Goal: Find specific page/section: Find specific page/section

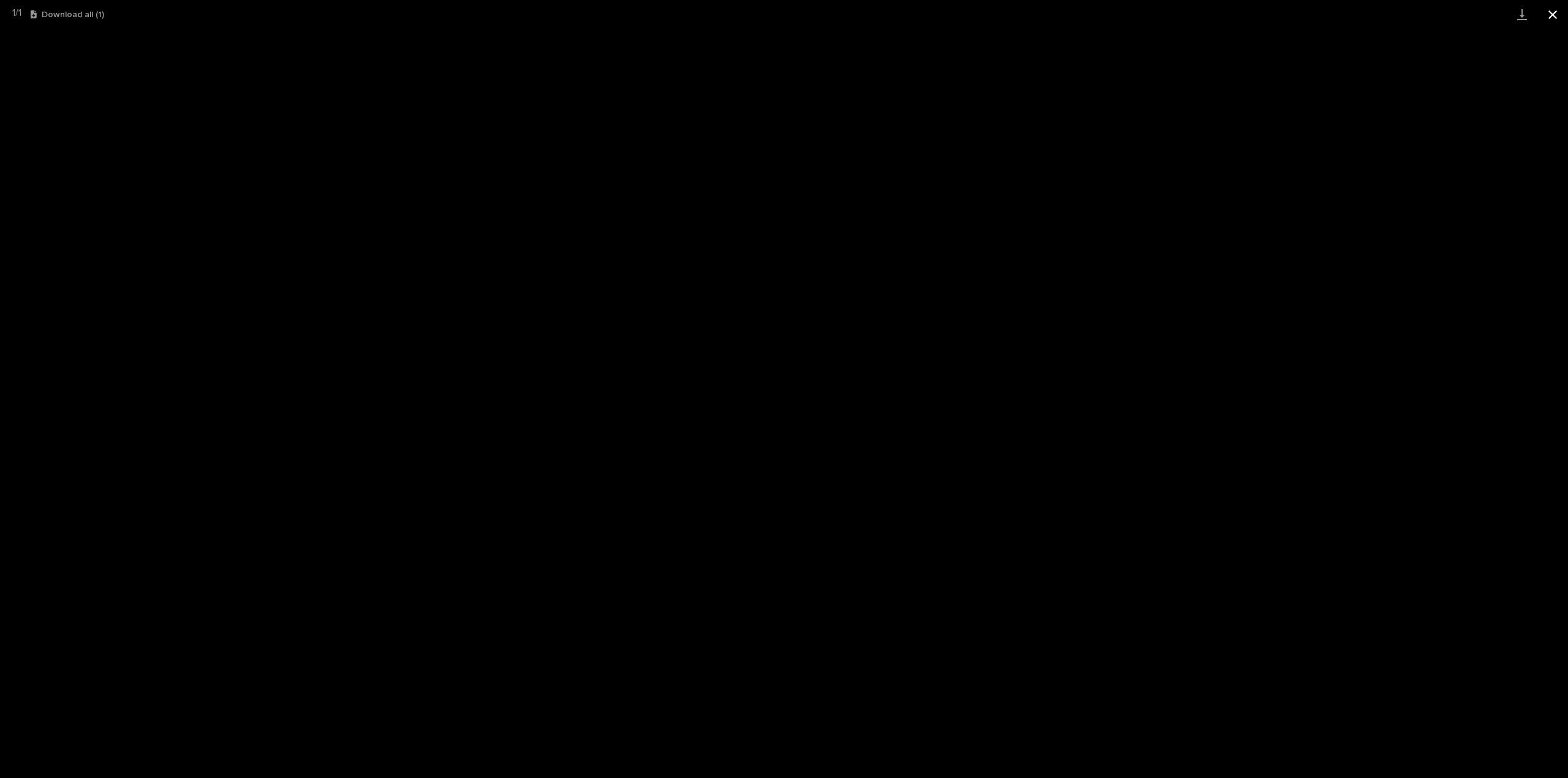
click at [1553, 17] on button "Close gallery" at bounding box center [1552, 14] width 31 height 29
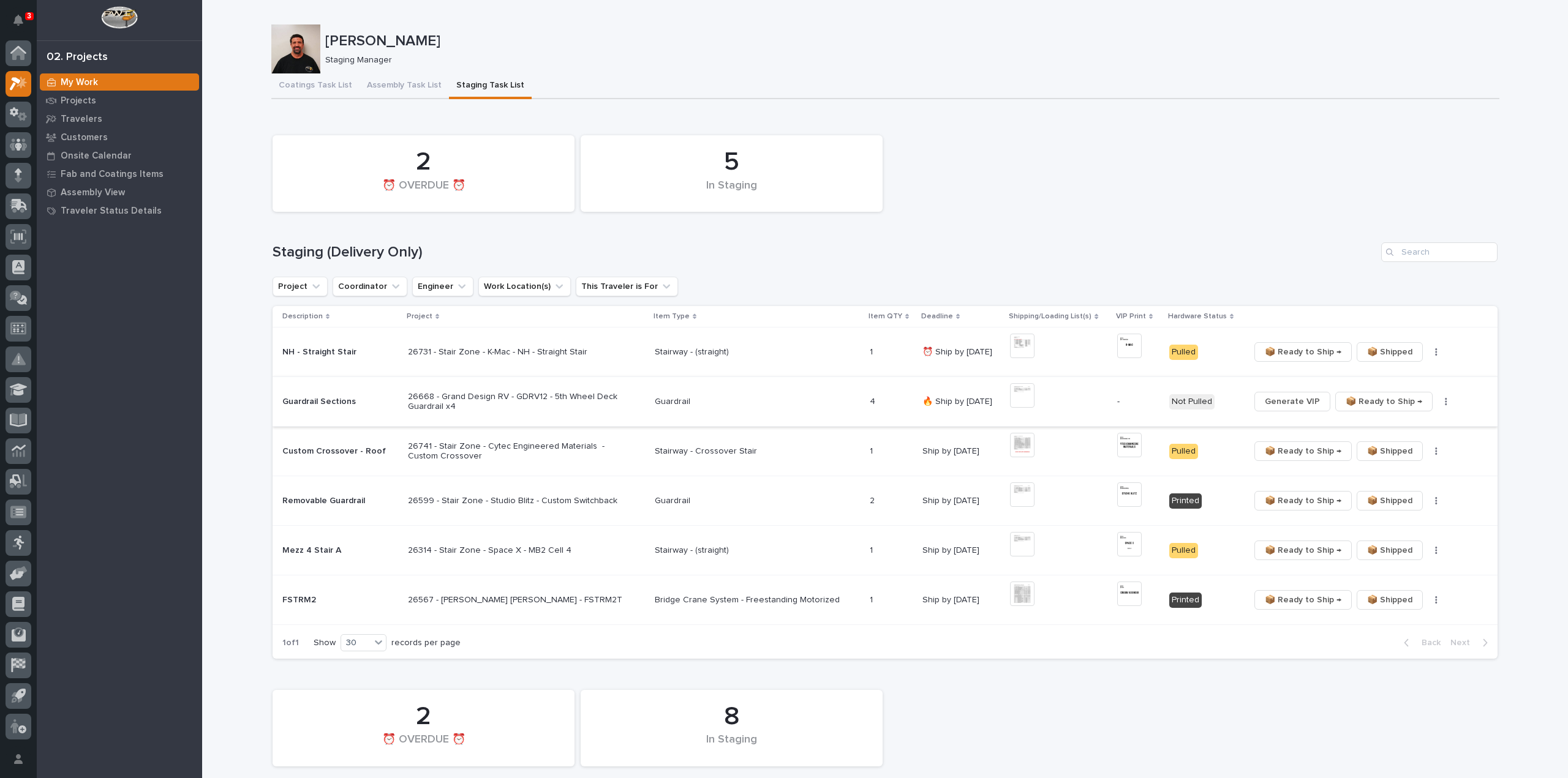
click at [1445, 403] on icon "button" at bounding box center [1447, 401] width 3 height 8
click at [1404, 464] on span "🔩 Hardware" at bounding box center [1394, 465] width 52 height 15
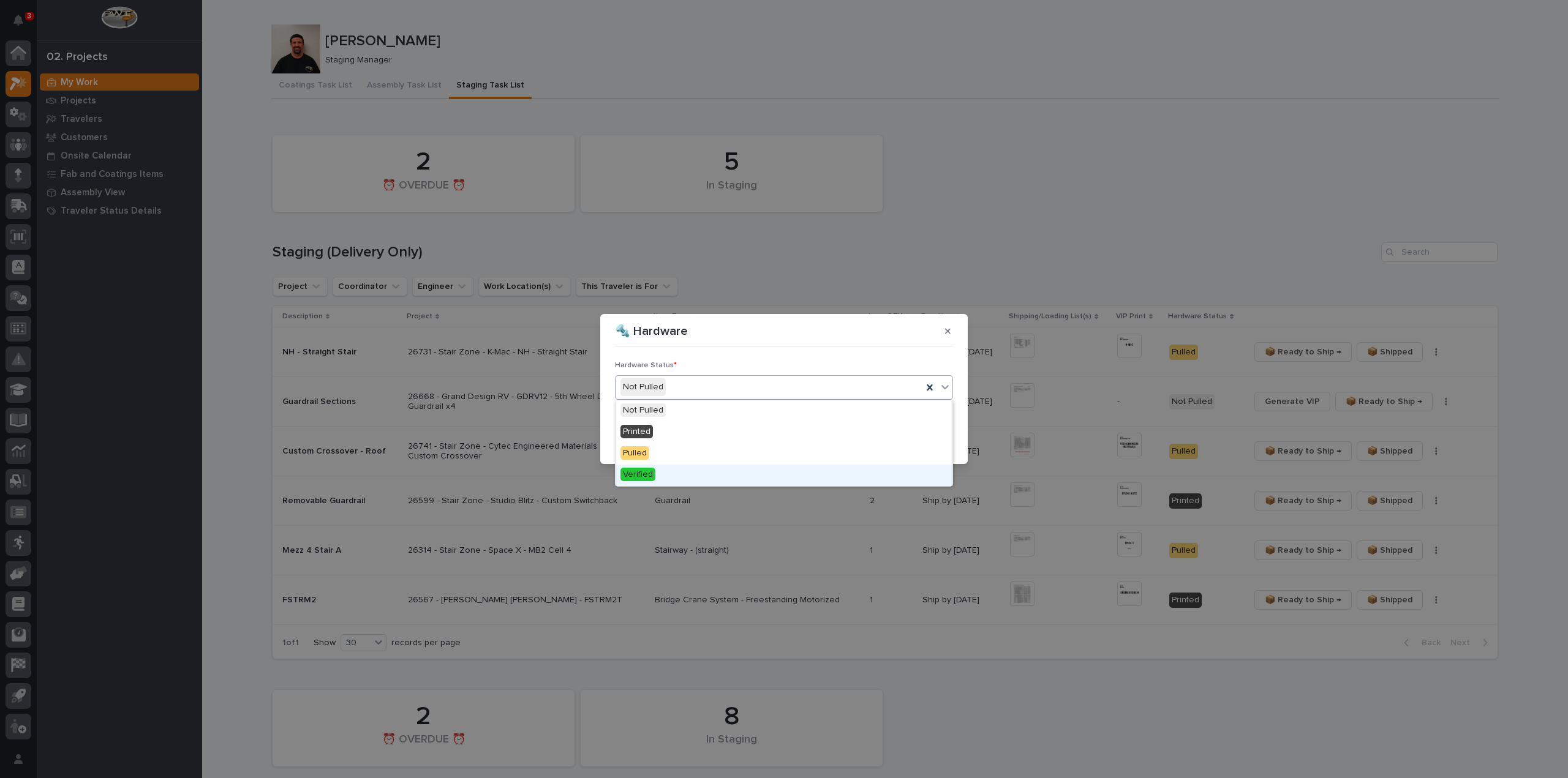
click at [663, 477] on div "Verified" at bounding box center [784, 475] width 337 height 22
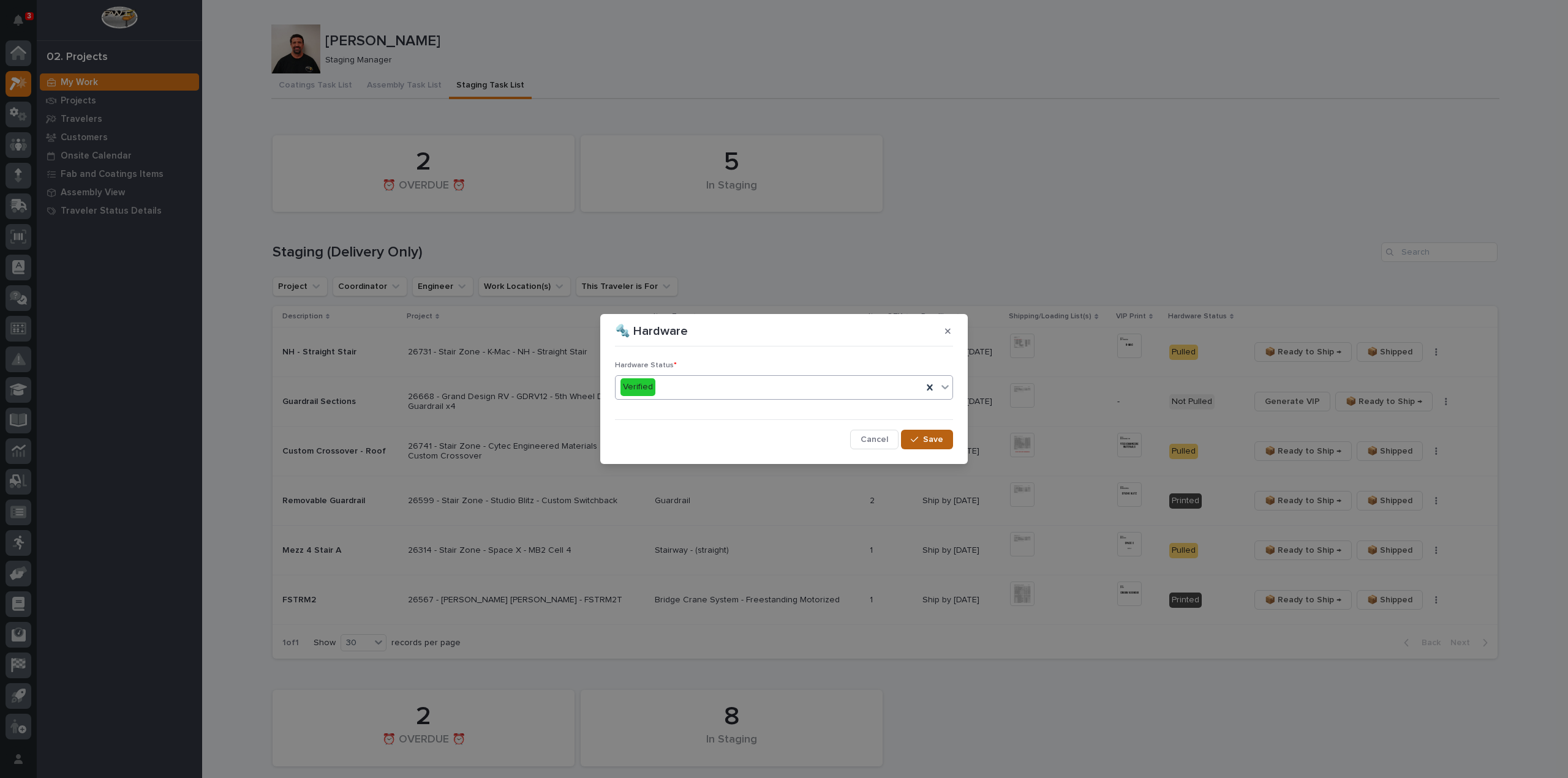
click at [922, 439] on div "button" at bounding box center [917, 439] width 12 height 8
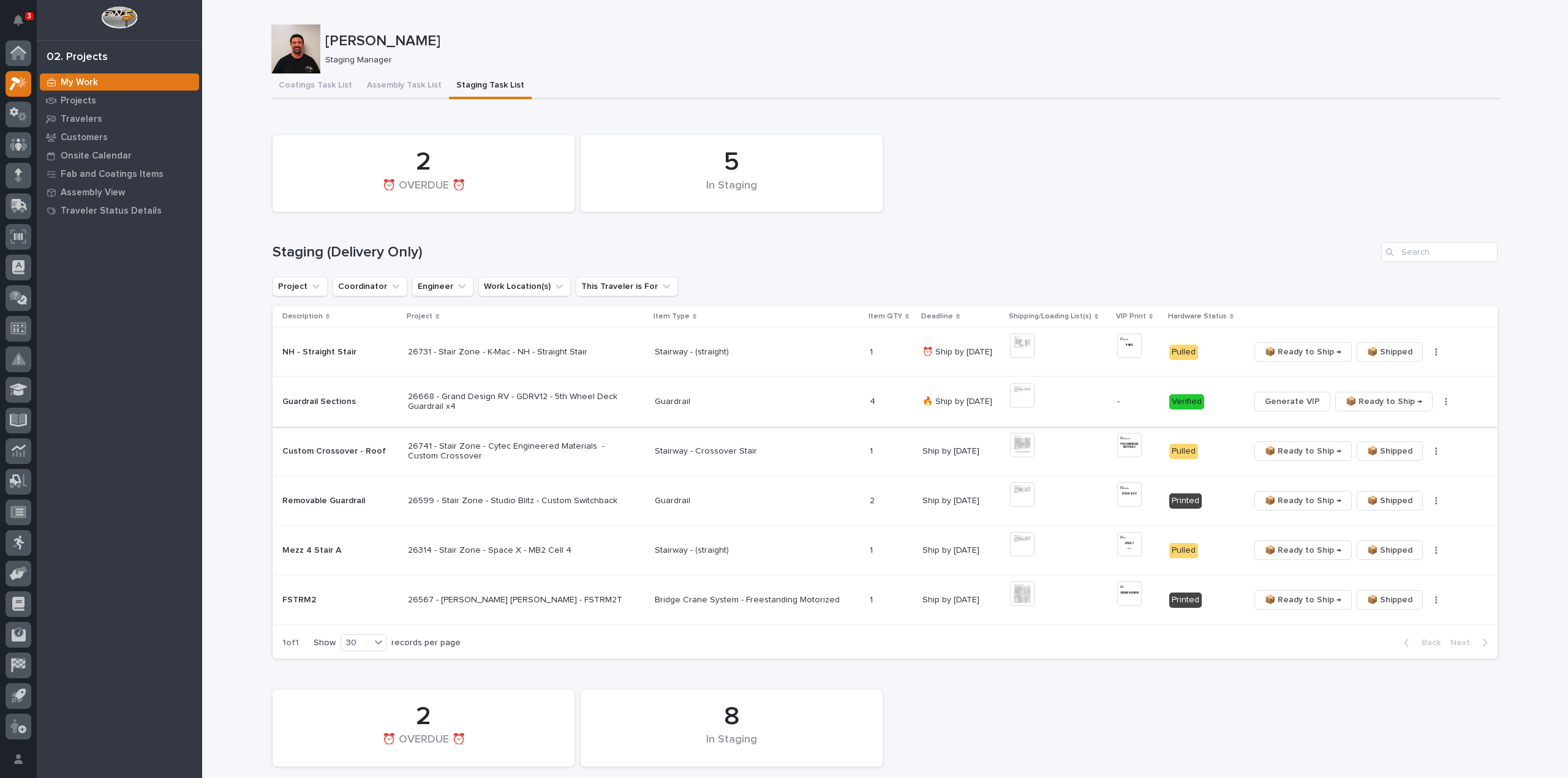
click at [1275, 401] on span "Generate VIP" at bounding box center [1292, 401] width 55 height 15
click at [1130, 397] on img at bounding box center [1137, 396] width 25 height 25
click at [1130, 407] on img at bounding box center [1137, 396] width 25 height 25
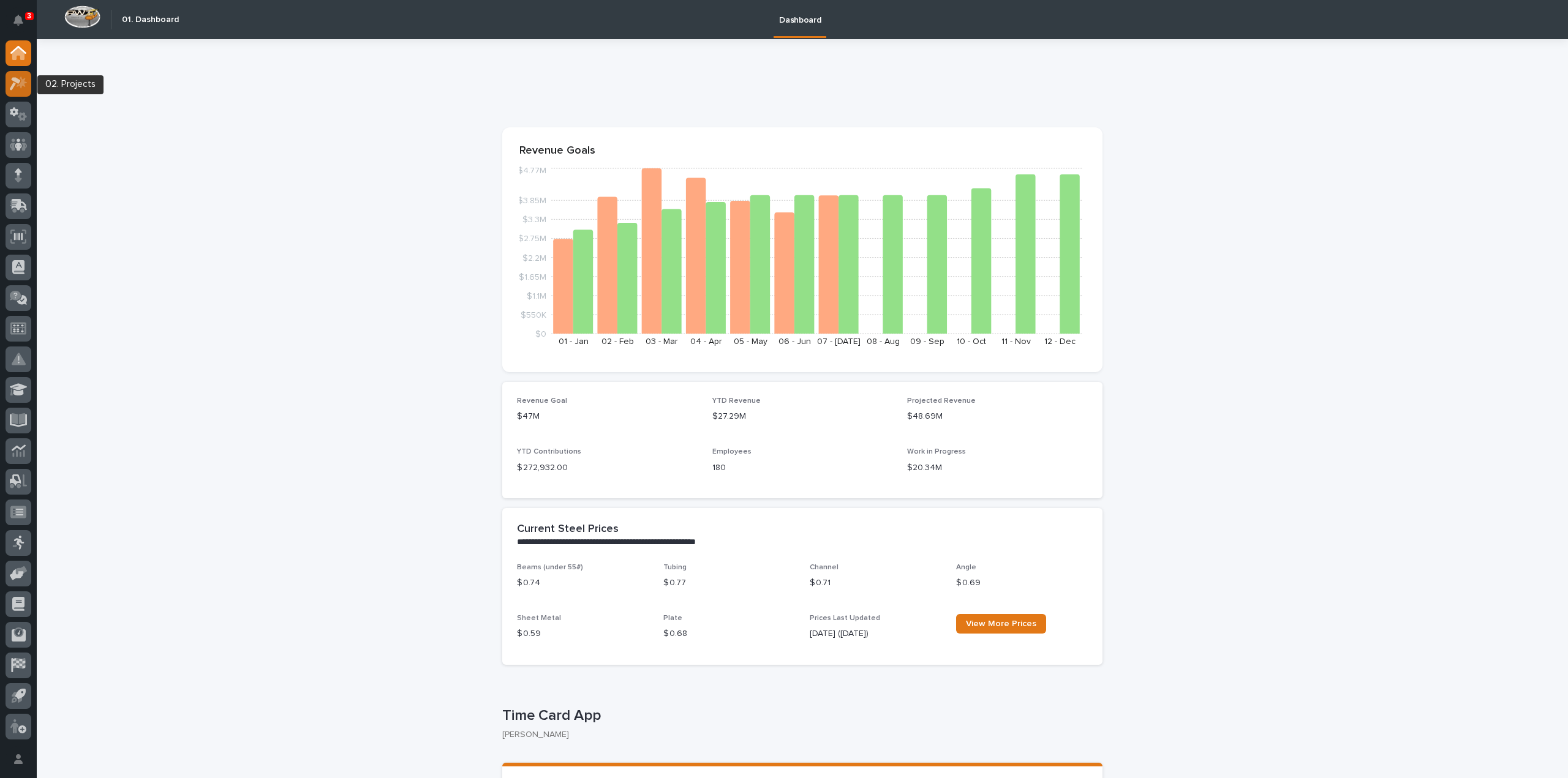
click at [20, 88] on icon at bounding box center [18, 84] width 18 height 14
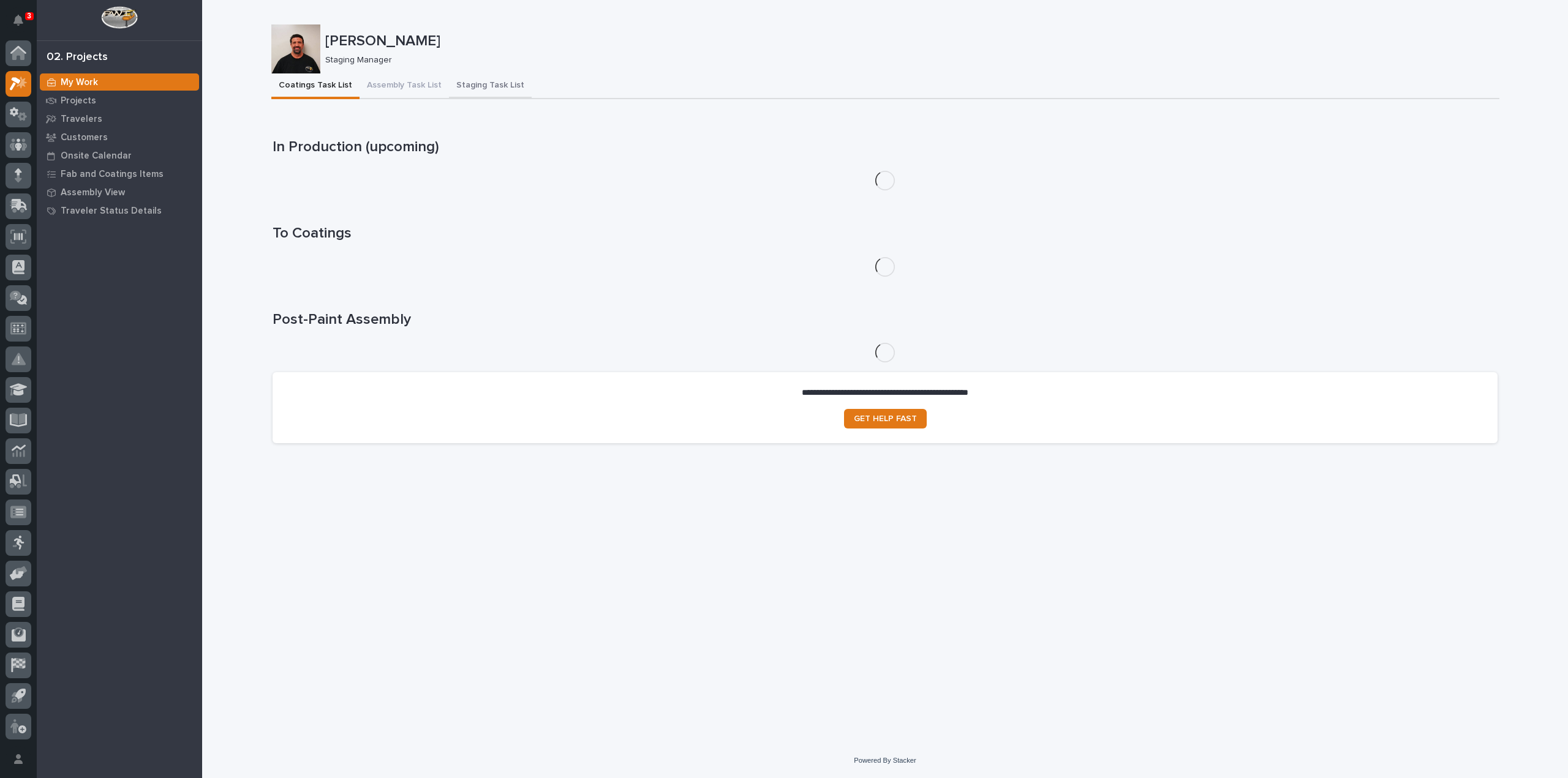
click at [506, 85] on button "Staging Task List" at bounding box center [490, 86] width 83 height 25
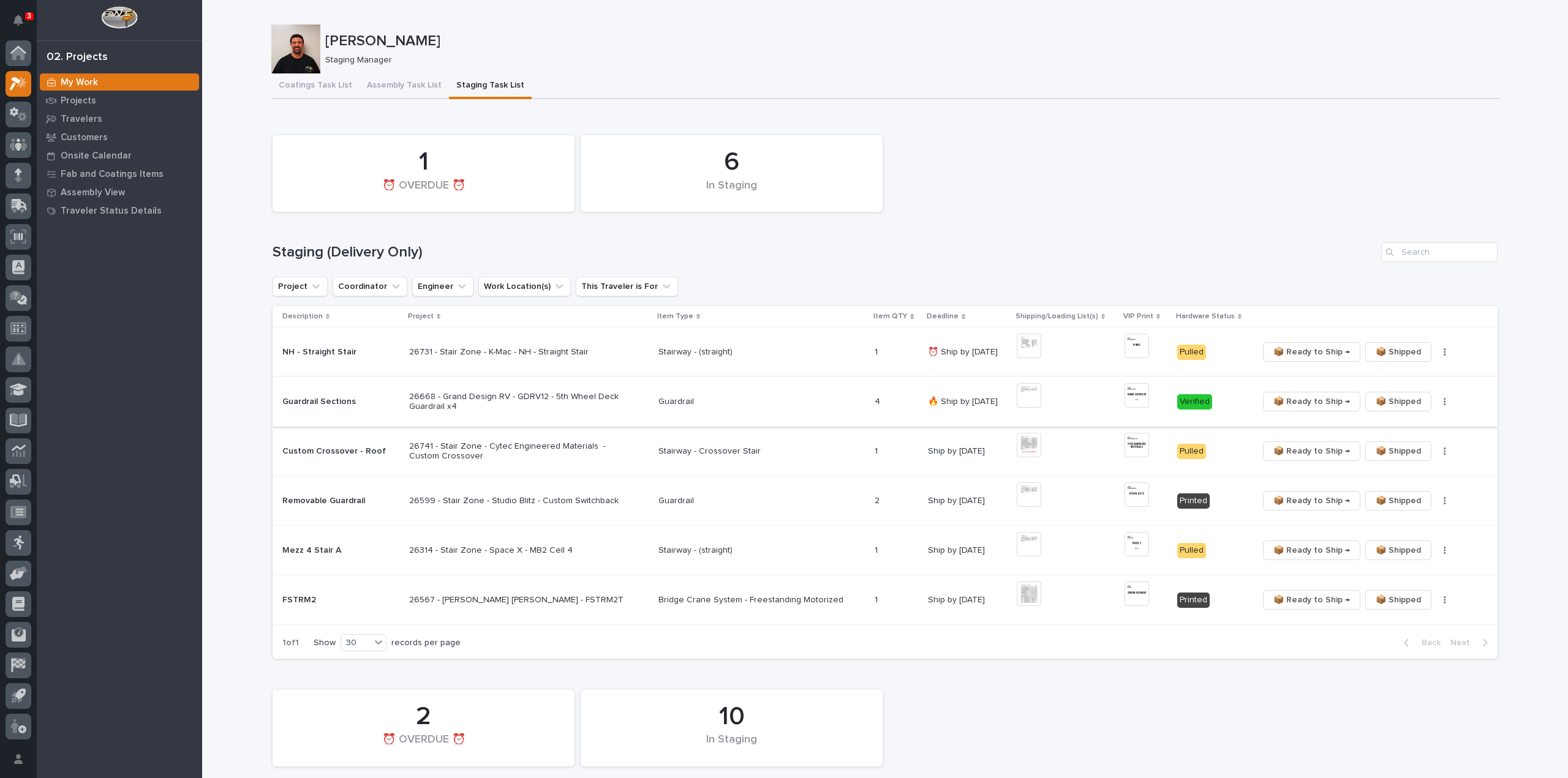
click at [1322, 403] on span "📦 Ready to Ship →" at bounding box center [1311, 401] width 76 height 15
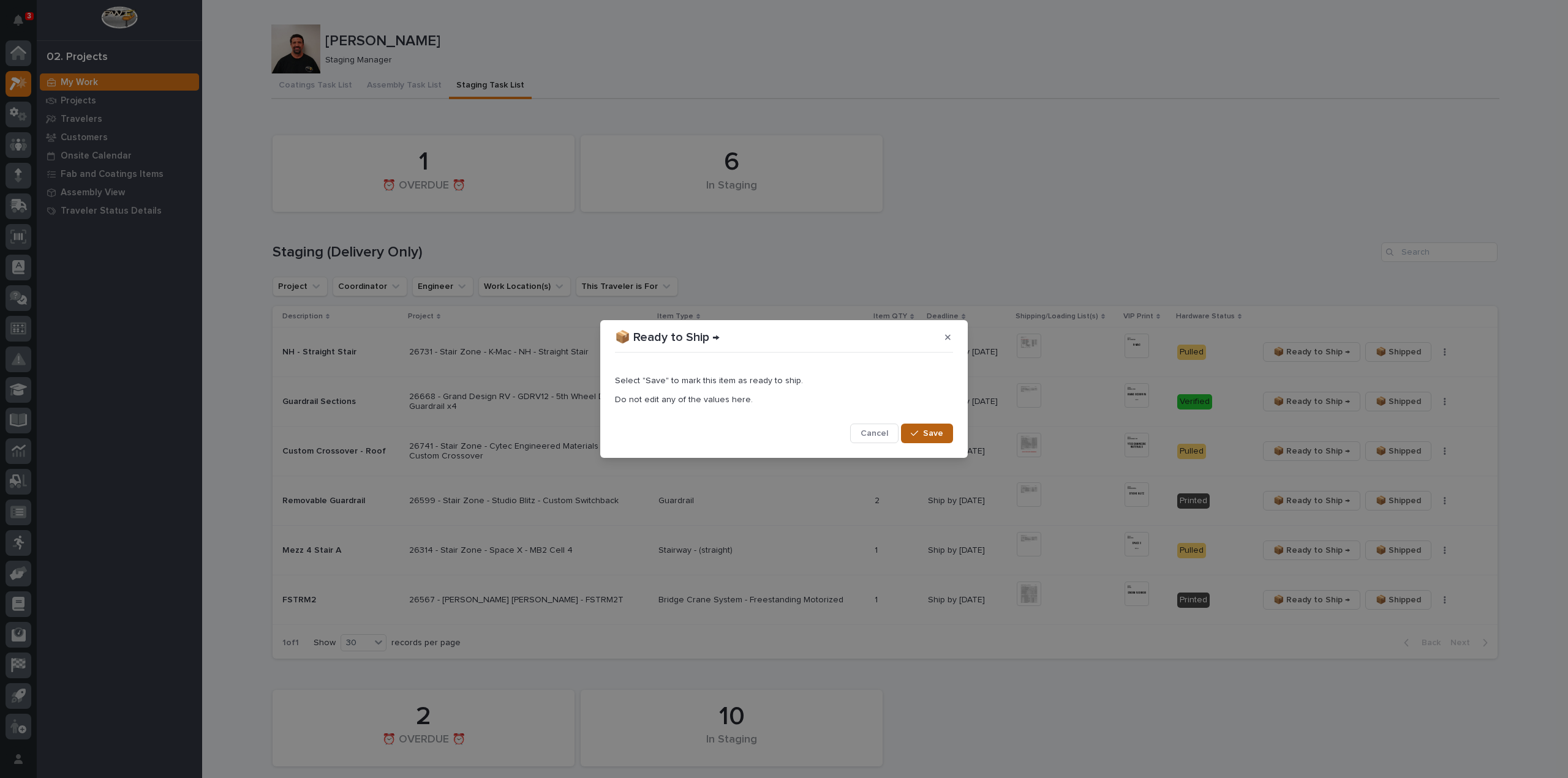
click at [942, 437] on span "Save" at bounding box center [933, 433] width 20 height 11
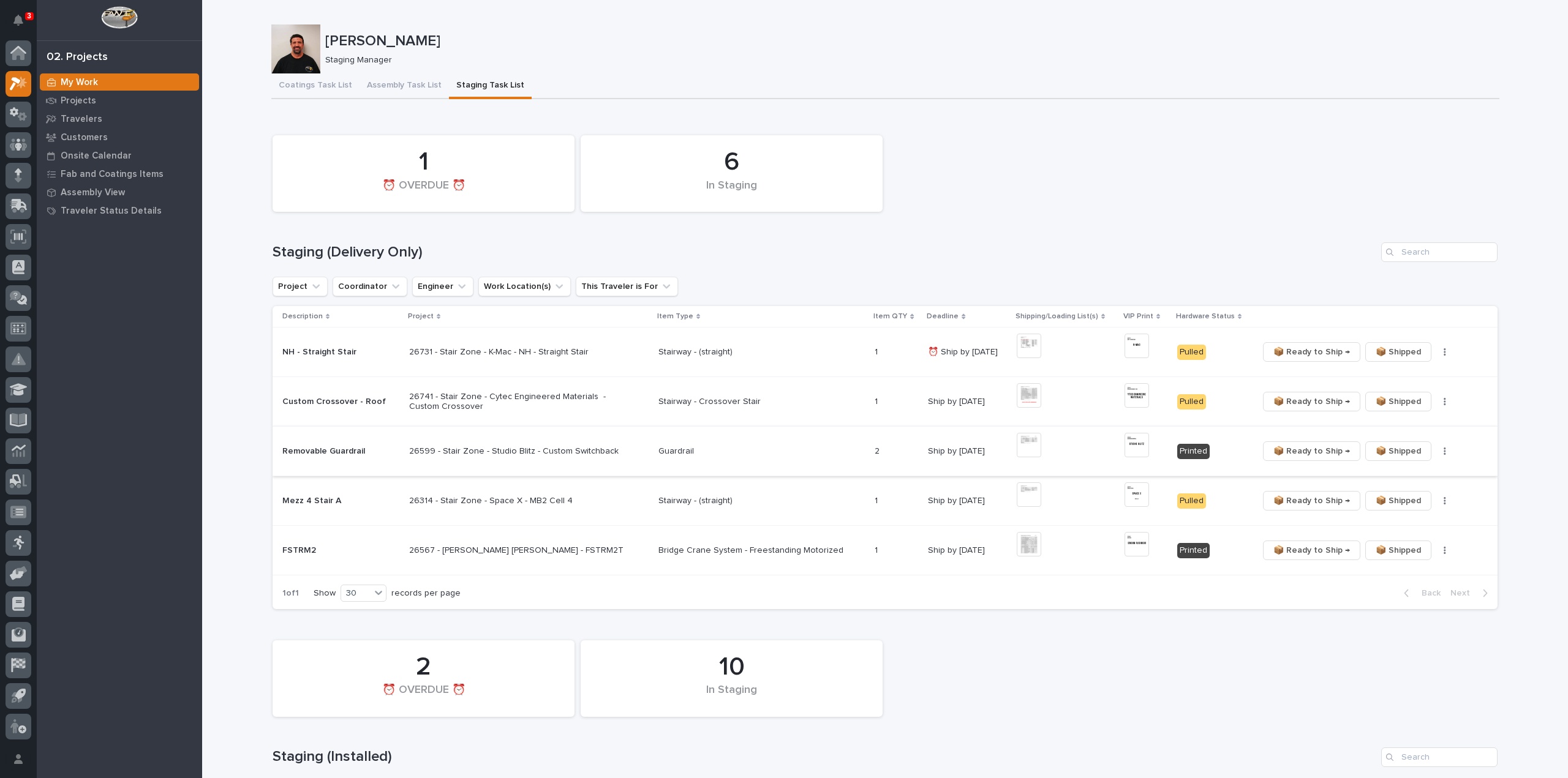
click at [1023, 451] on img at bounding box center [1029, 445] width 25 height 25
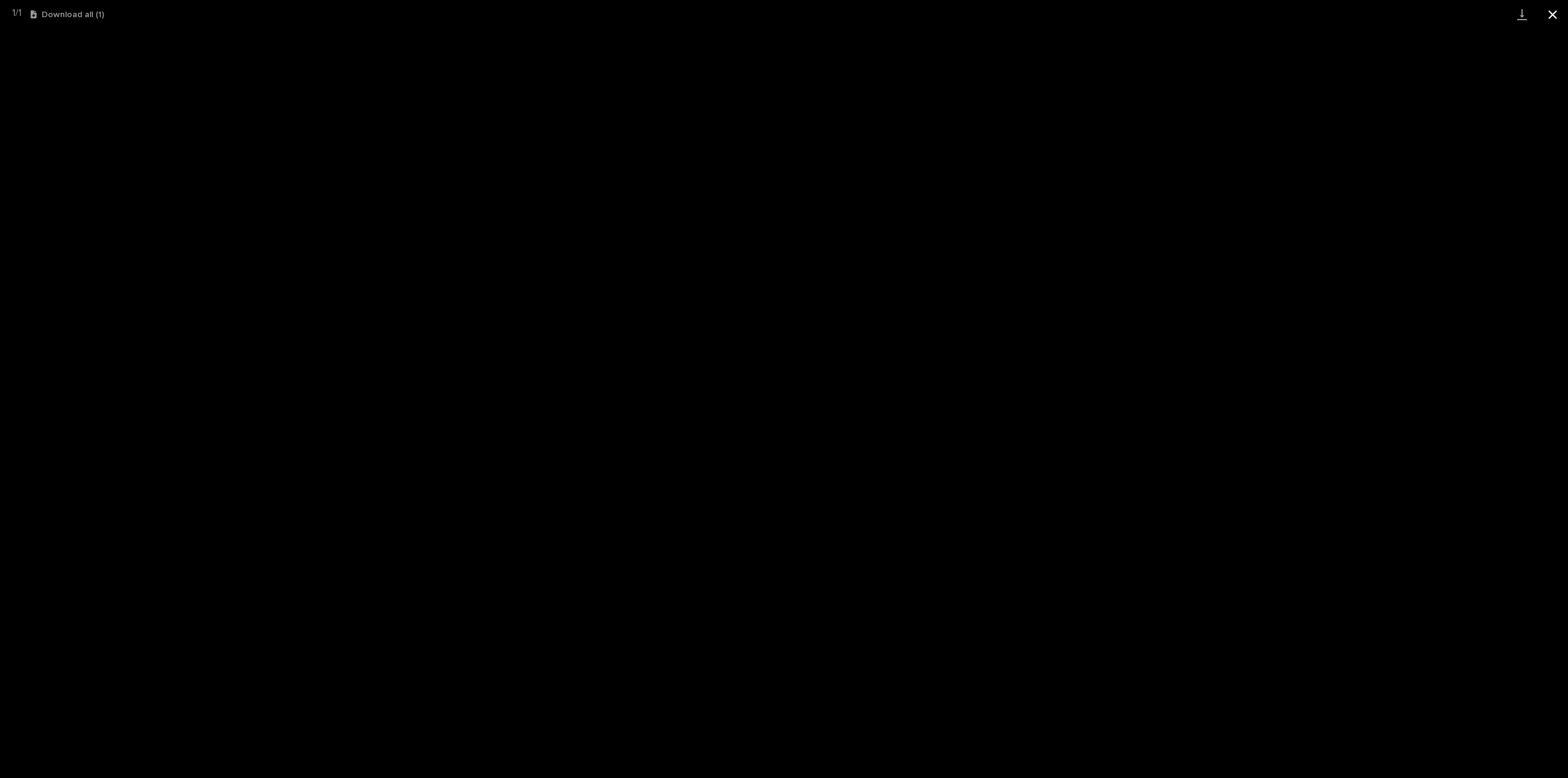
click at [1550, 16] on button "Close gallery" at bounding box center [1552, 14] width 31 height 29
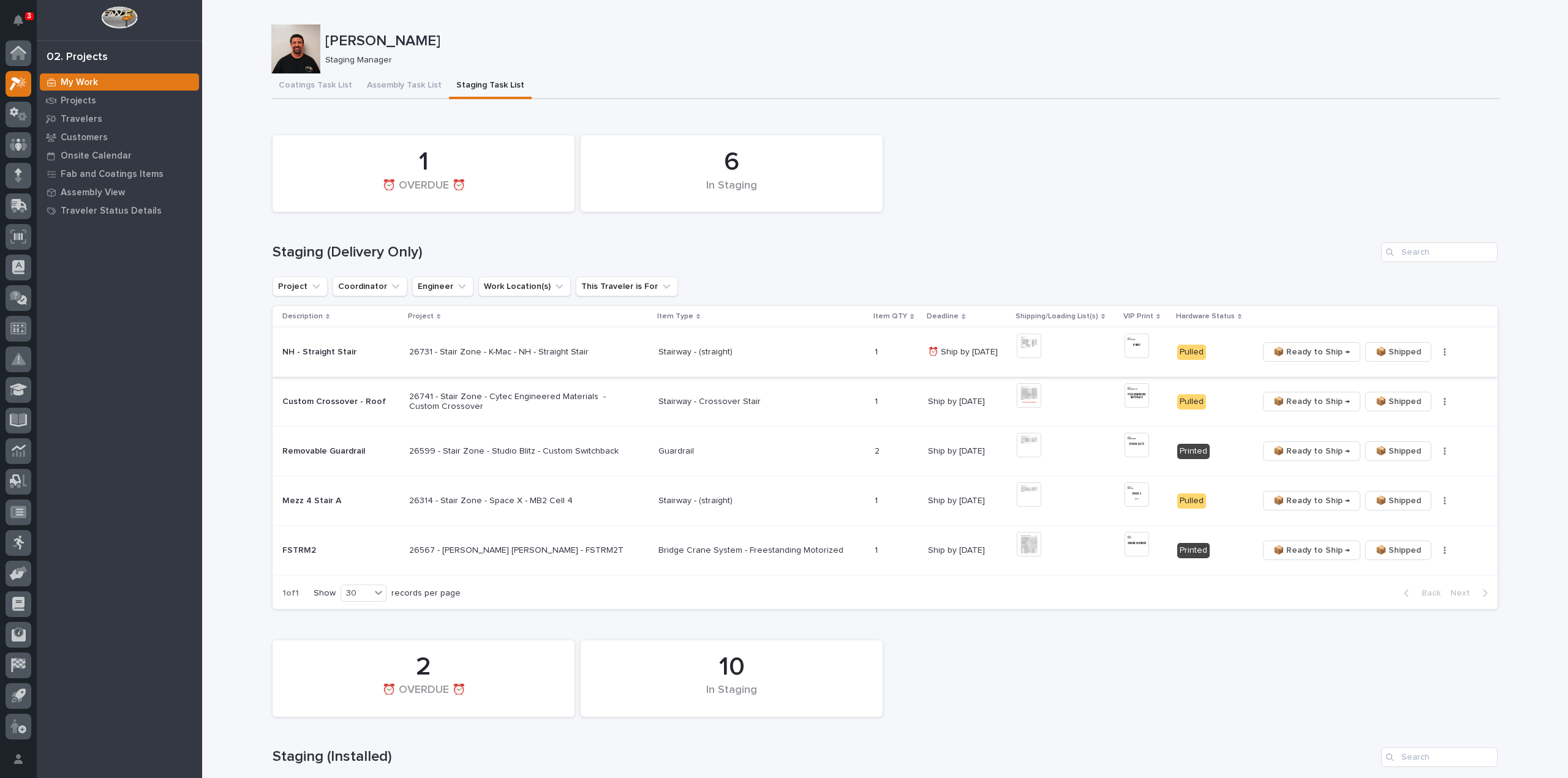
click at [1437, 352] on button "button" at bounding box center [1445, 352] width 17 height 8
click at [1401, 399] on span "🔩 Hardware" at bounding box center [1393, 396] width 52 height 15
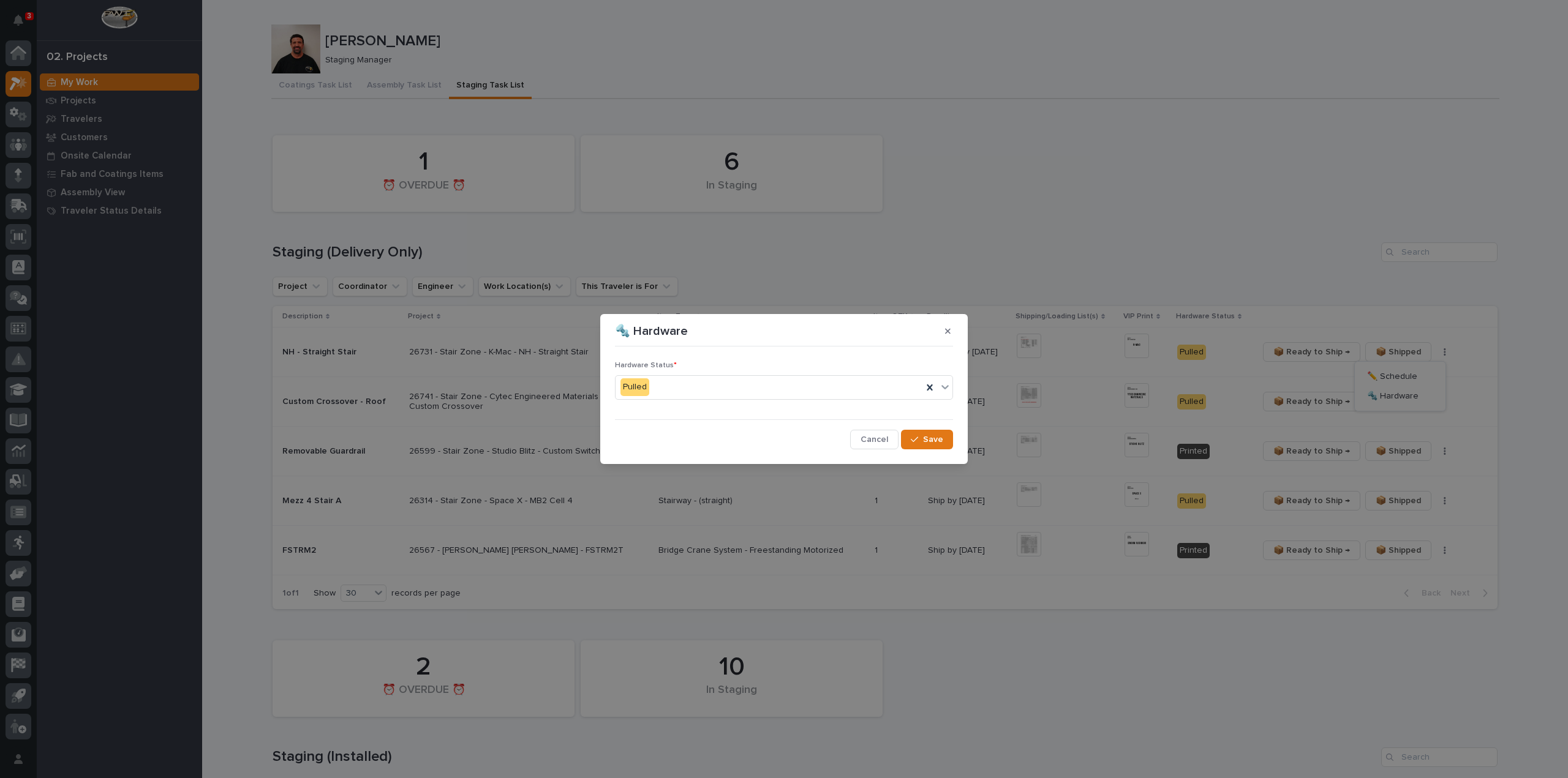
click at [686, 392] on div "Pulled" at bounding box center [769, 387] width 307 height 20
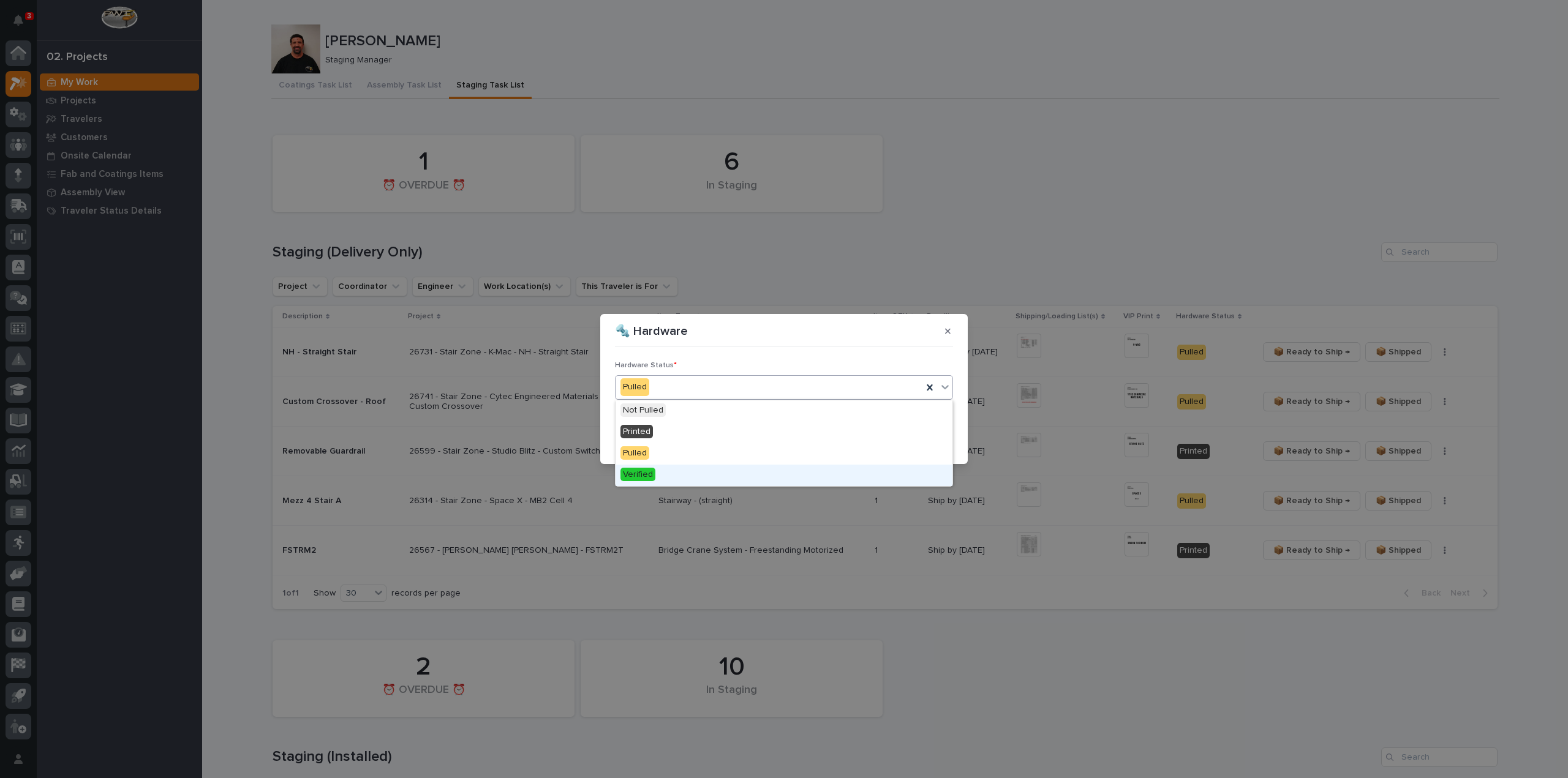
drag, startPoint x: 677, startPoint y: 463, endPoint x: 704, endPoint y: 467, distance: 27.3
click at [678, 467] on div "Verified" at bounding box center [784, 475] width 337 height 22
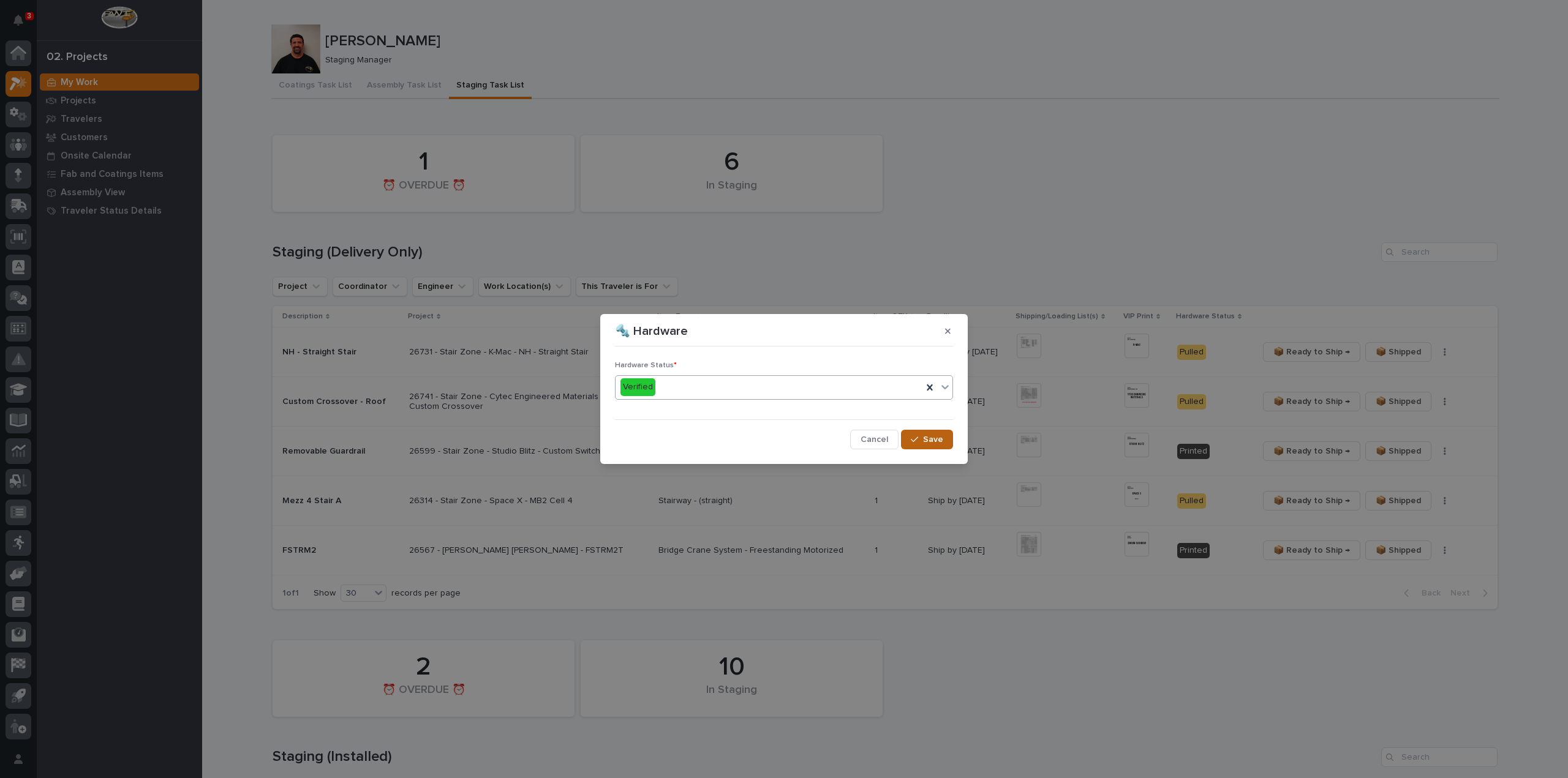
click at [942, 439] on span "Save" at bounding box center [933, 439] width 20 height 11
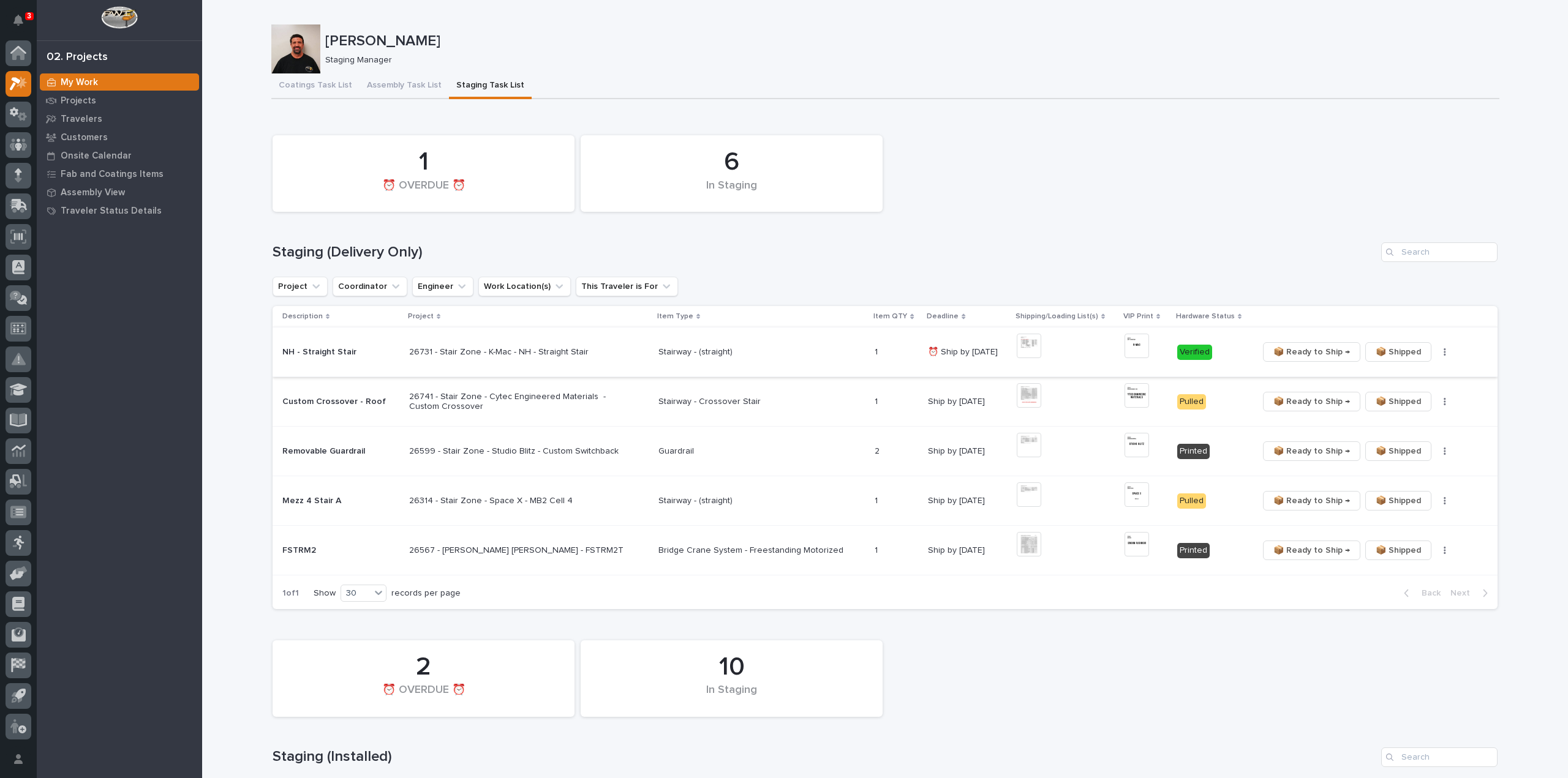
click at [1291, 352] on span "📦 Ready to Ship →" at bounding box center [1311, 352] width 76 height 15
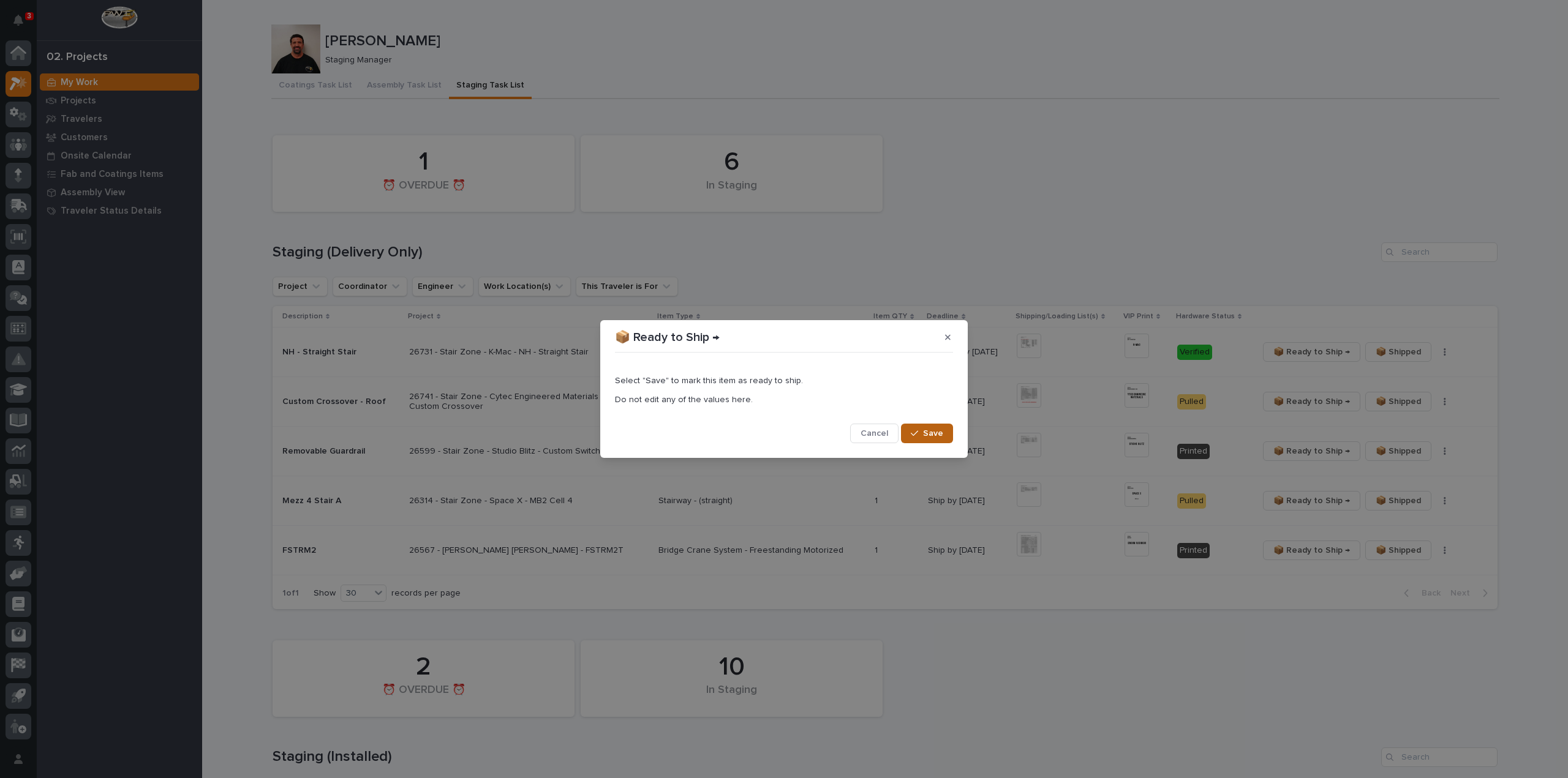
click at [934, 427] on button "Save" at bounding box center [927, 433] width 52 height 20
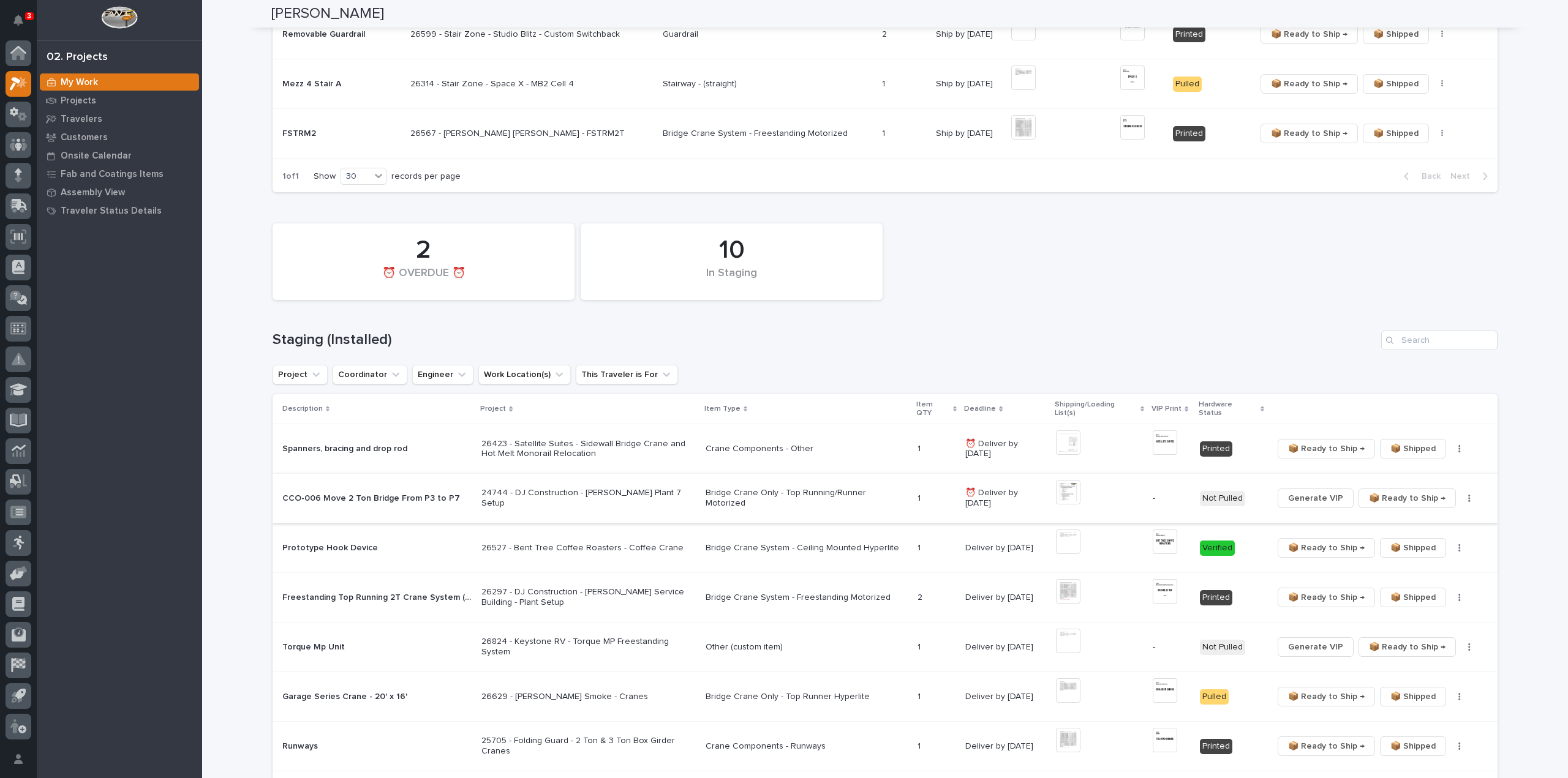
scroll to position [490, 0]
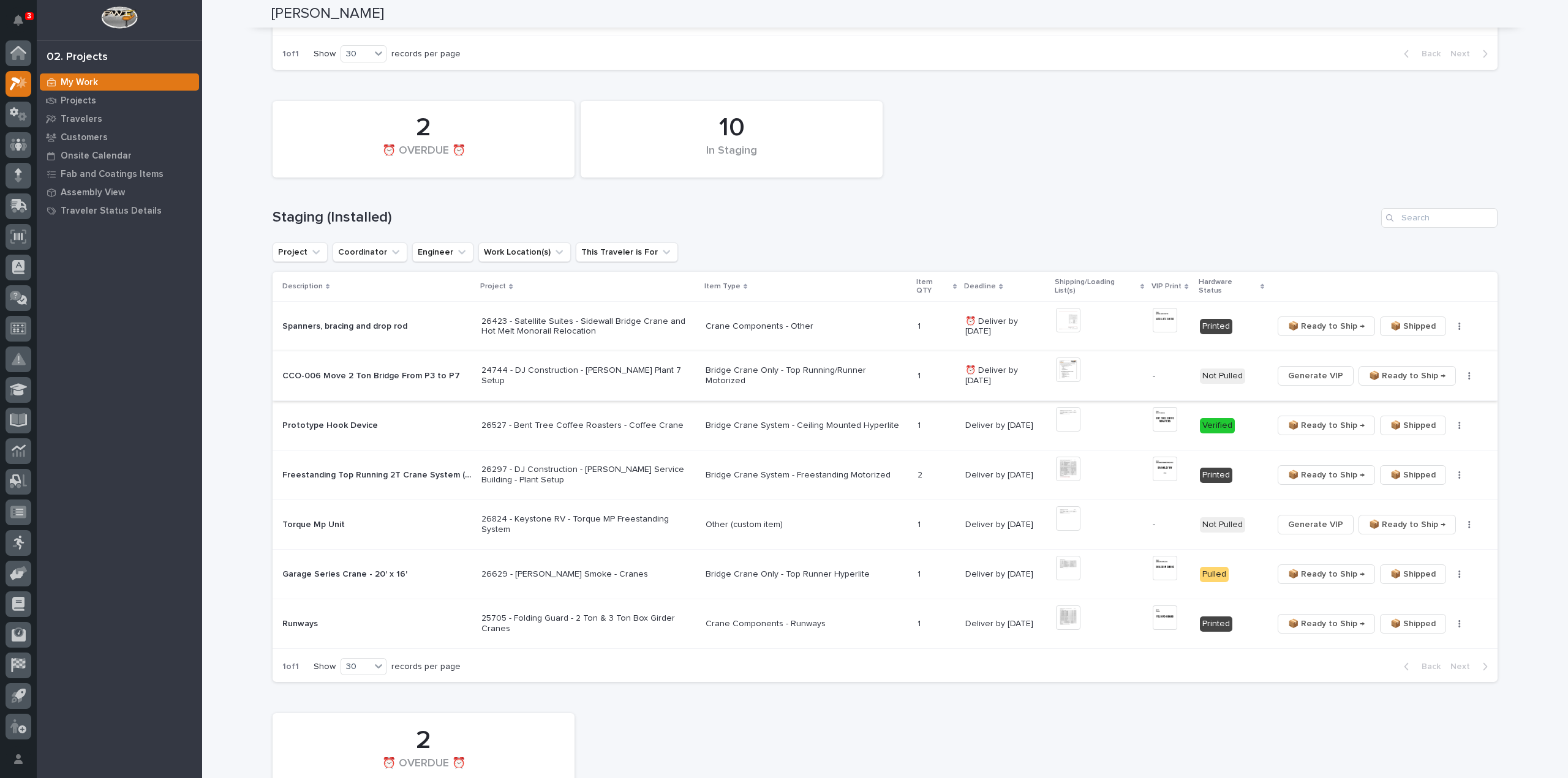
click at [1066, 358] on img at bounding box center [1068, 370] width 25 height 25
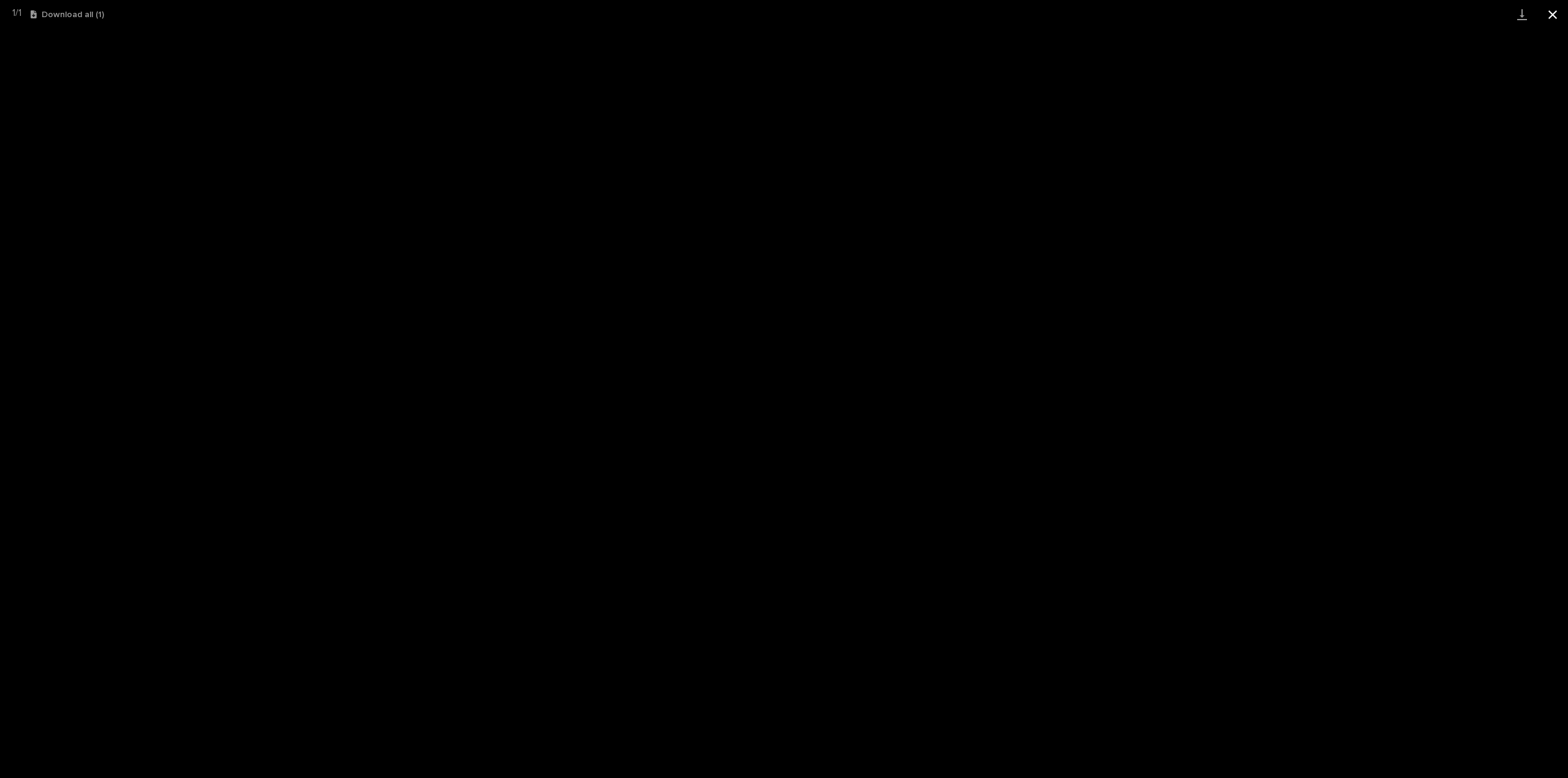
click at [1553, 16] on button "Close gallery" at bounding box center [1552, 14] width 31 height 29
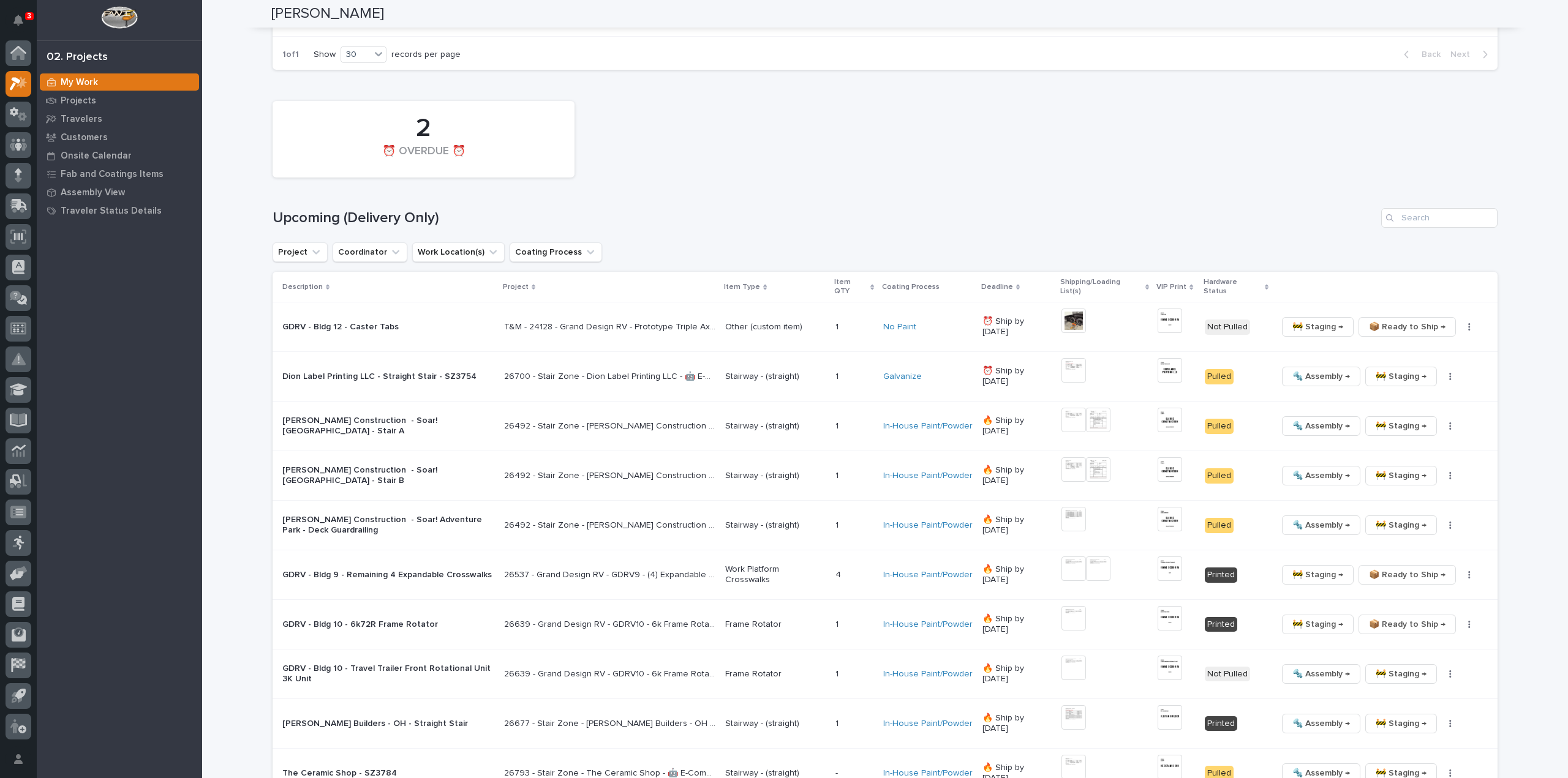
scroll to position [1347, 0]
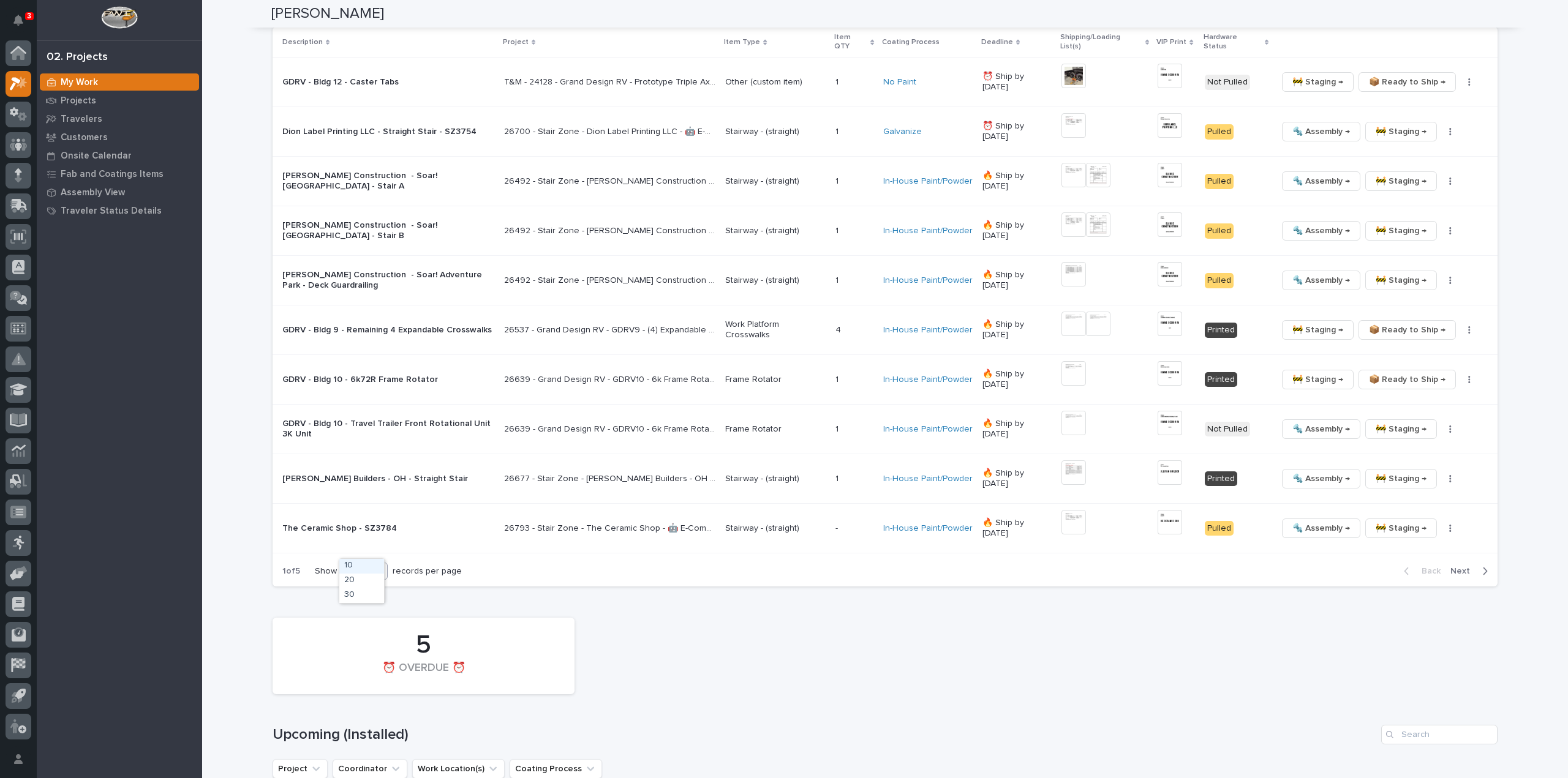
click at [354, 565] on div "10" at bounding box center [357, 572] width 29 height 13
drag, startPoint x: 356, startPoint y: 596, endPoint x: 528, endPoint y: 571, distance: 173.8
click at [357, 596] on div "30" at bounding box center [362, 595] width 44 height 15
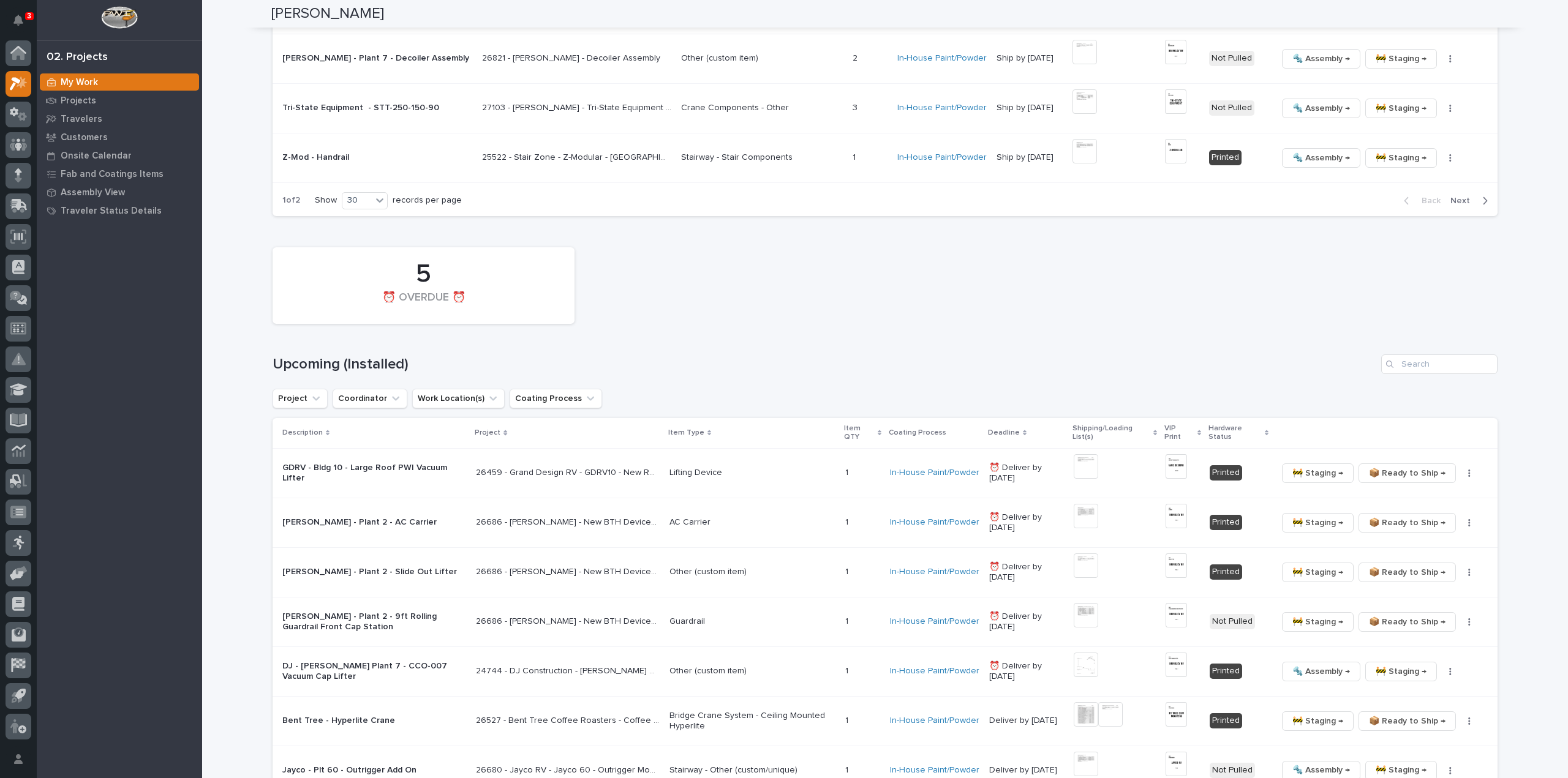
scroll to position [2816, 0]
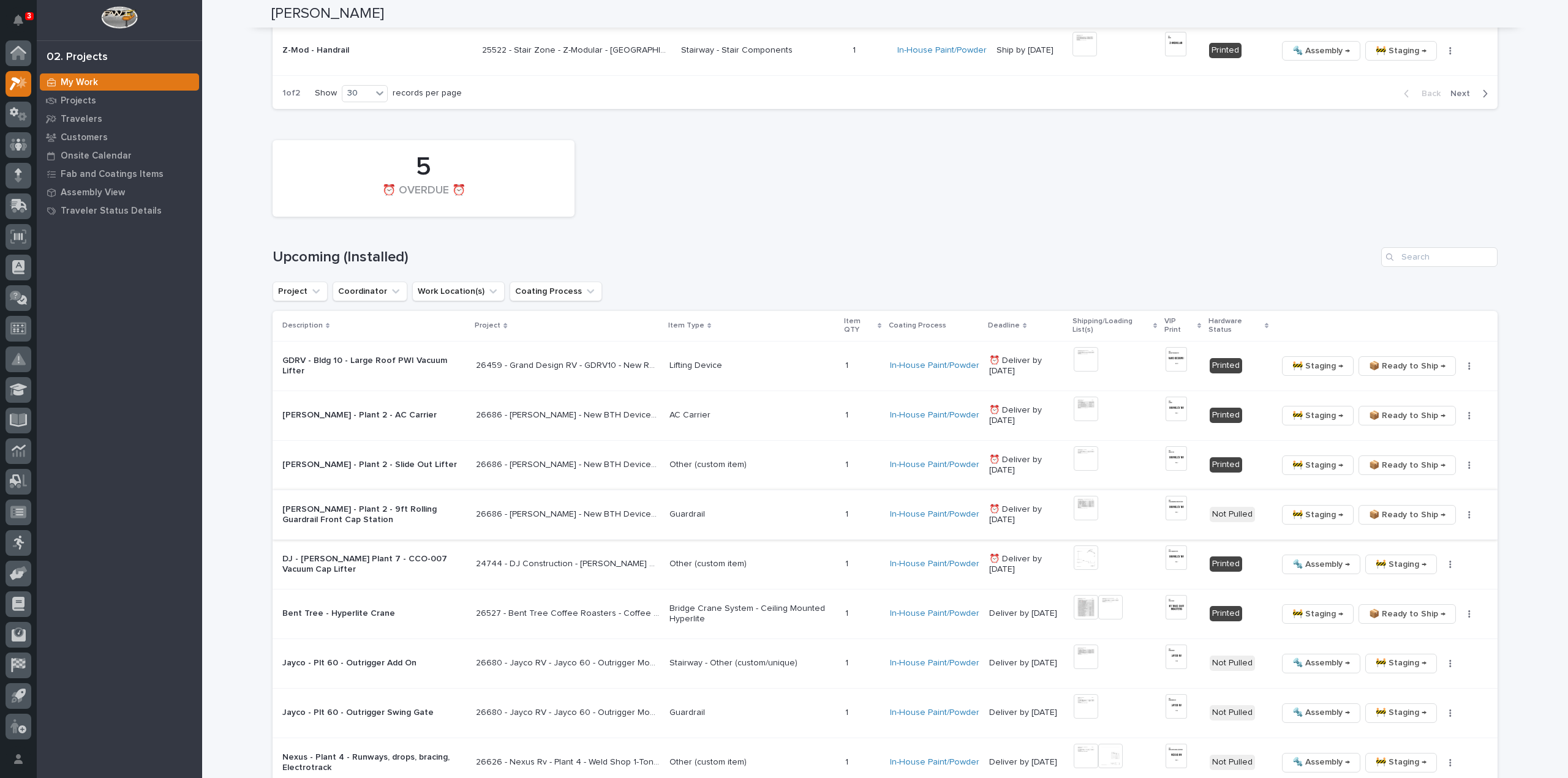
click at [1098, 496] on img at bounding box center [1086, 508] width 25 height 25
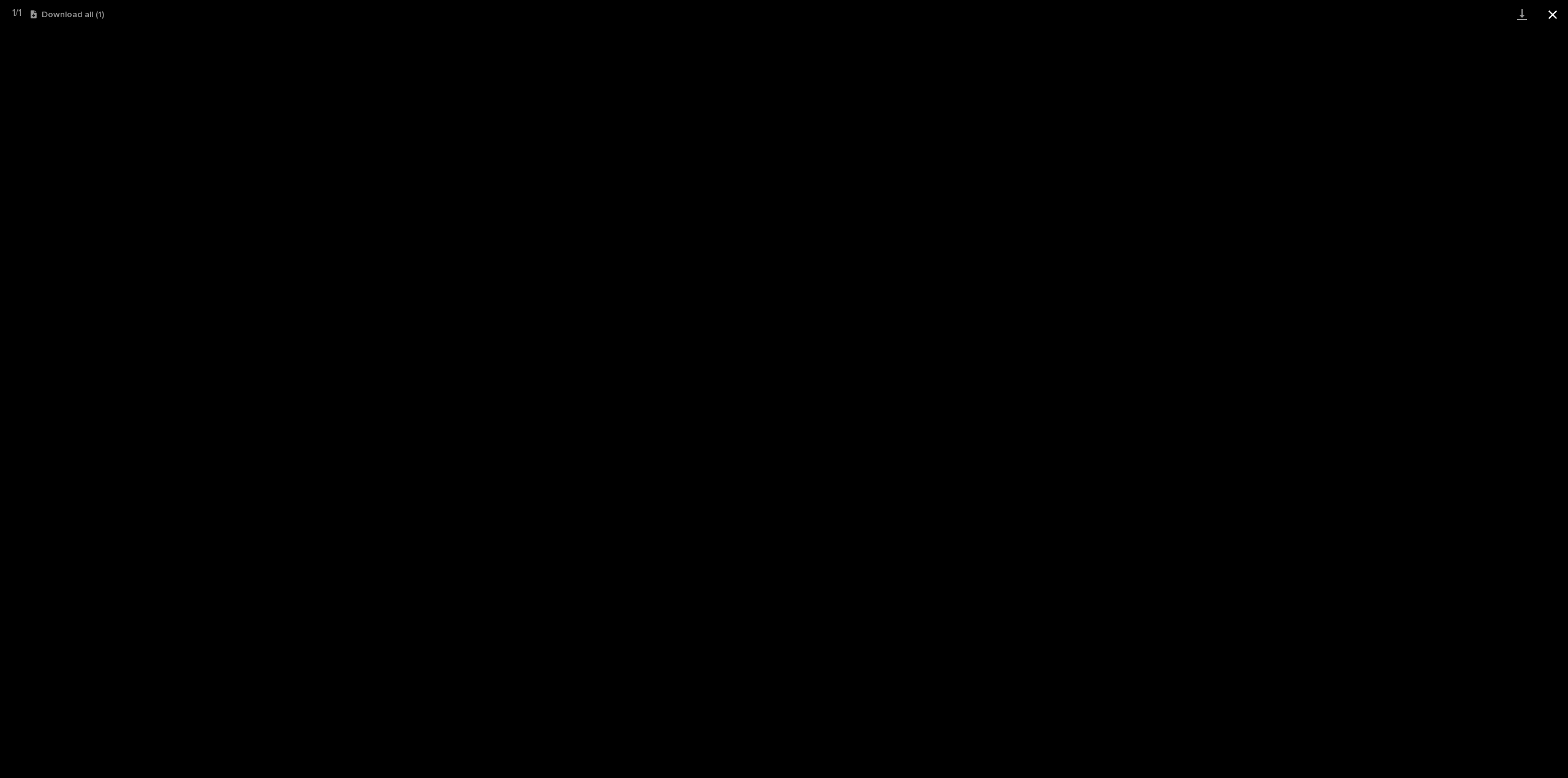
click at [1551, 16] on button "Close gallery" at bounding box center [1552, 14] width 31 height 29
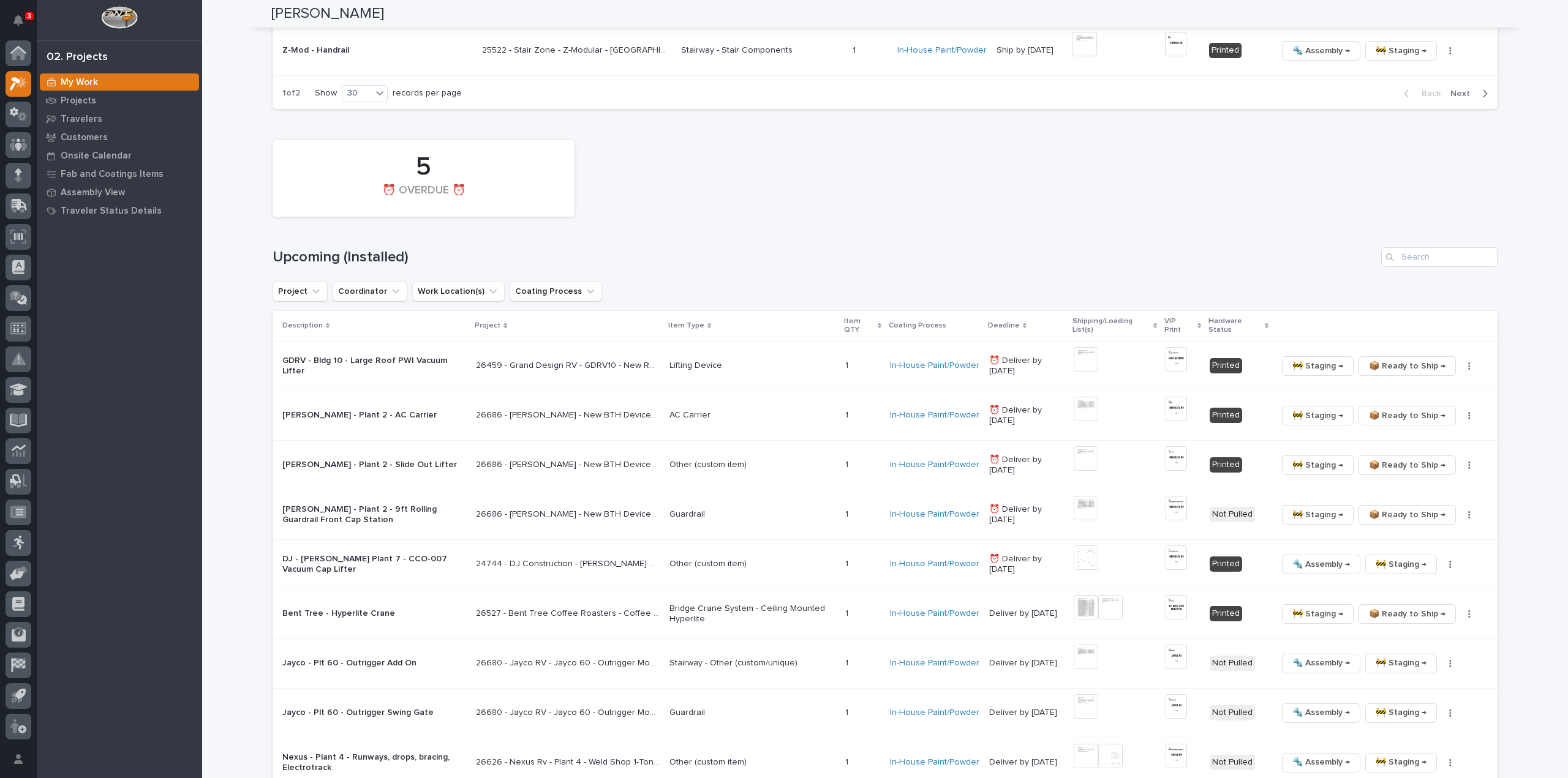
click at [1182, 166] on div "5 ⏰ OVERDUE ⏰" at bounding box center [885, 178] width 1238 height 89
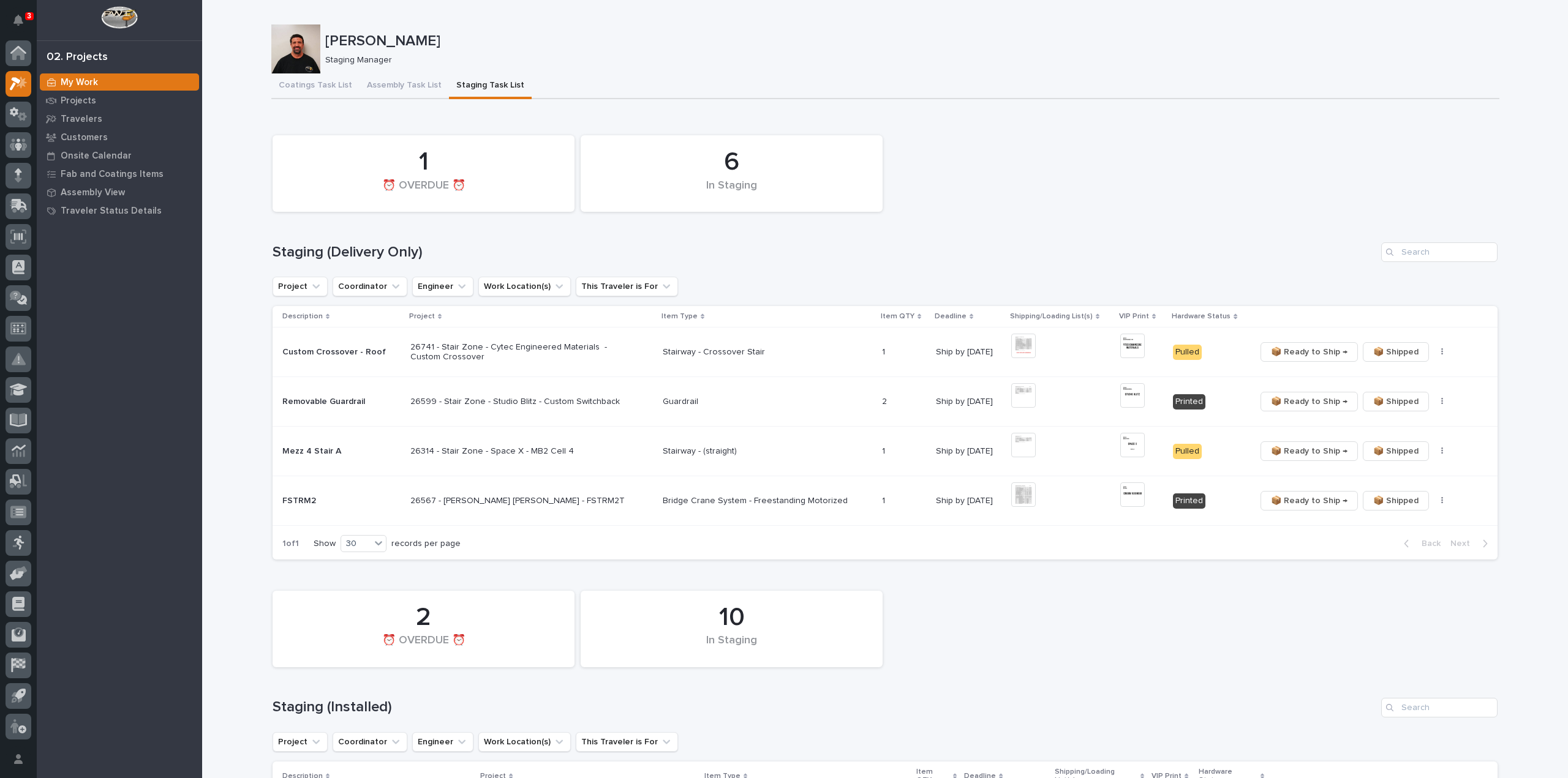
scroll to position [367, 0]
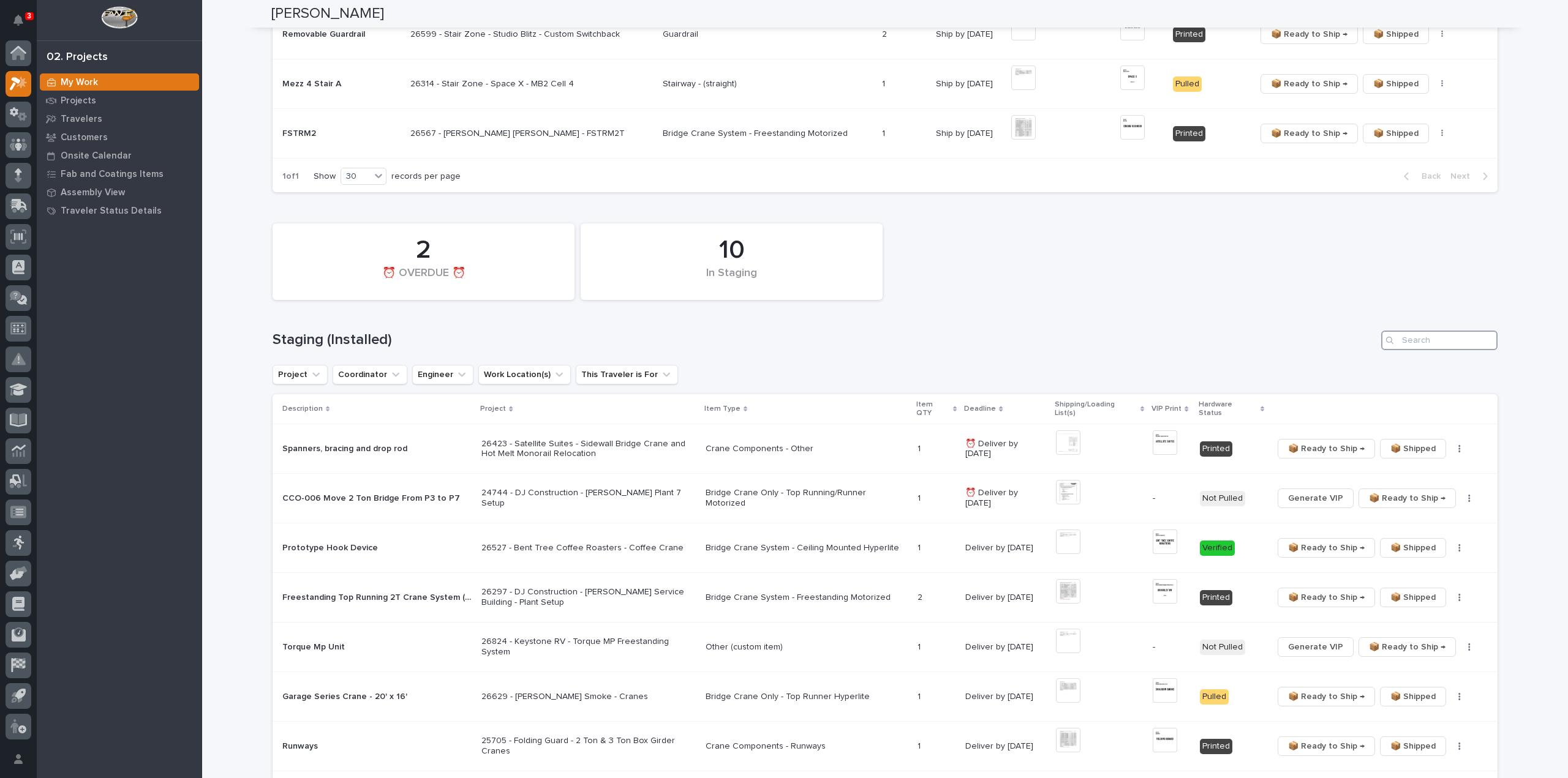
click at [1465, 345] on input "Search" at bounding box center [1439, 341] width 116 height 20
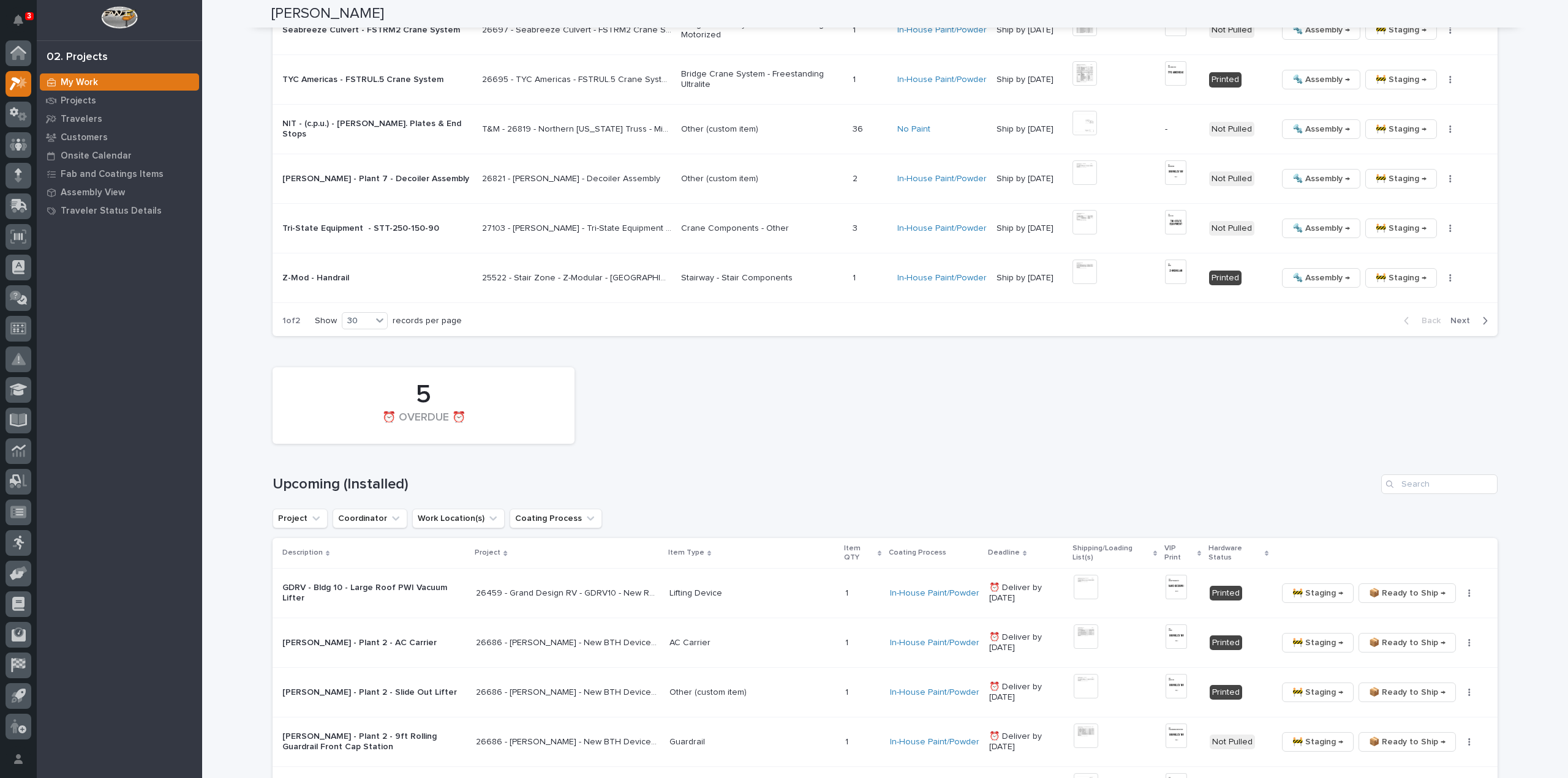
scroll to position [2327, 0]
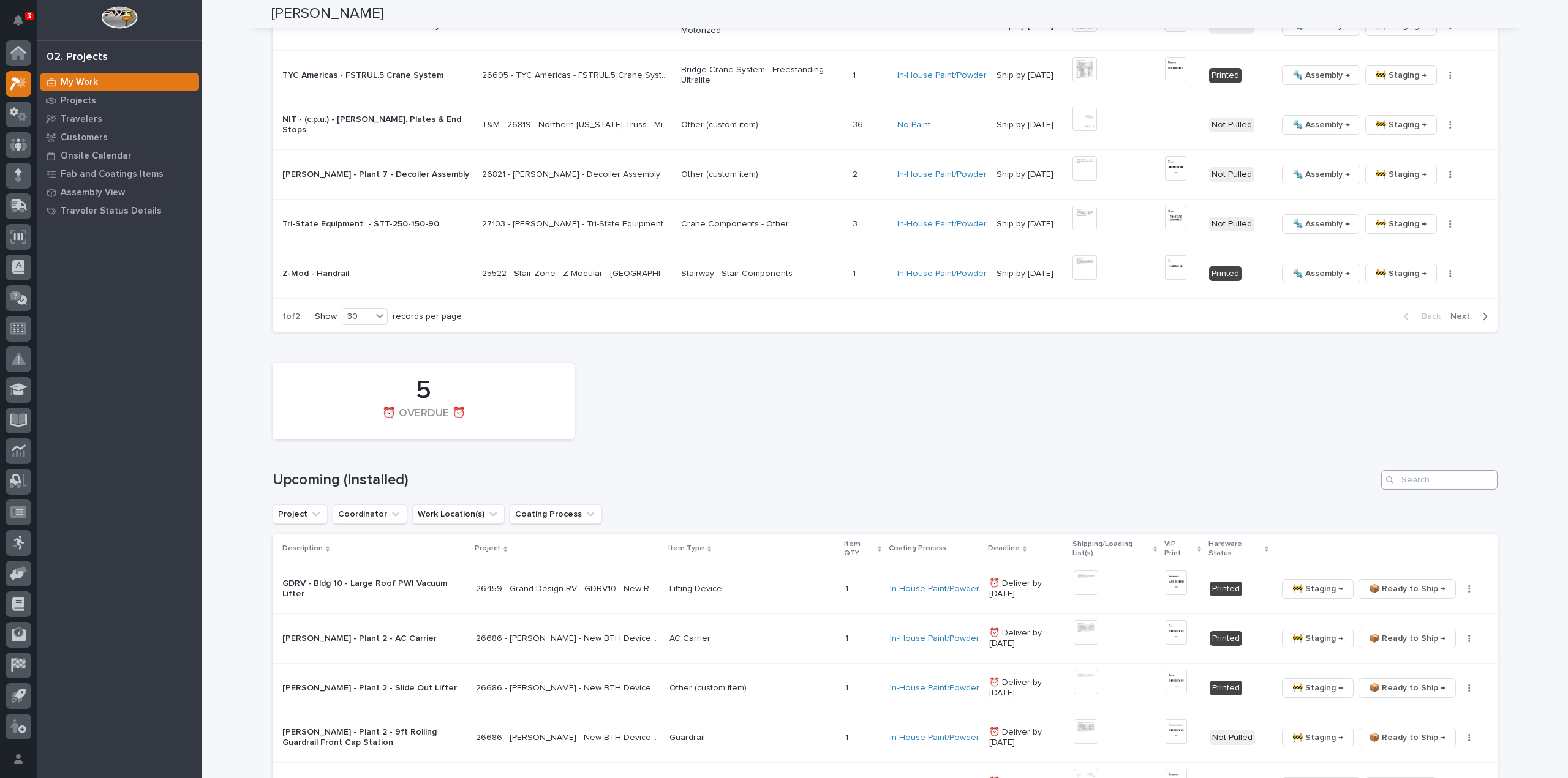
type input "25891"
click at [1410, 480] on input "Search" at bounding box center [1439, 480] width 116 height 20
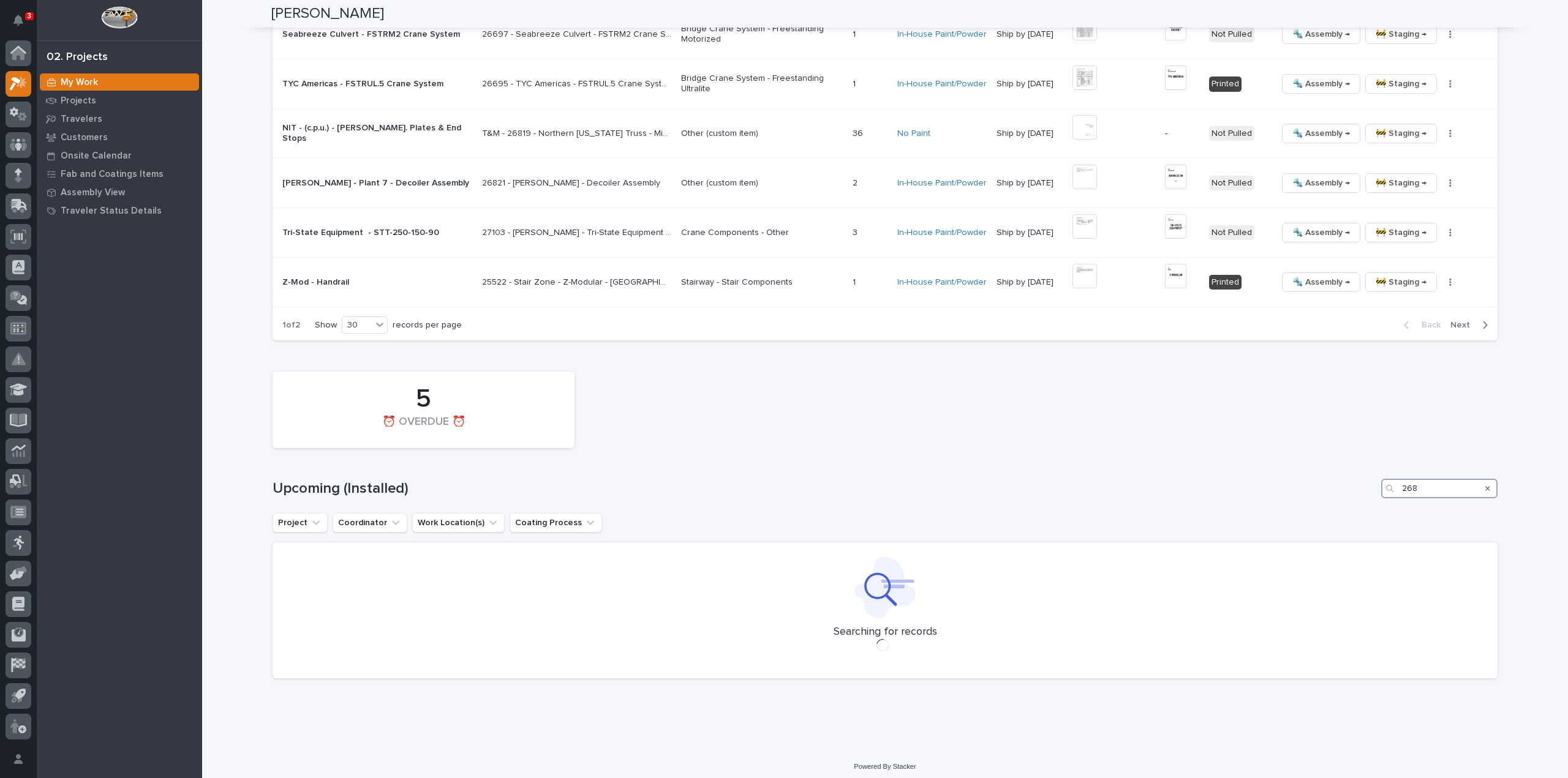
scroll to position [2326, 0]
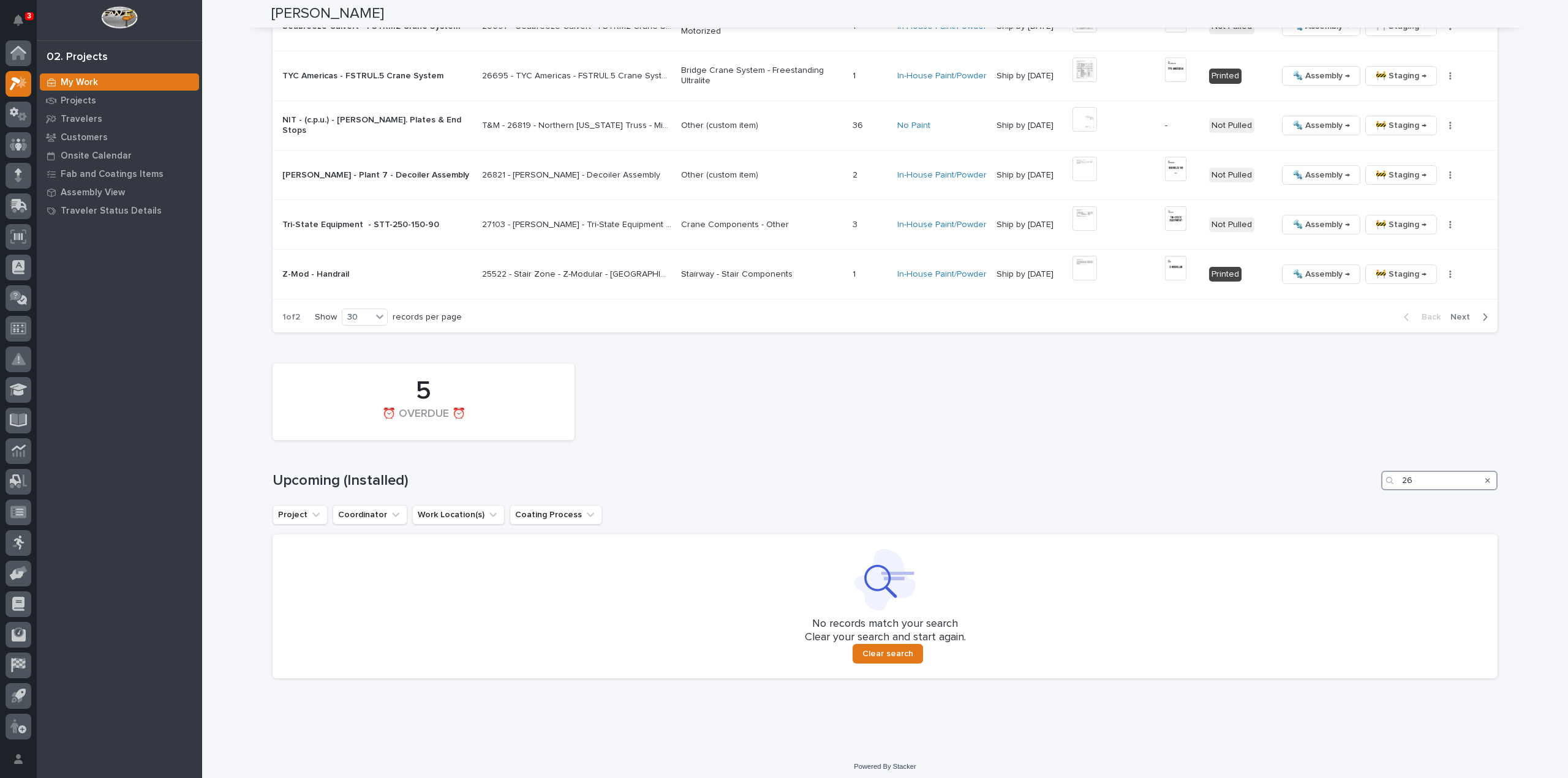
type input "2"
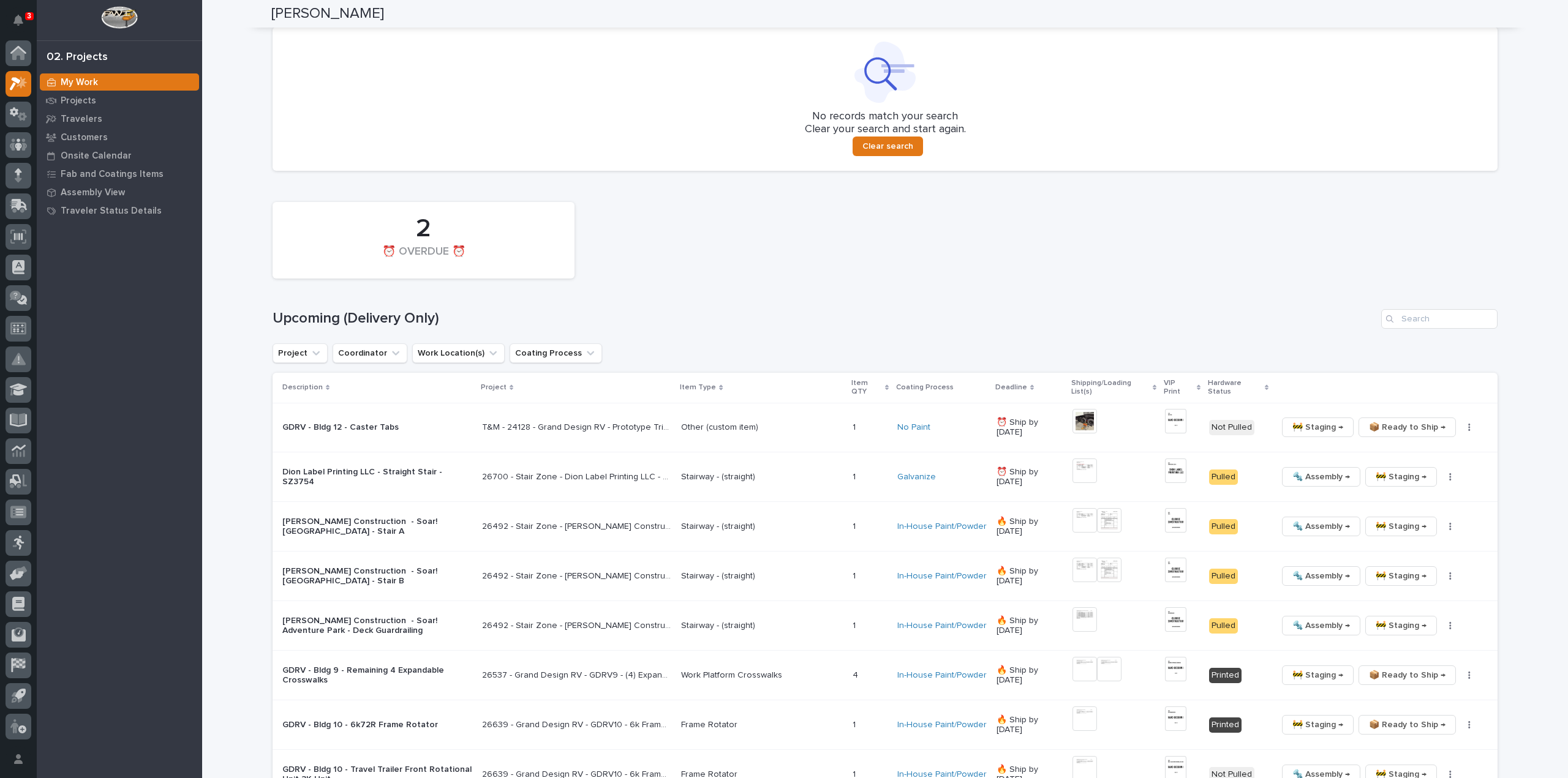
scroll to position [857, 0]
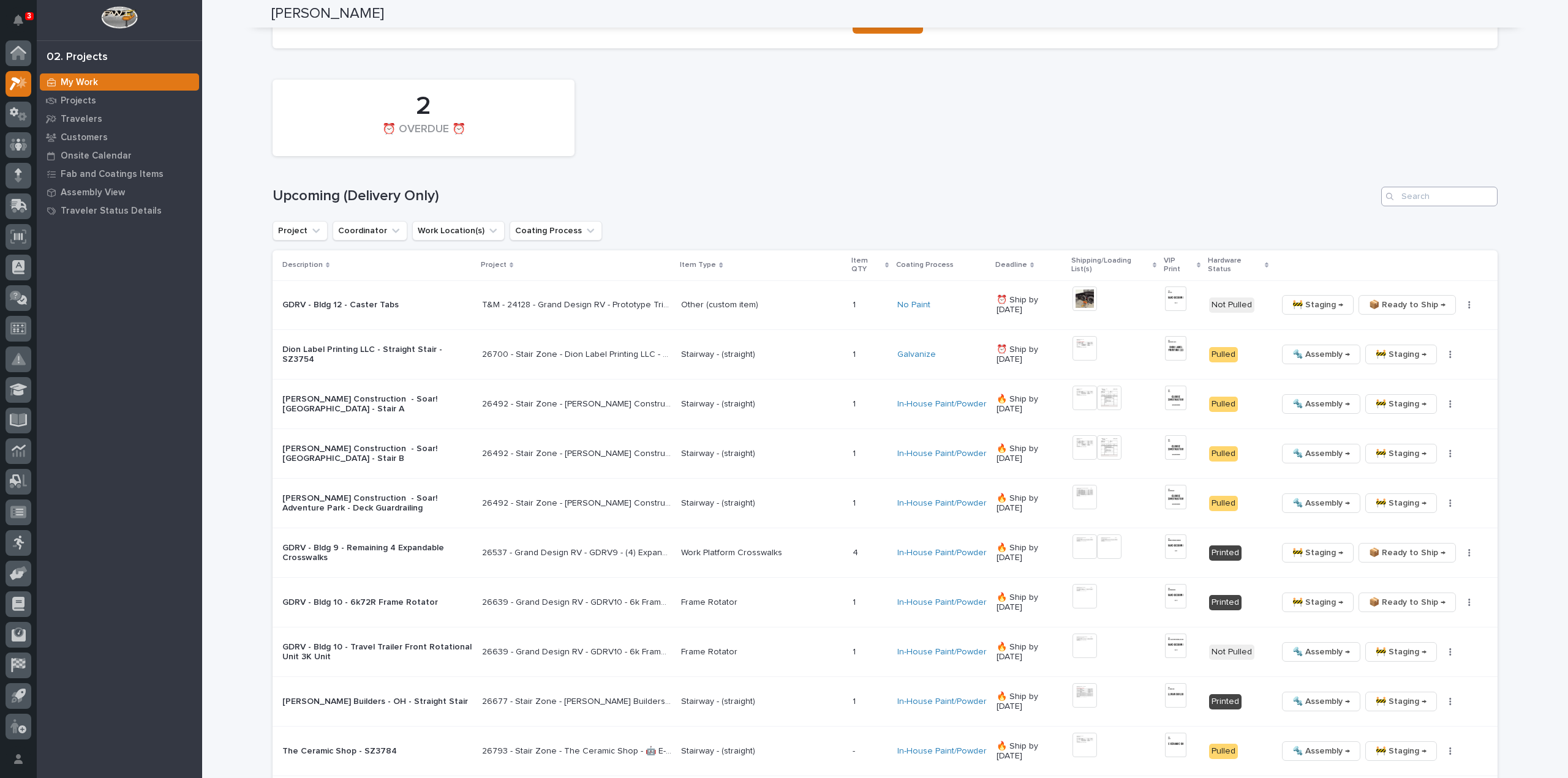
type input "25891"
click at [1456, 199] on input "Search" at bounding box center [1439, 196] width 116 height 20
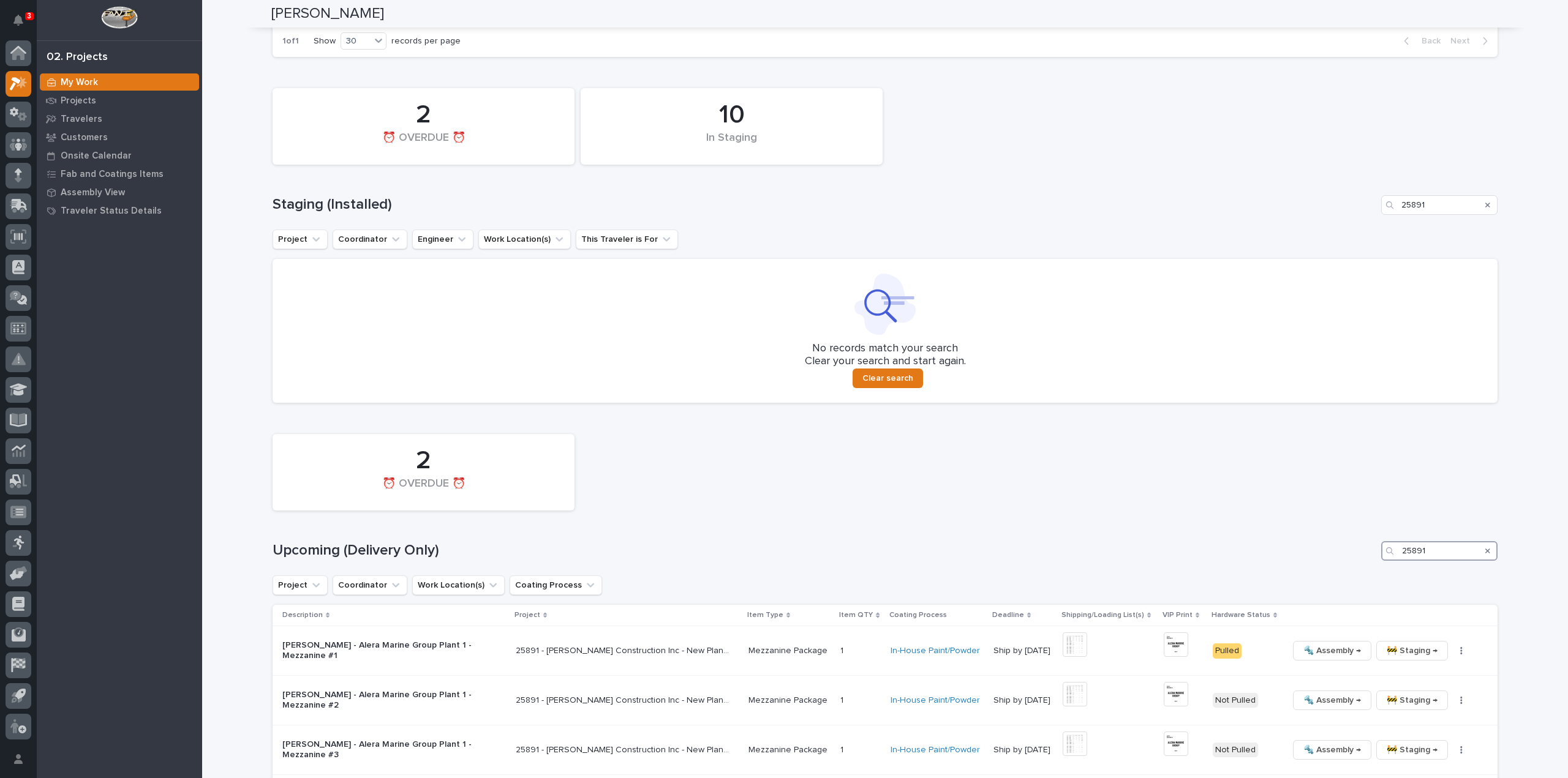
scroll to position [798, 0]
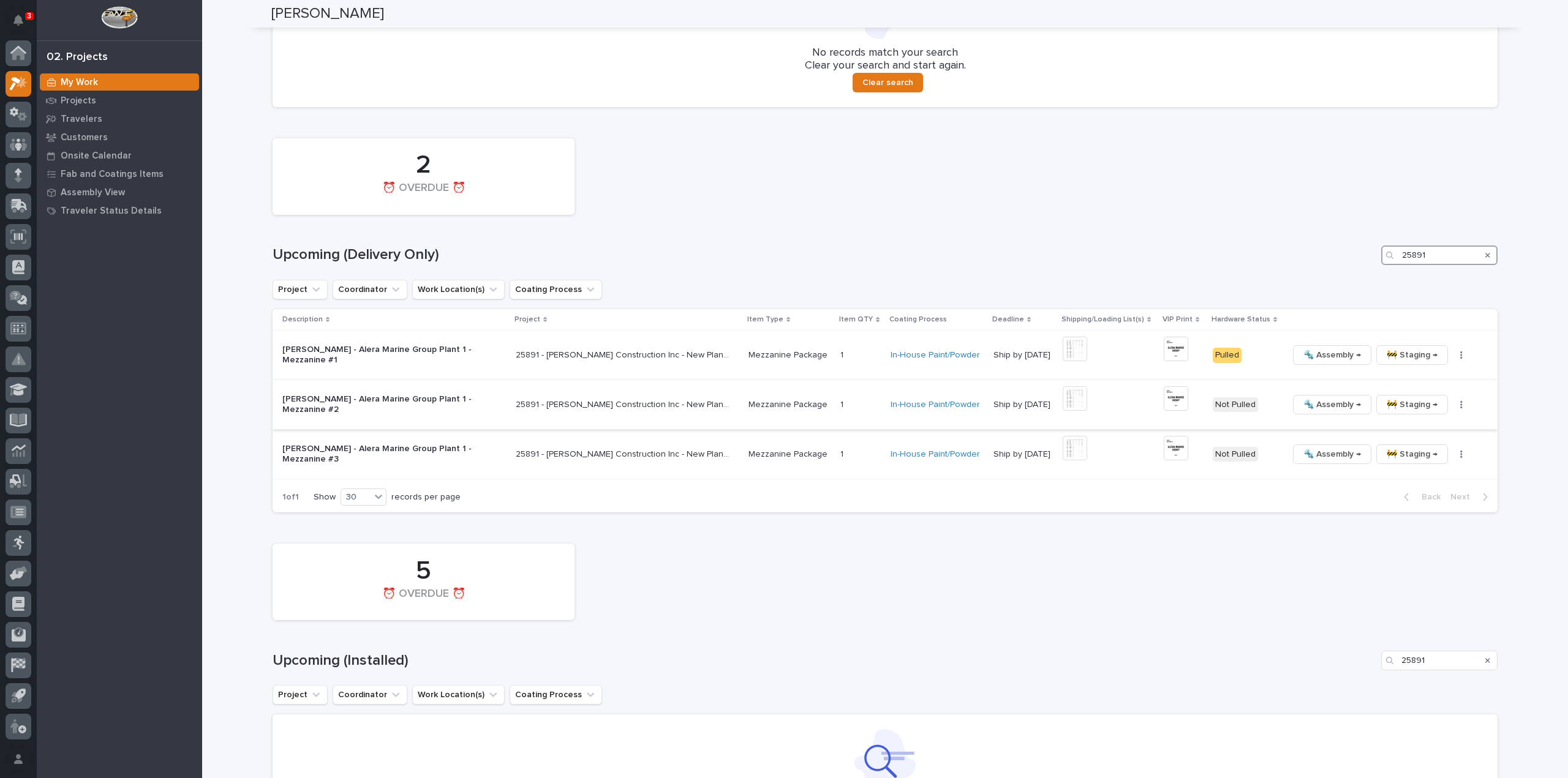
type input "25891"
click at [1164, 399] on img at bounding box center [1176, 399] width 25 height 25
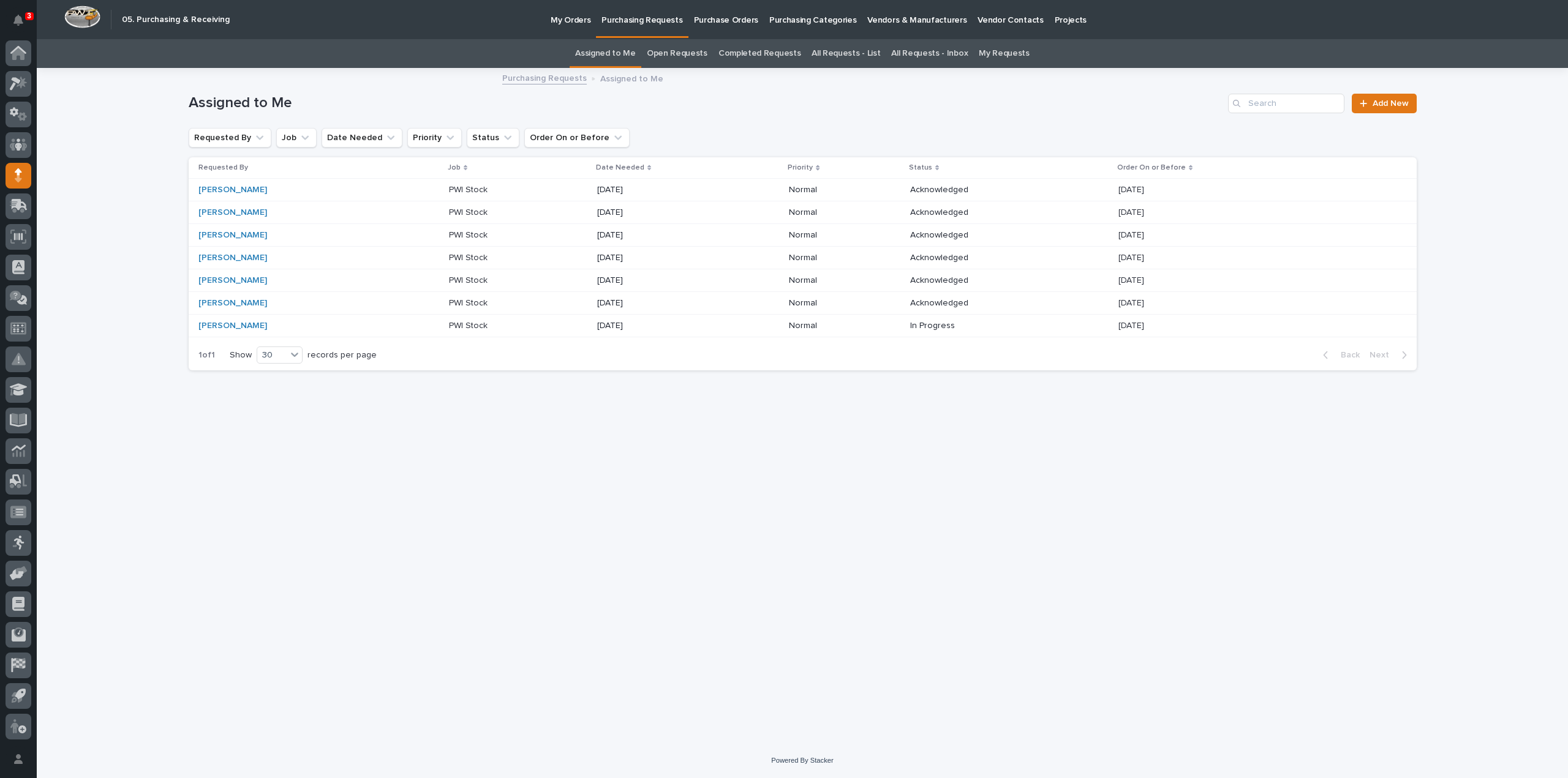
click at [778, 577] on div "Loading... Saving… Loading... Saving… Assigned to Me Add New Requested By Job D…" at bounding box center [803, 391] width 1241 height 644
click at [603, 548] on div "Loading... Saving… Loading... Saving… Assigned to Me Add New Requested By Job D…" at bounding box center [803, 391] width 1241 height 644
click at [479, 523] on div "Loading... Saving… Loading... Saving… Assigned to Me Add New Requested By Job D…" at bounding box center [803, 391] width 1241 height 644
click at [832, 54] on link "All Requests - List" at bounding box center [846, 54] width 69 height 29
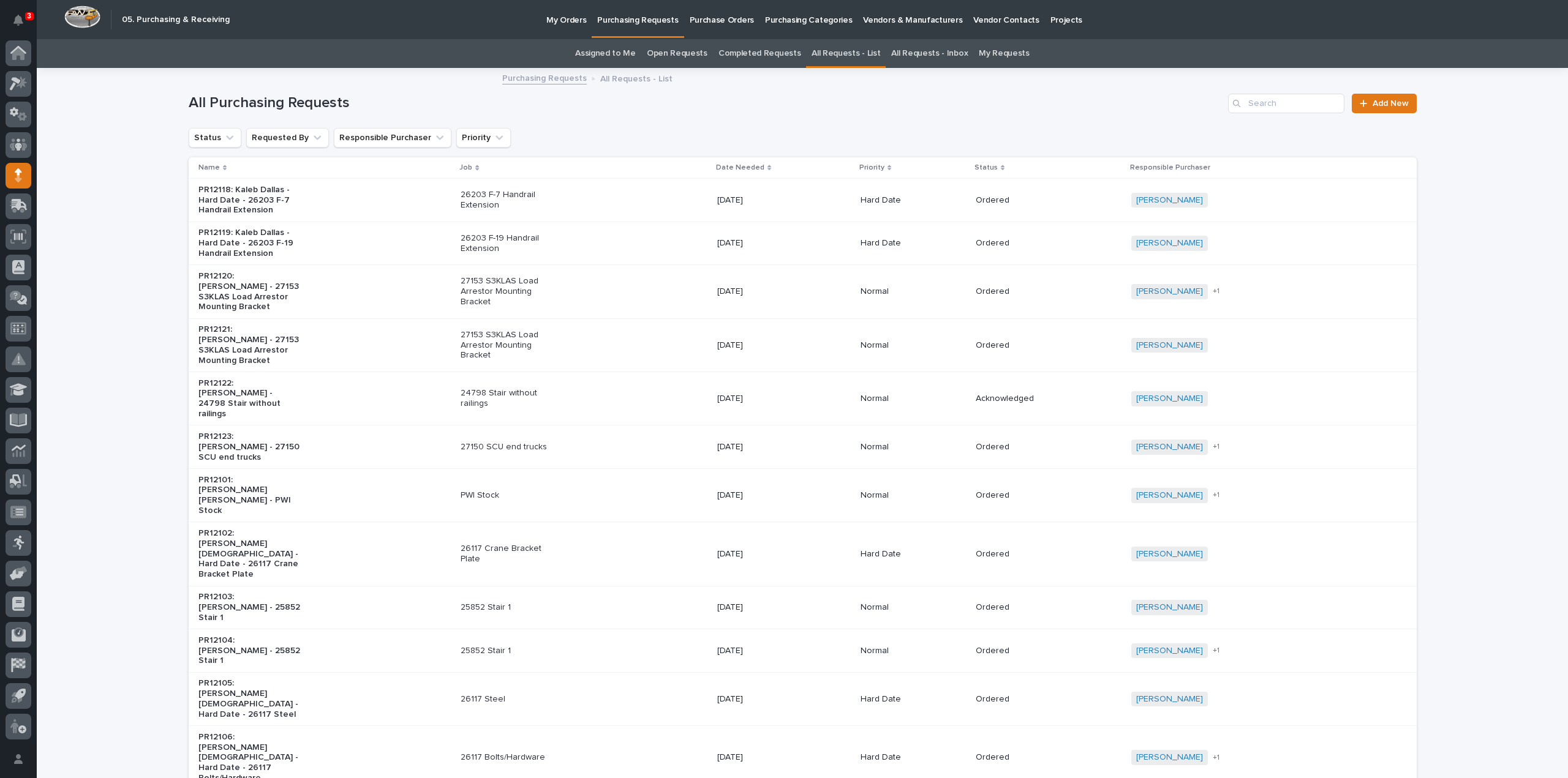
click at [474, 202] on p "26203 F-7 Handrail Extension" at bounding box center [511, 200] width 103 height 21
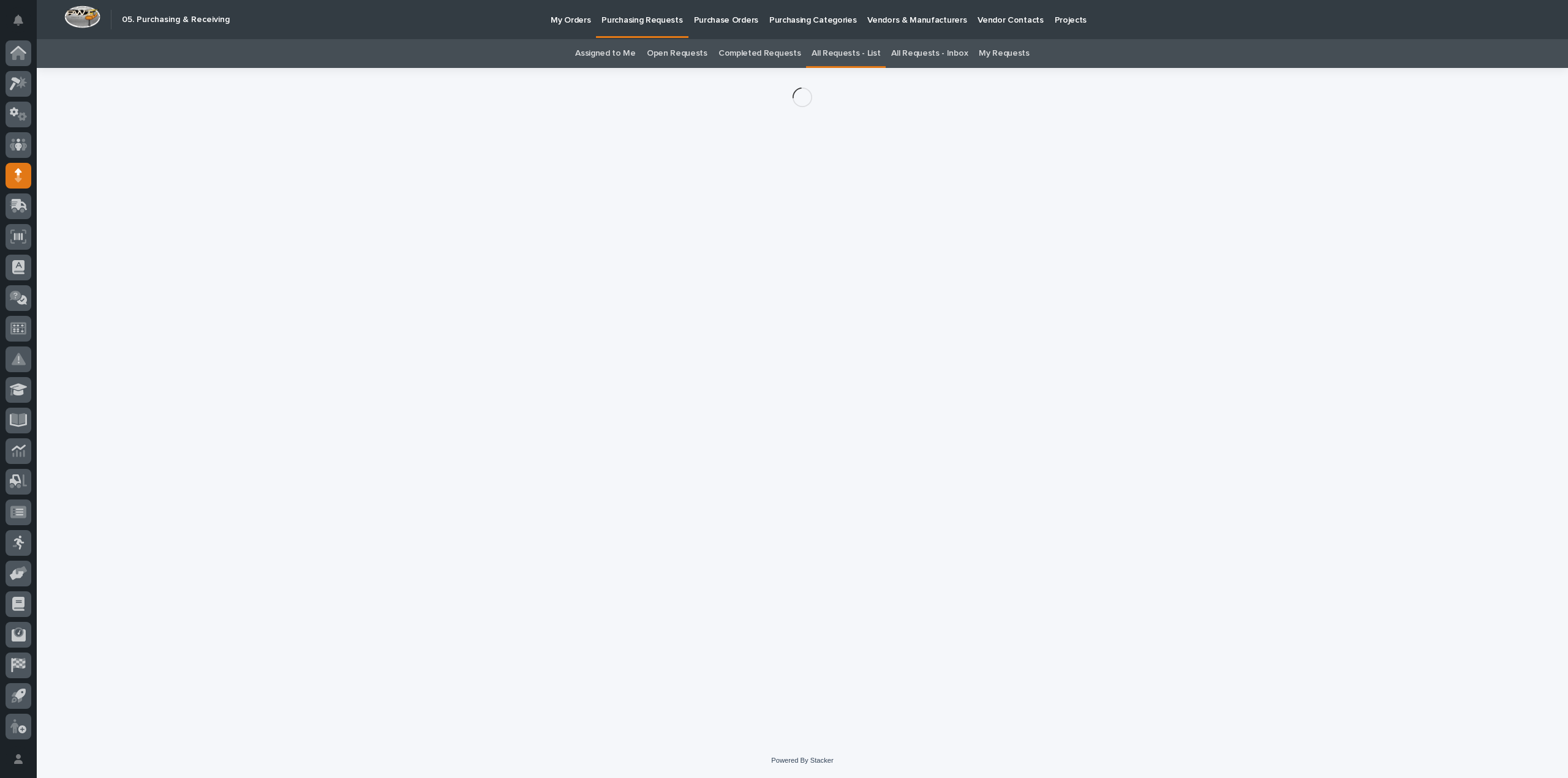
click at [474, 202] on div "Loading... Saving… Loading... Saving…" at bounding box center [803, 390] width 1241 height 645
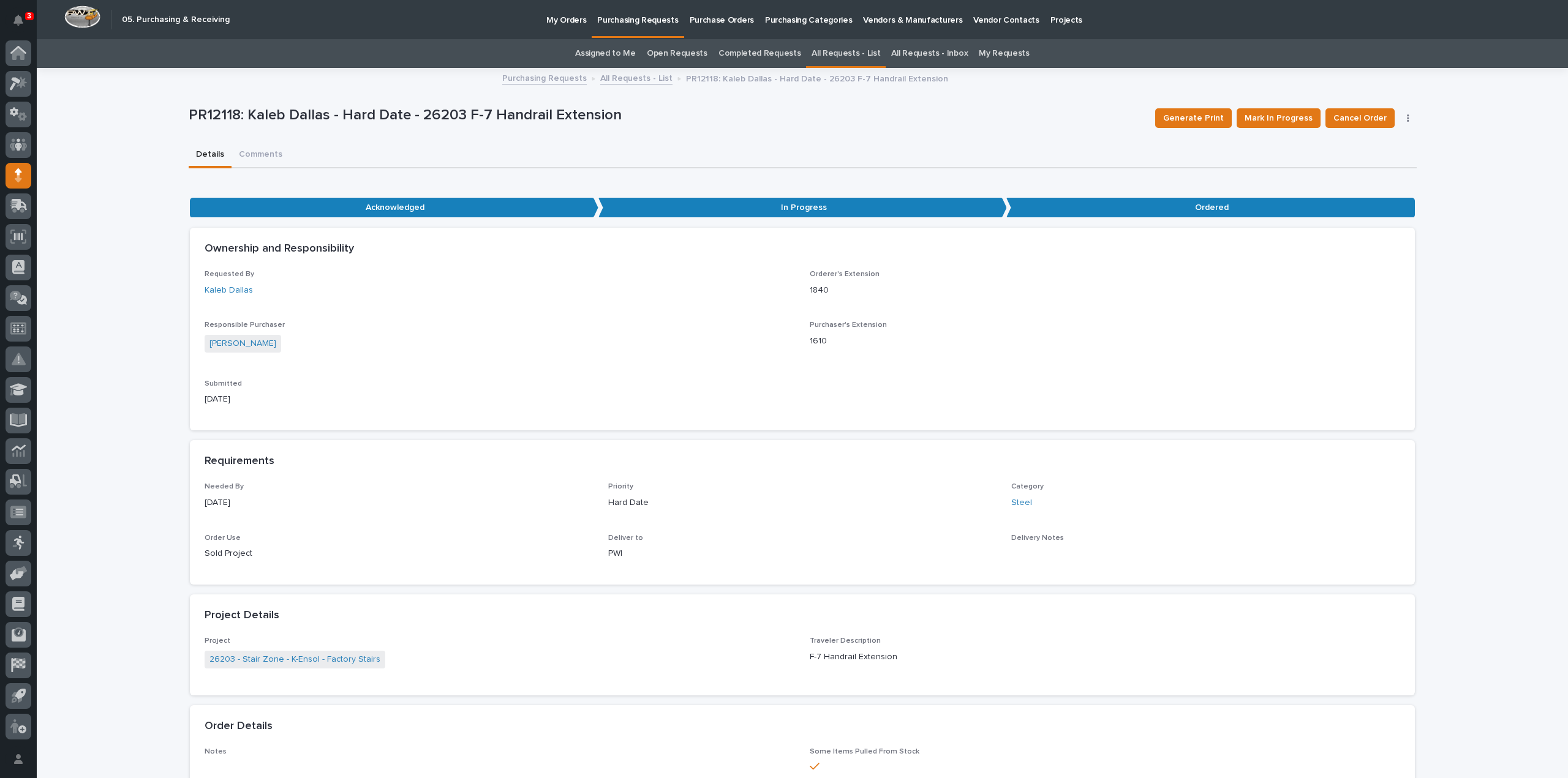
click at [874, 148] on div "Details Comments" at bounding box center [803, 155] width 1228 height 25
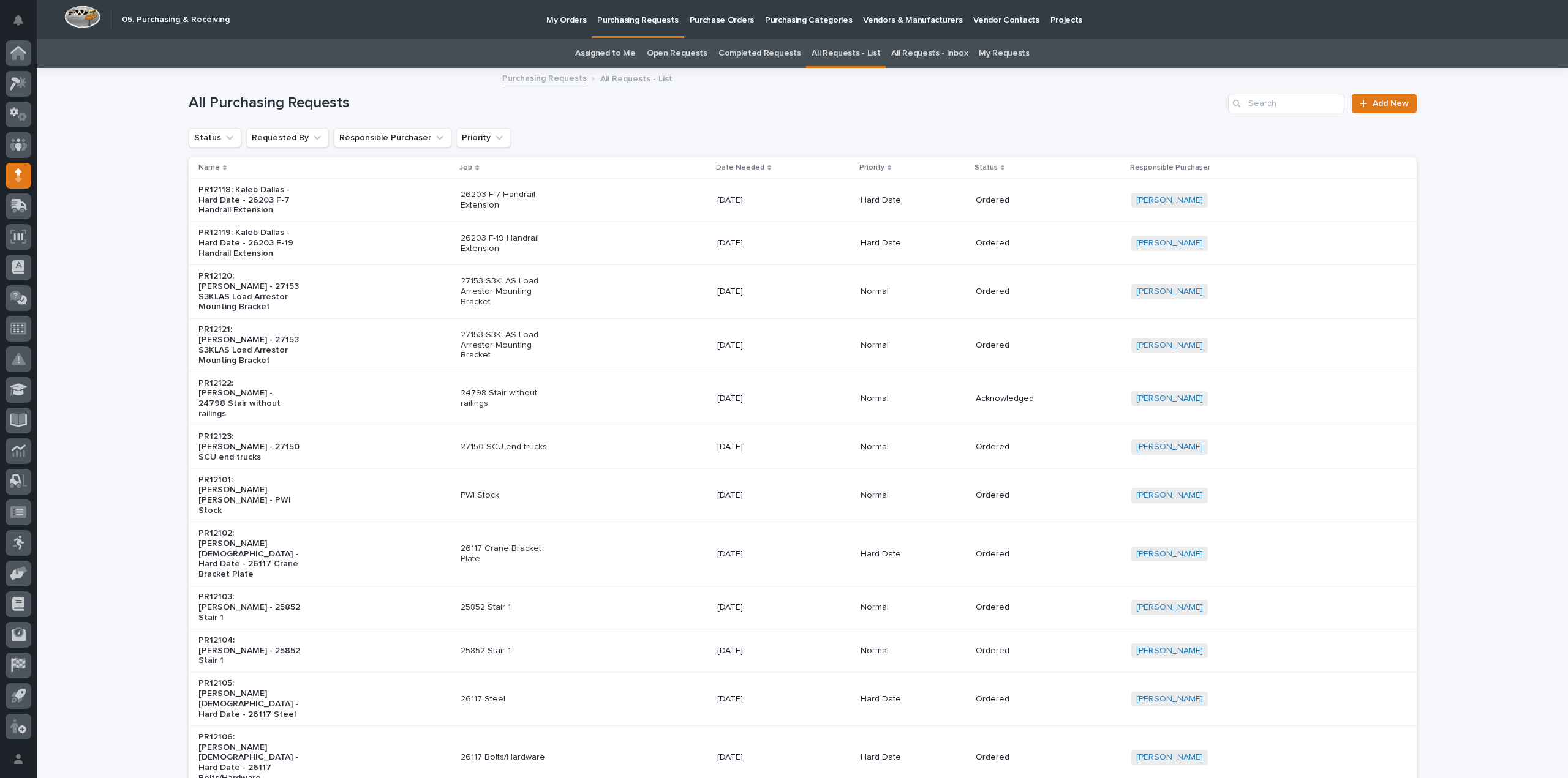
scroll to position [39, 0]
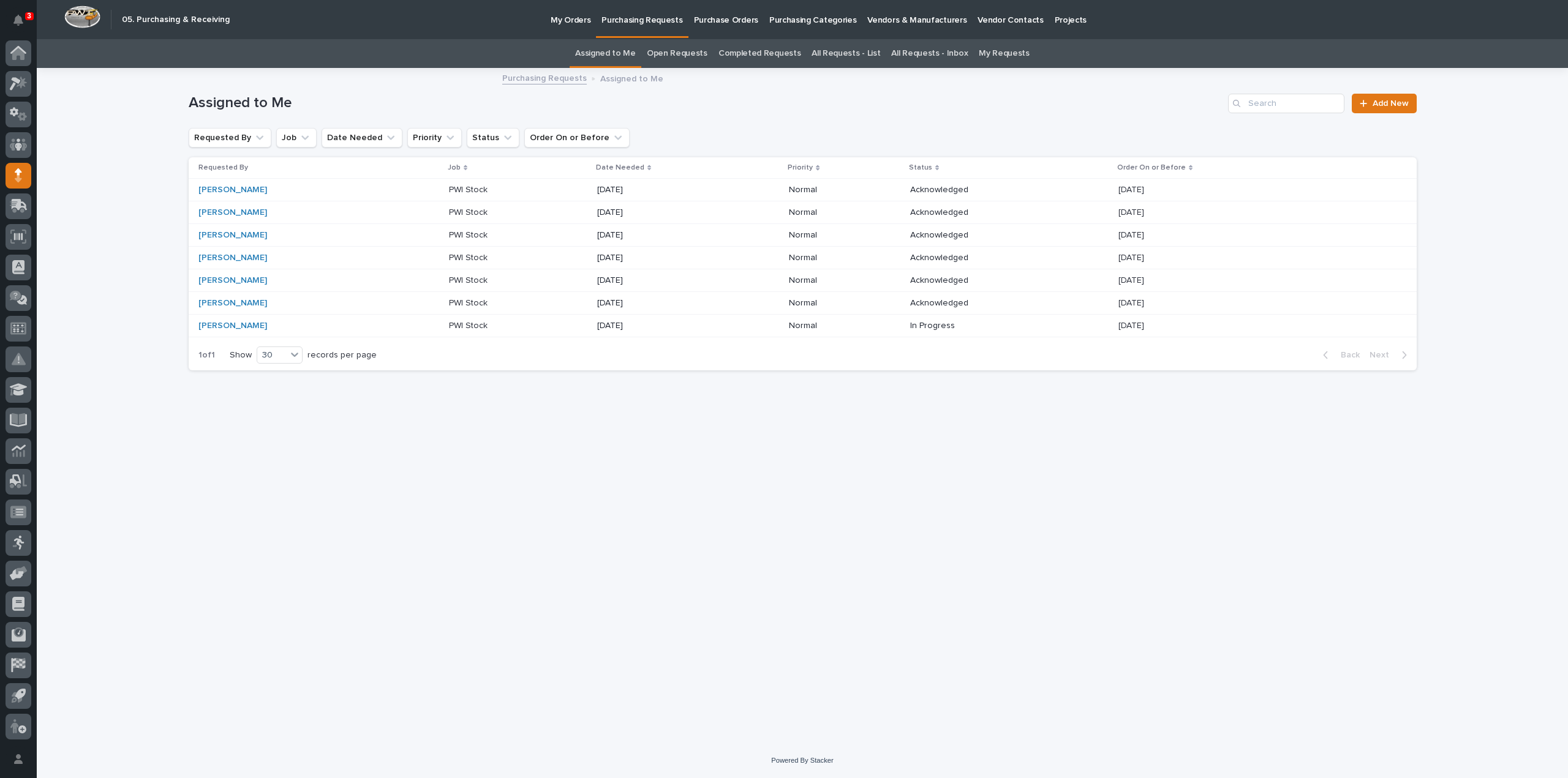
click at [621, 80] on p "Assigned to Me" at bounding box center [632, 78] width 63 height 14
click at [570, 16] on p "My Orders" at bounding box center [570, 12] width 40 height 25
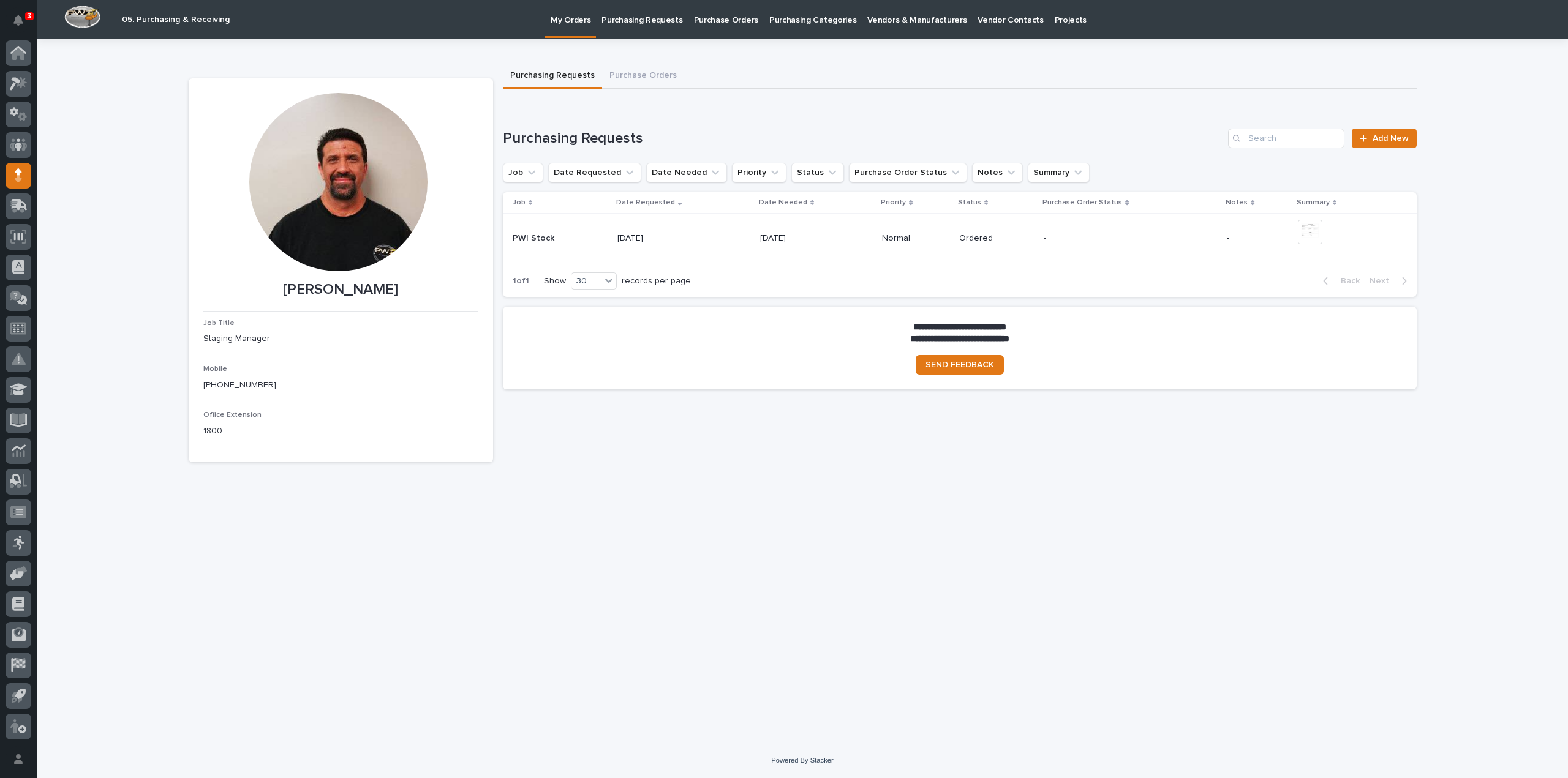
click at [643, 18] on p "Purchasing Requests" at bounding box center [642, 12] width 81 height 25
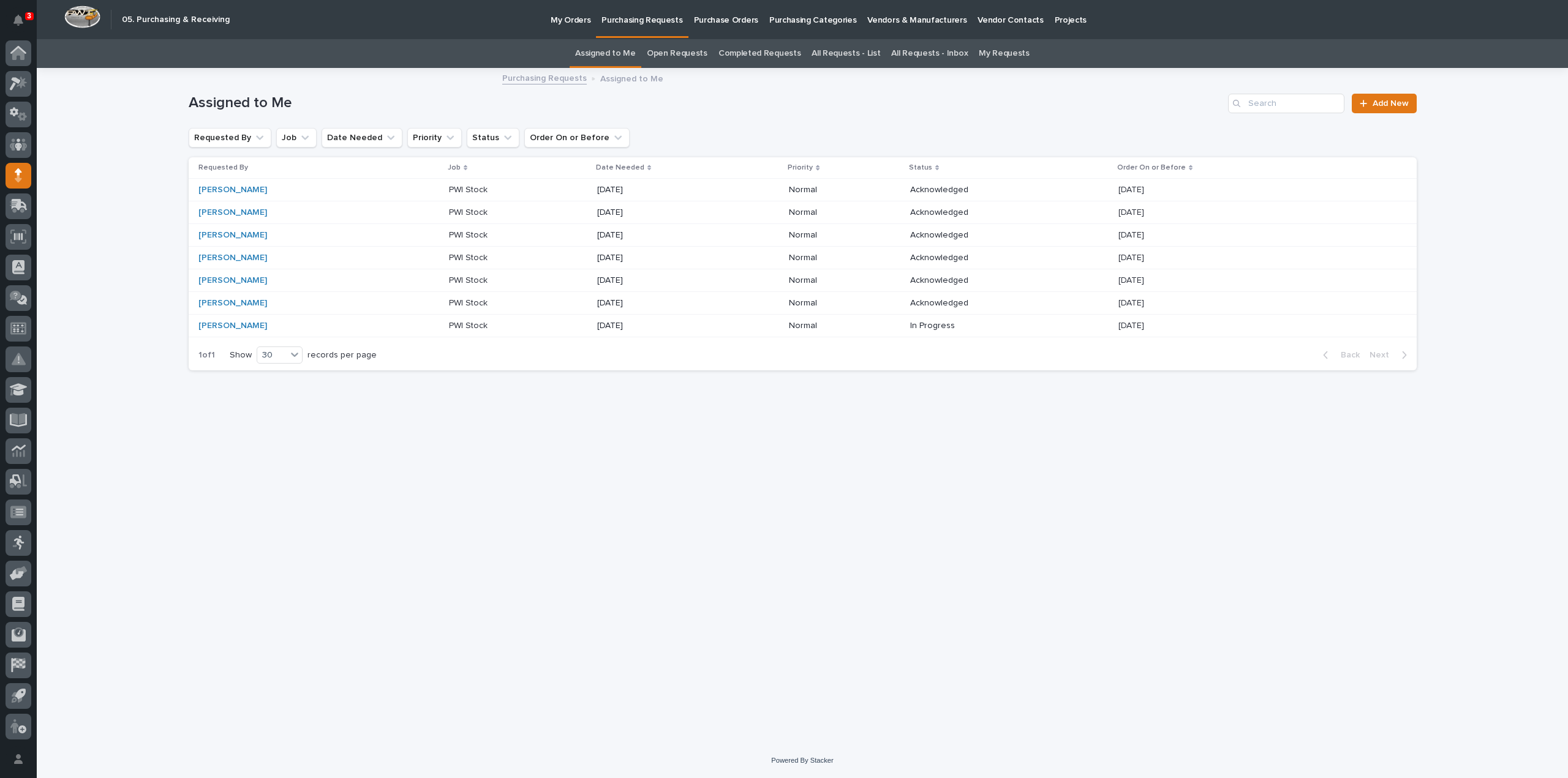
click at [1055, 21] on p "Projects" at bounding box center [1071, 12] width 33 height 25
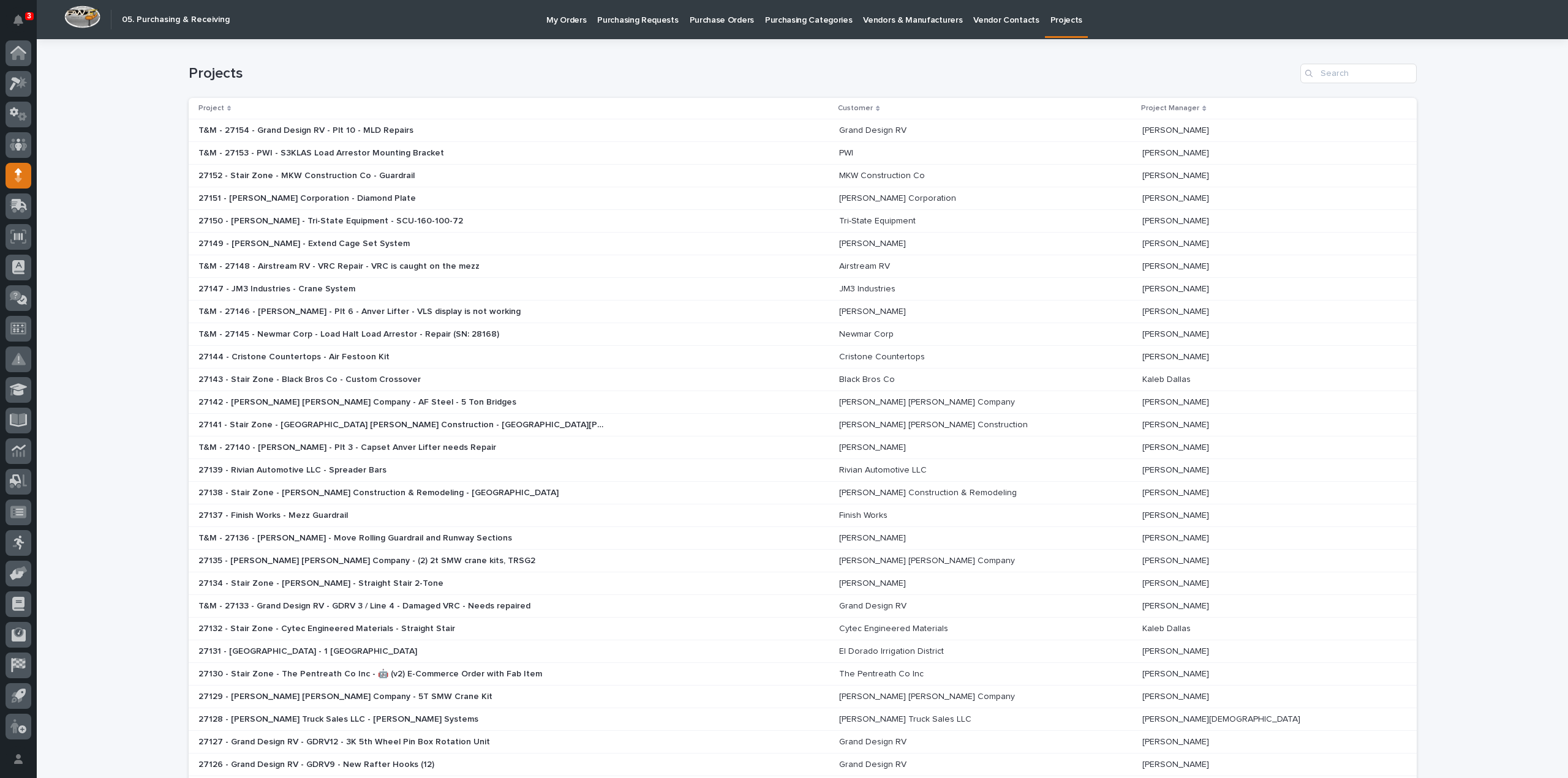
click at [637, 19] on p "Purchasing Requests" at bounding box center [638, 12] width 81 height 25
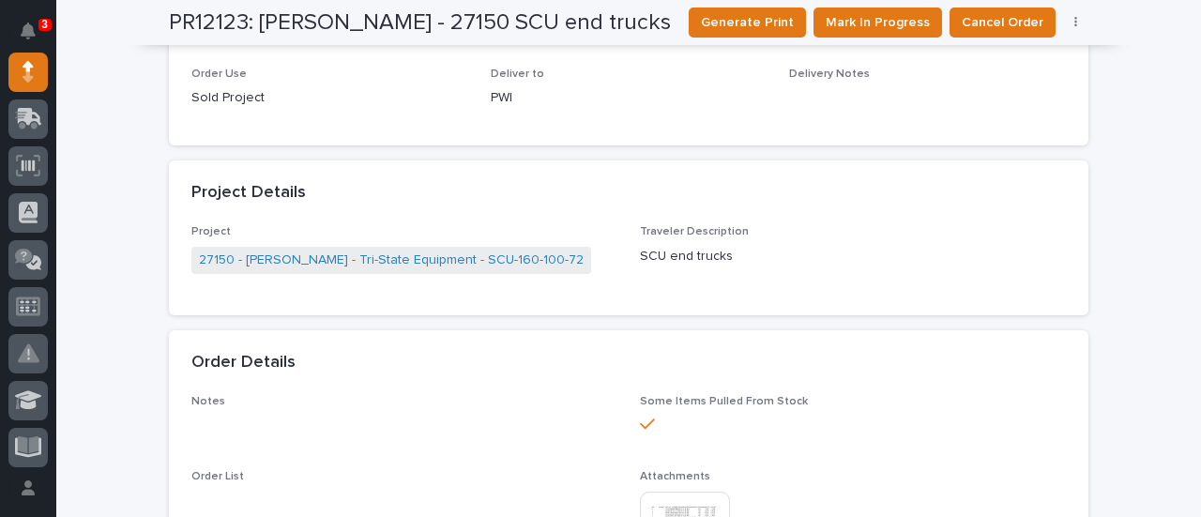
scroll to position [938, 0]
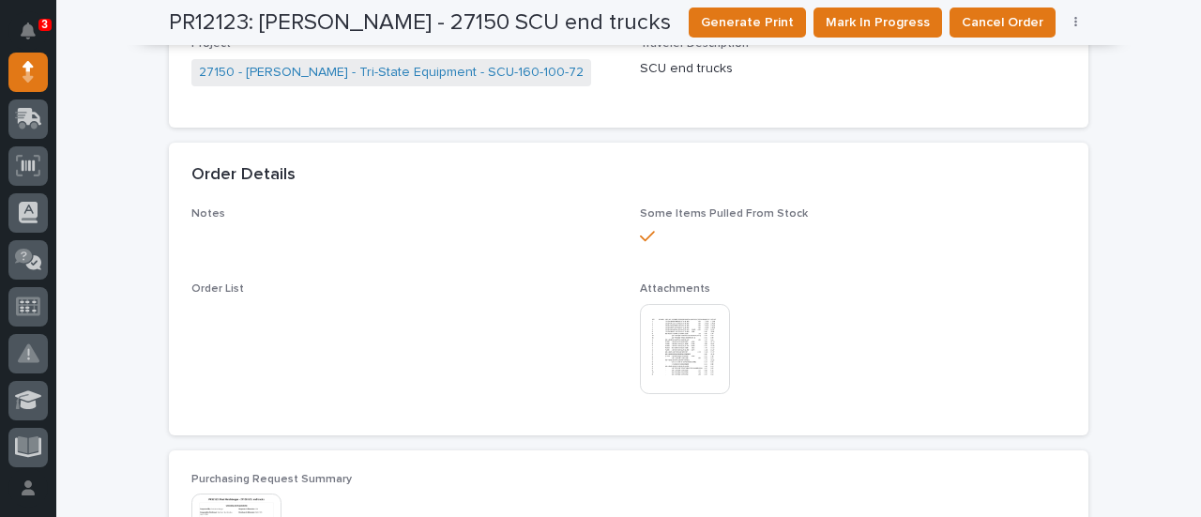
click at [667, 360] on img at bounding box center [685, 349] width 90 height 90
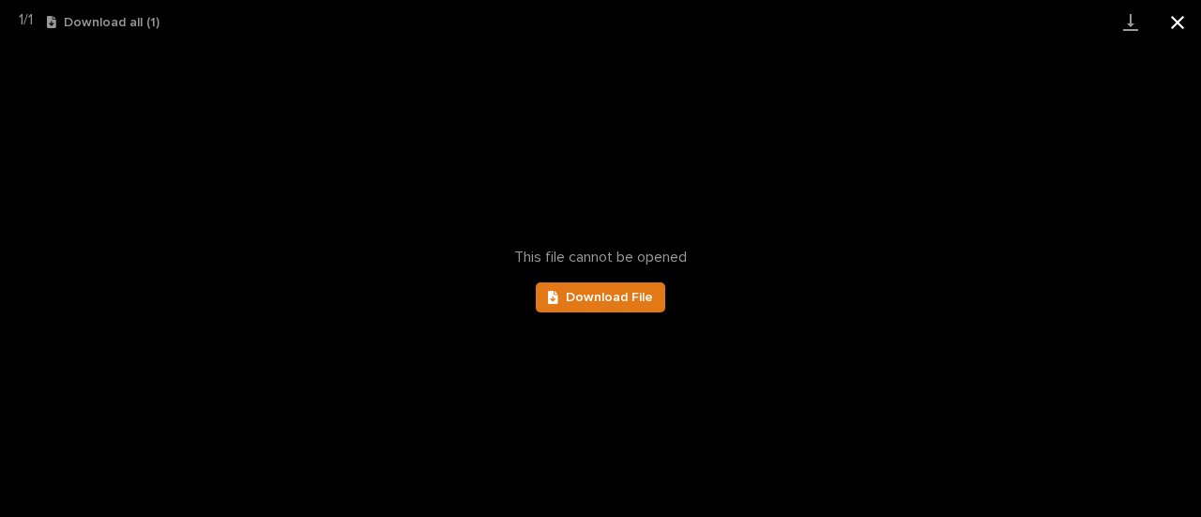
click at [1177, 25] on button "Close gallery" at bounding box center [1177, 22] width 47 height 44
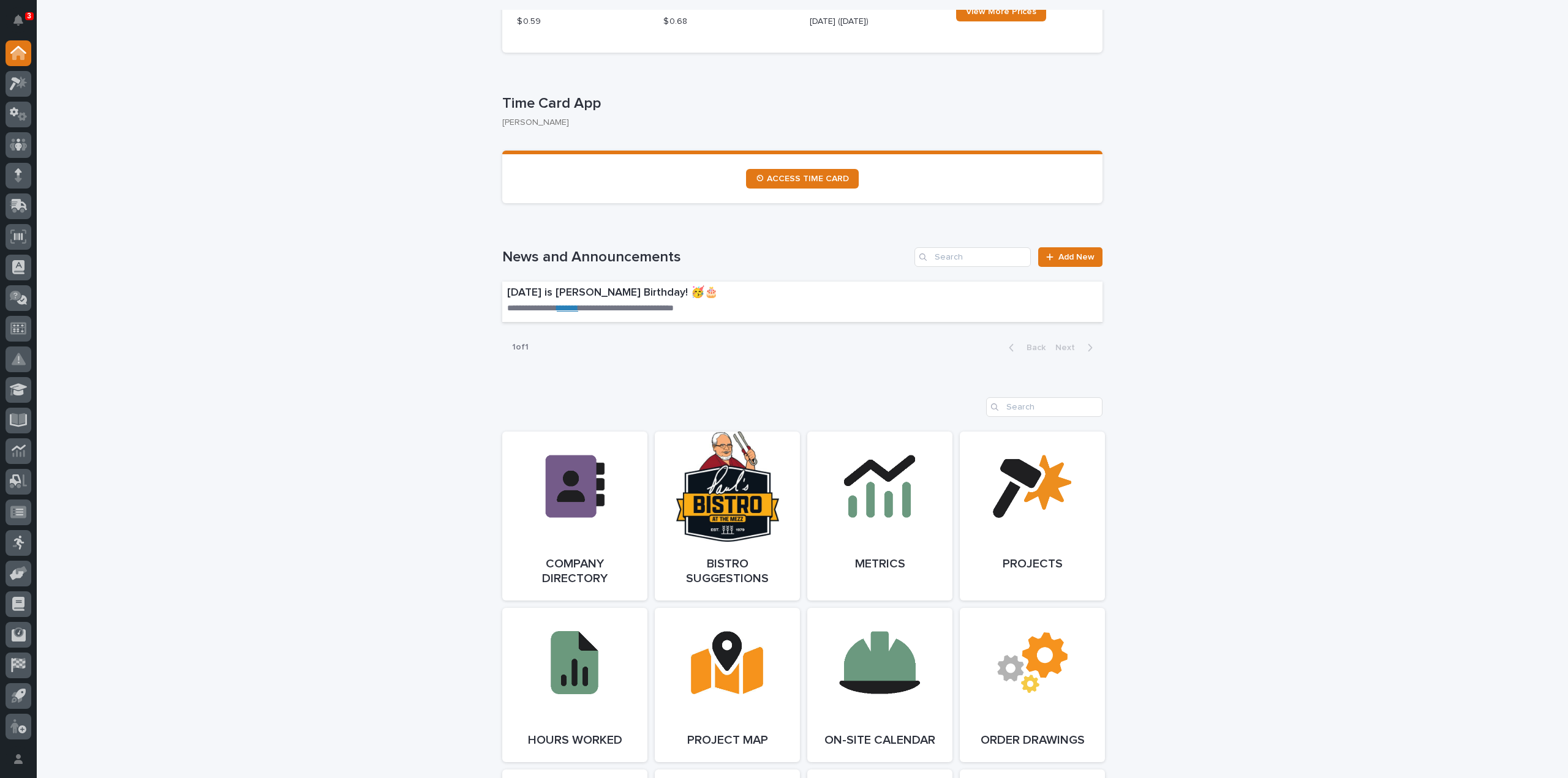
scroll to position [735, 0]
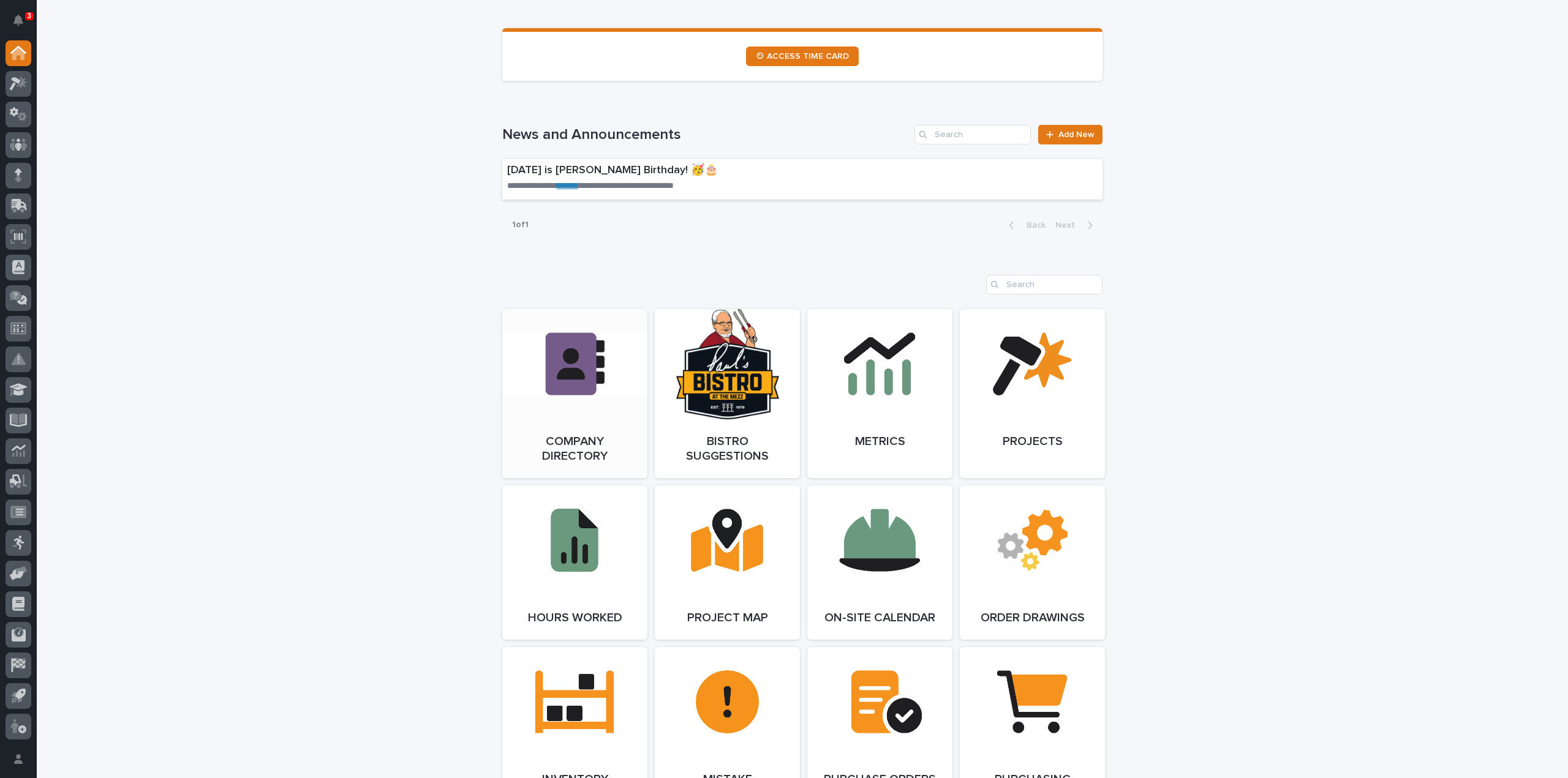
click at [609, 404] on link "Open Link" at bounding box center [575, 394] width 145 height 169
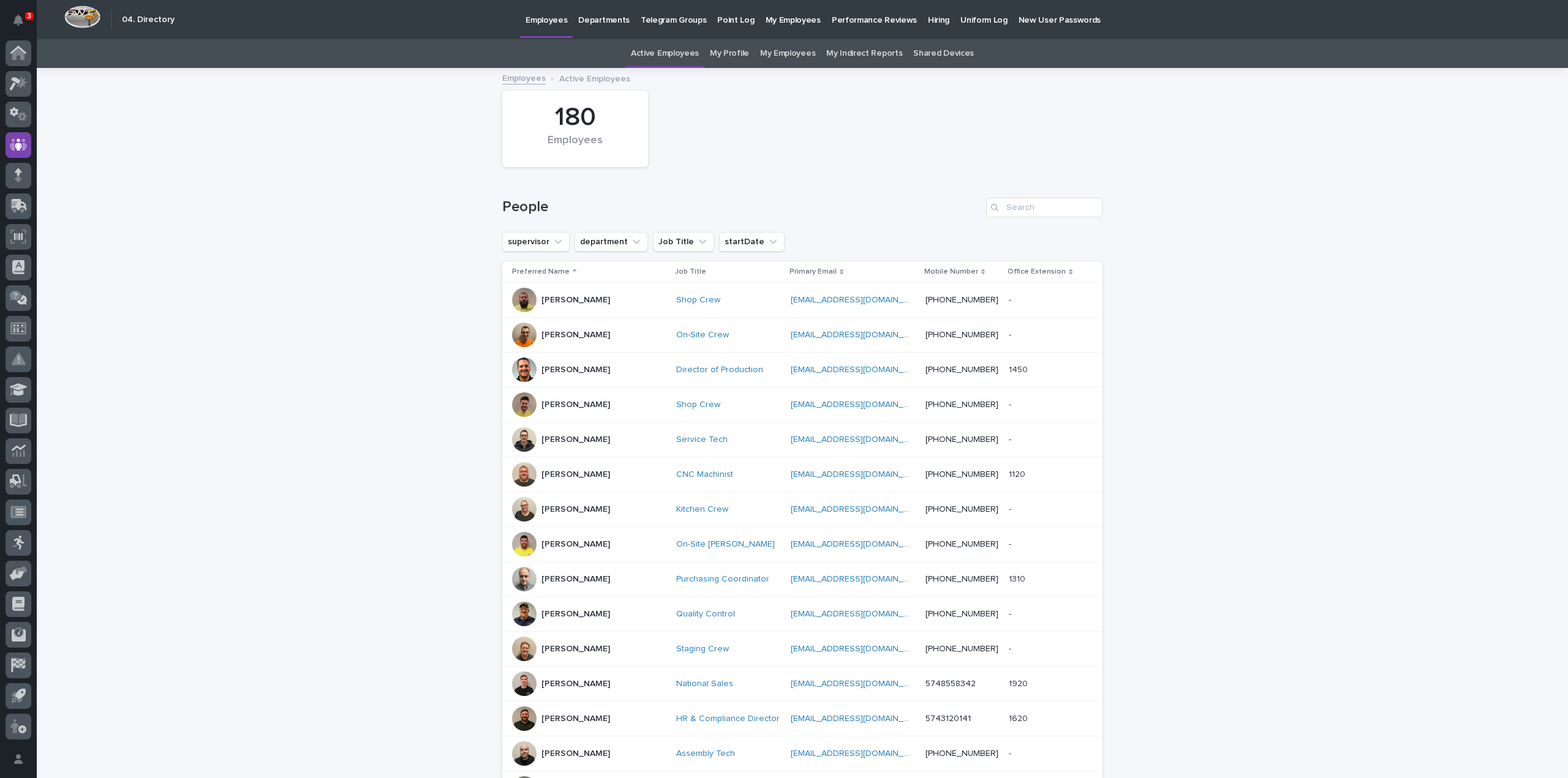
click at [735, 51] on link "My Profile" at bounding box center [729, 54] width 39 height 29
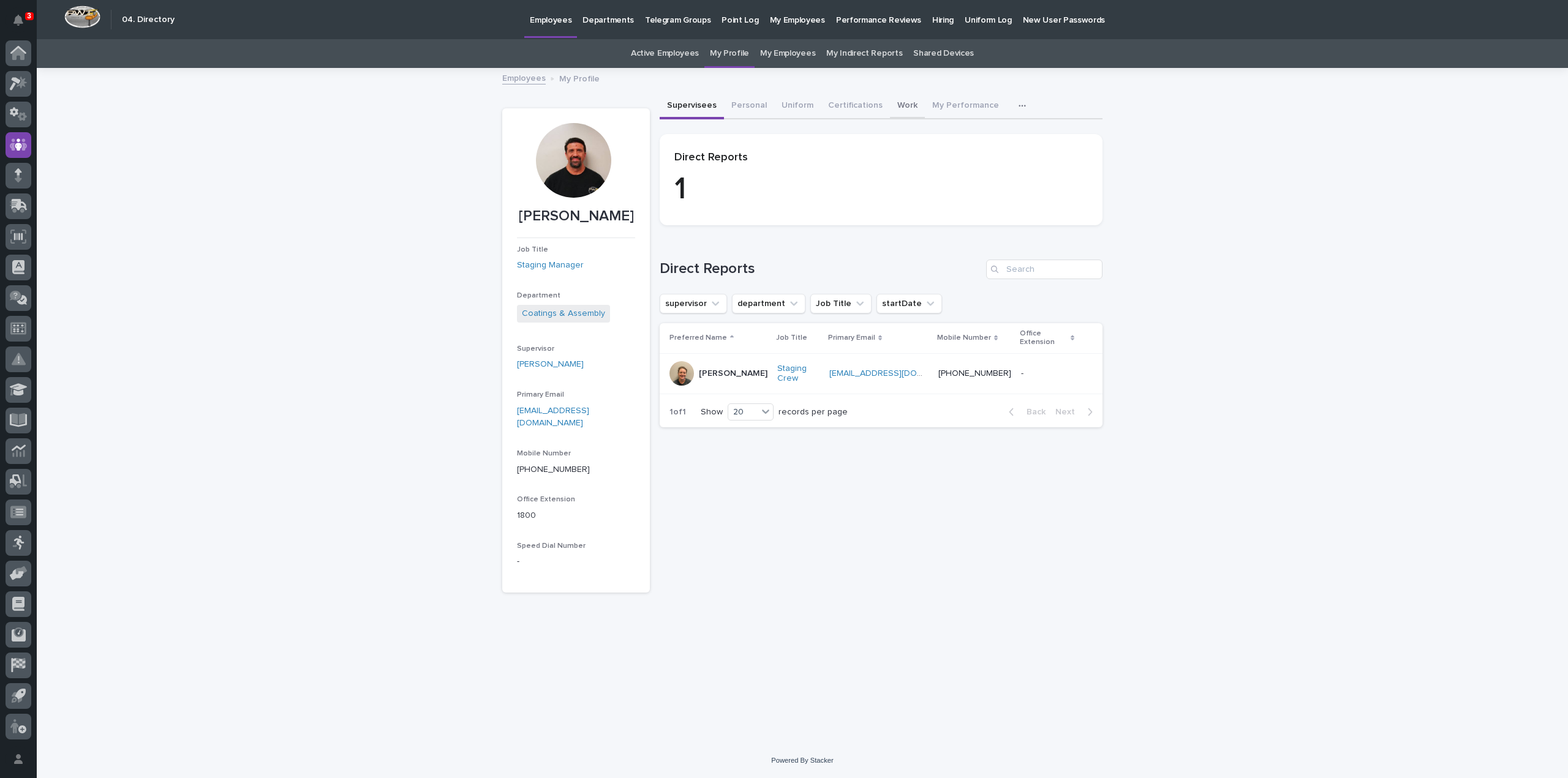
click at [895, 106] on button "Work" at bounding box center [907, 106] width 35 height 25
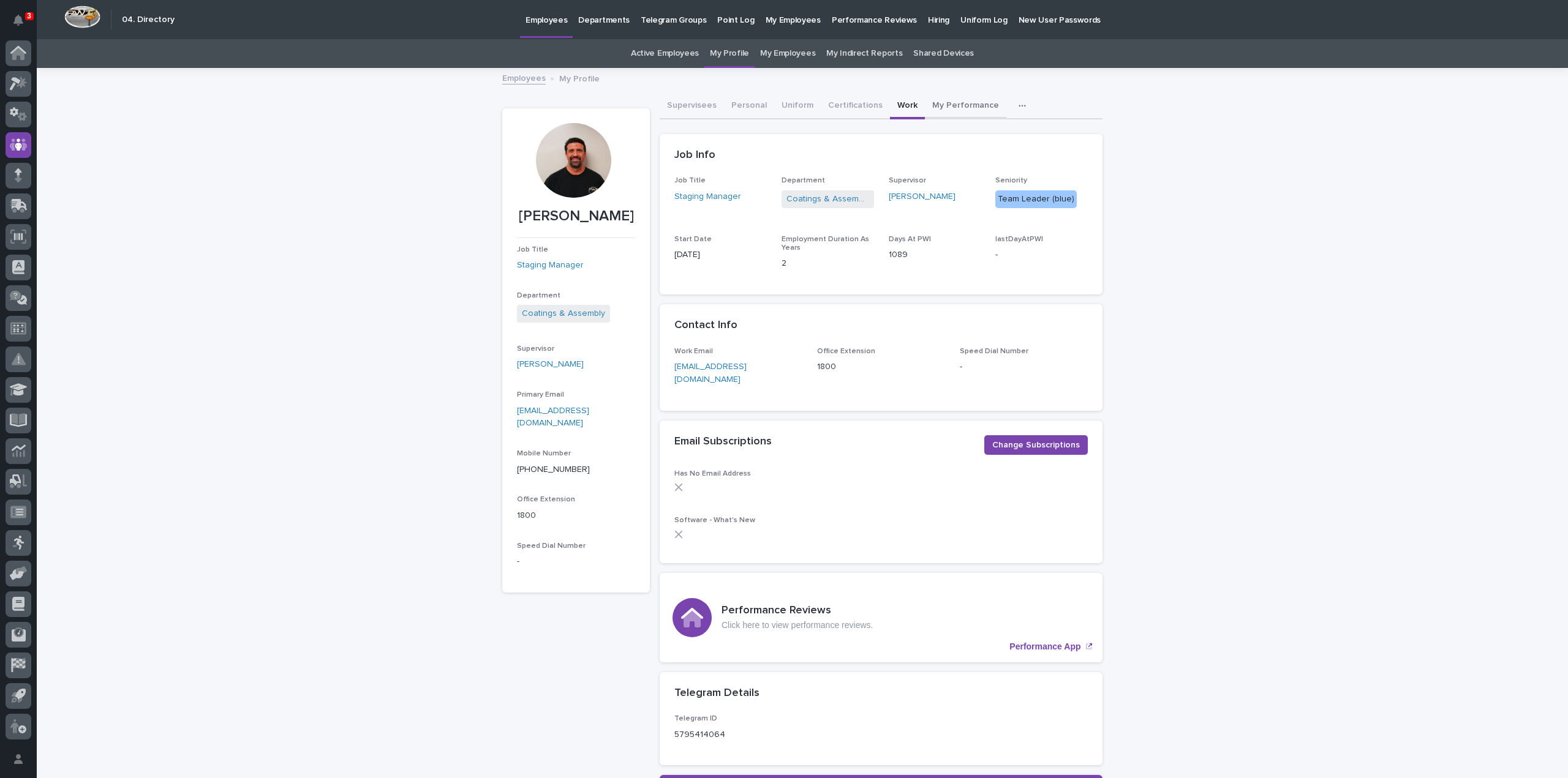
click at [935, 105] on button "My Performance" at bounding box center [965, 106] width 82 height 25
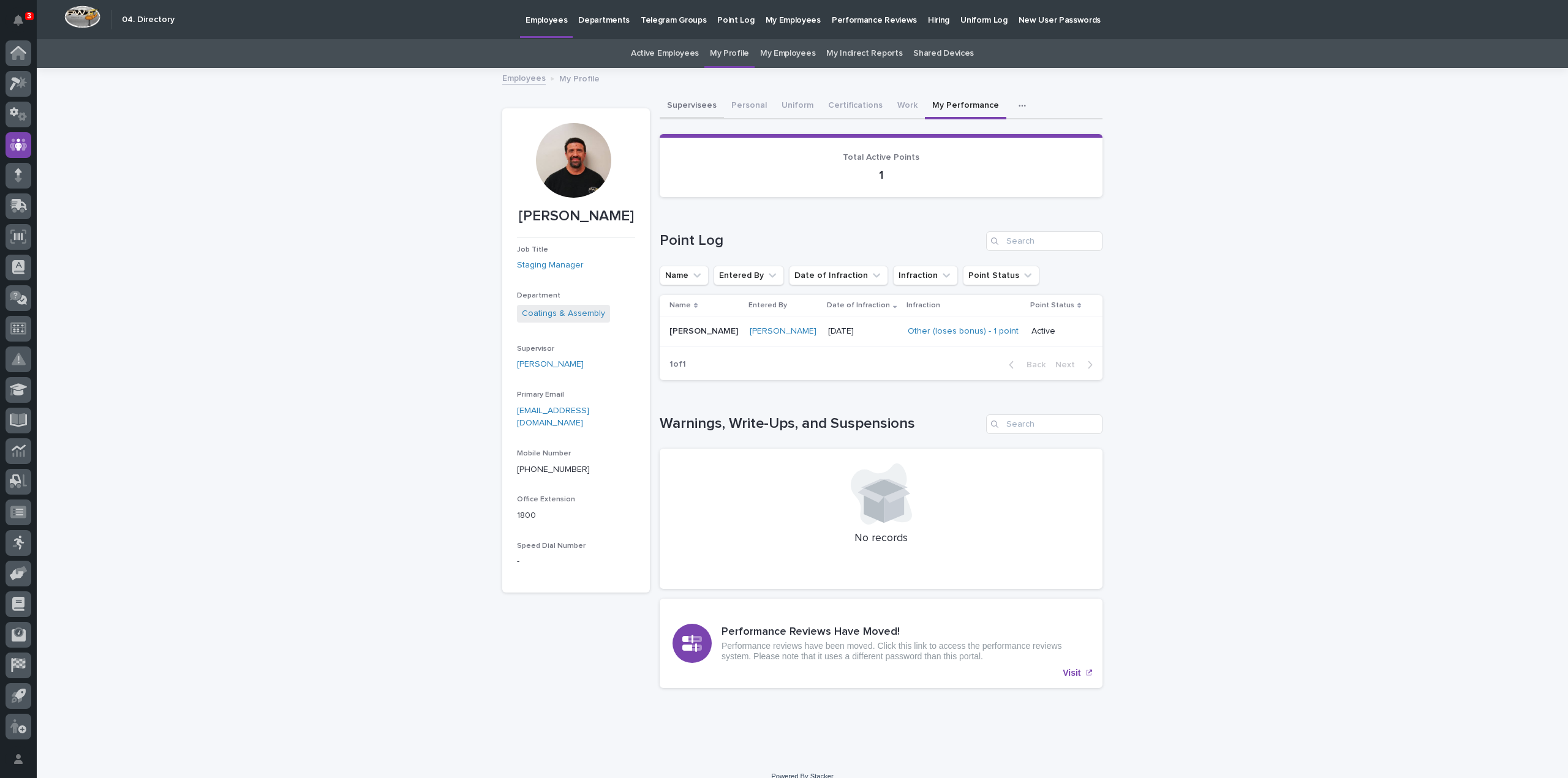
click at [690, 107] on button "Supervisees" at bounding box center [692, 106] width 64 height 25
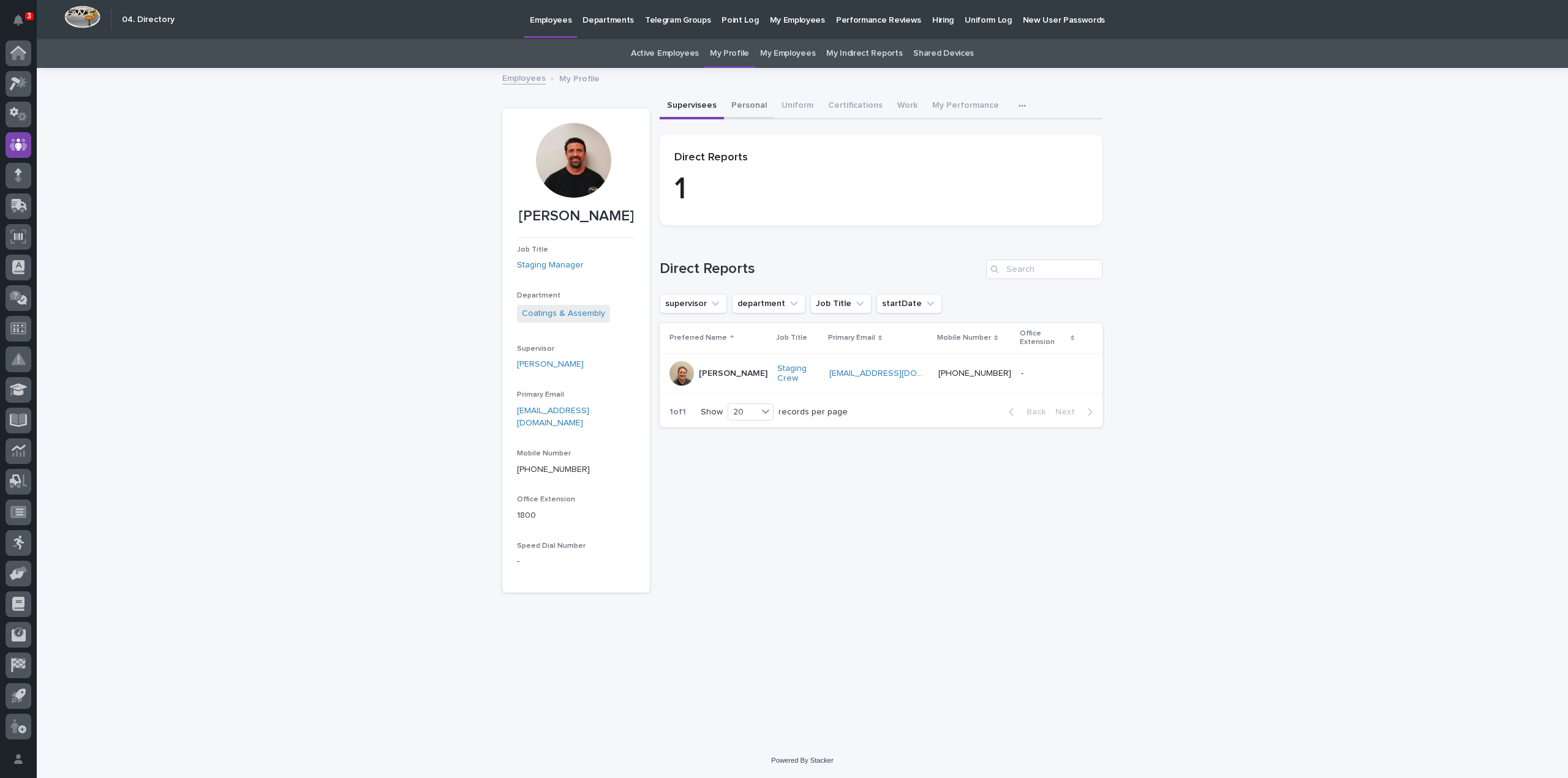
click at [756, 103] on button "Personal" at bounding box center [749, 106] width 50 height 25
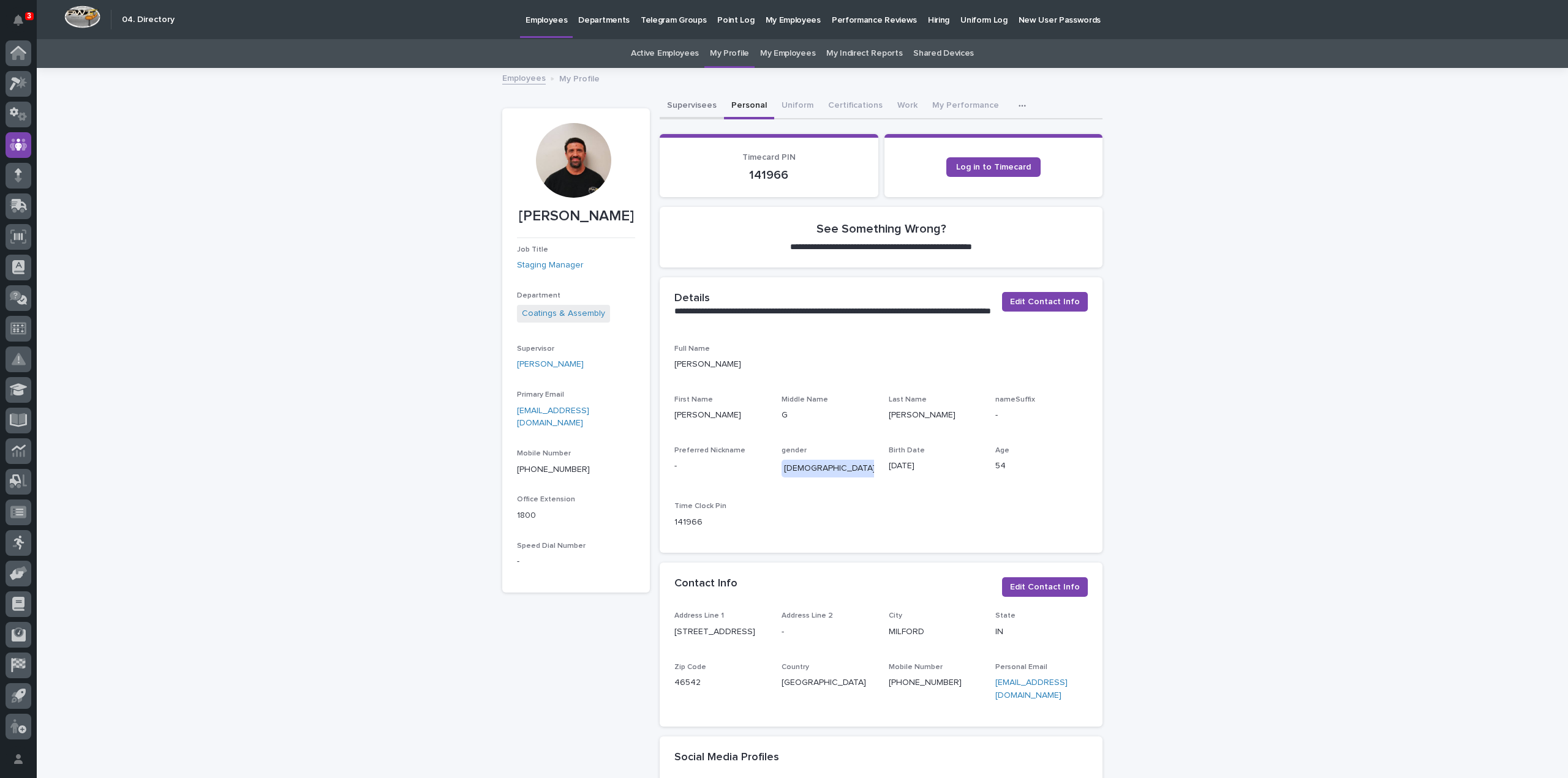
click at [697, 104] on button "Supervisees" at bounding box center [692, 106] width 64 height 25
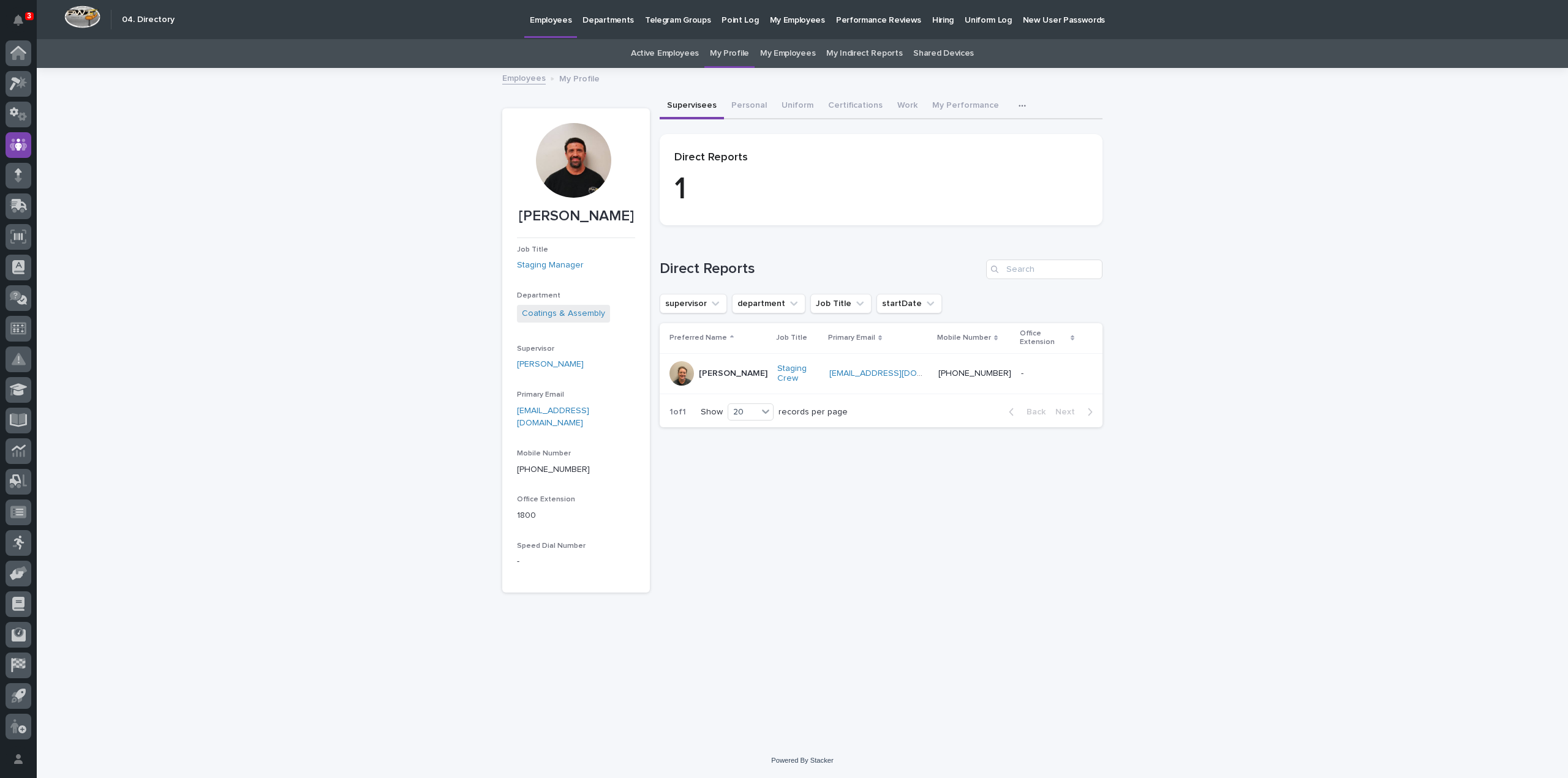
click at [652, 57] on link "Active Employees" at bounding box center [665, 54] width 68 height 29
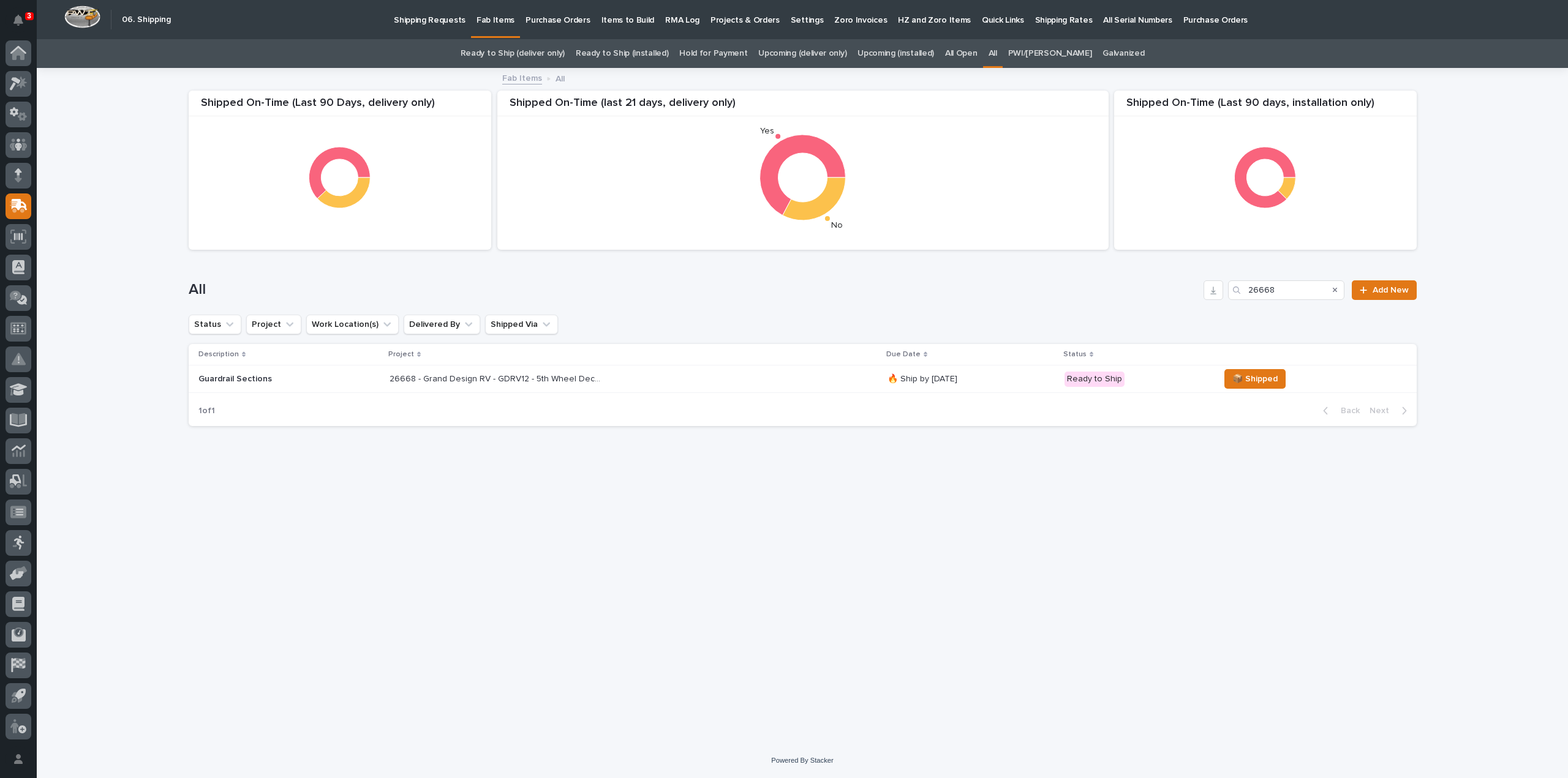
click at [517, 377] on p "26668 - Grand Design RV - GDRV12 - 5th Wheel Deck Guardrail x4" at bounding box center [498, 378] width 217 height 13
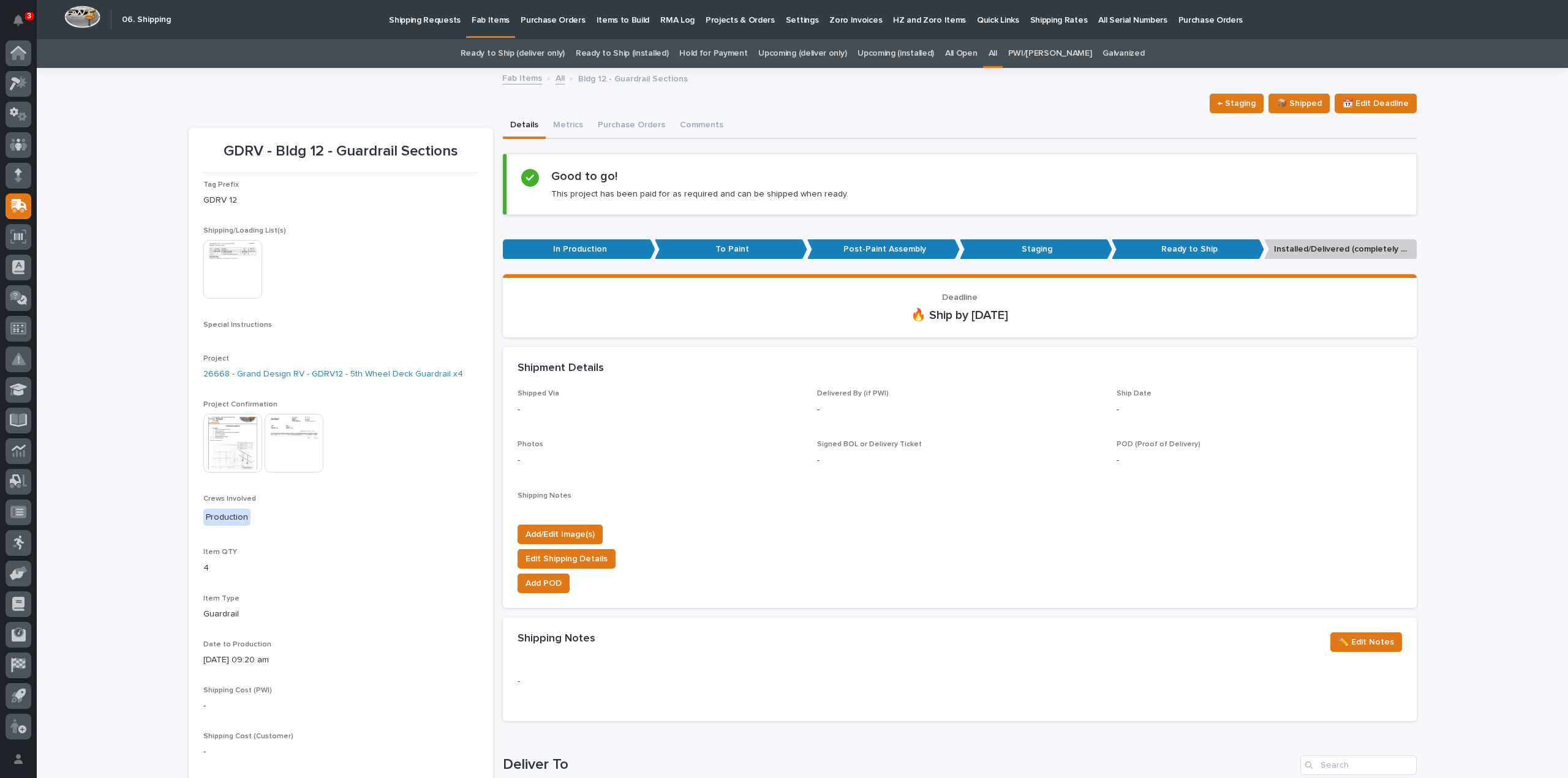
click at [618, 52] on link "Ready to Ship (installed)" at bounding box center [622, 54] width 93 height 29
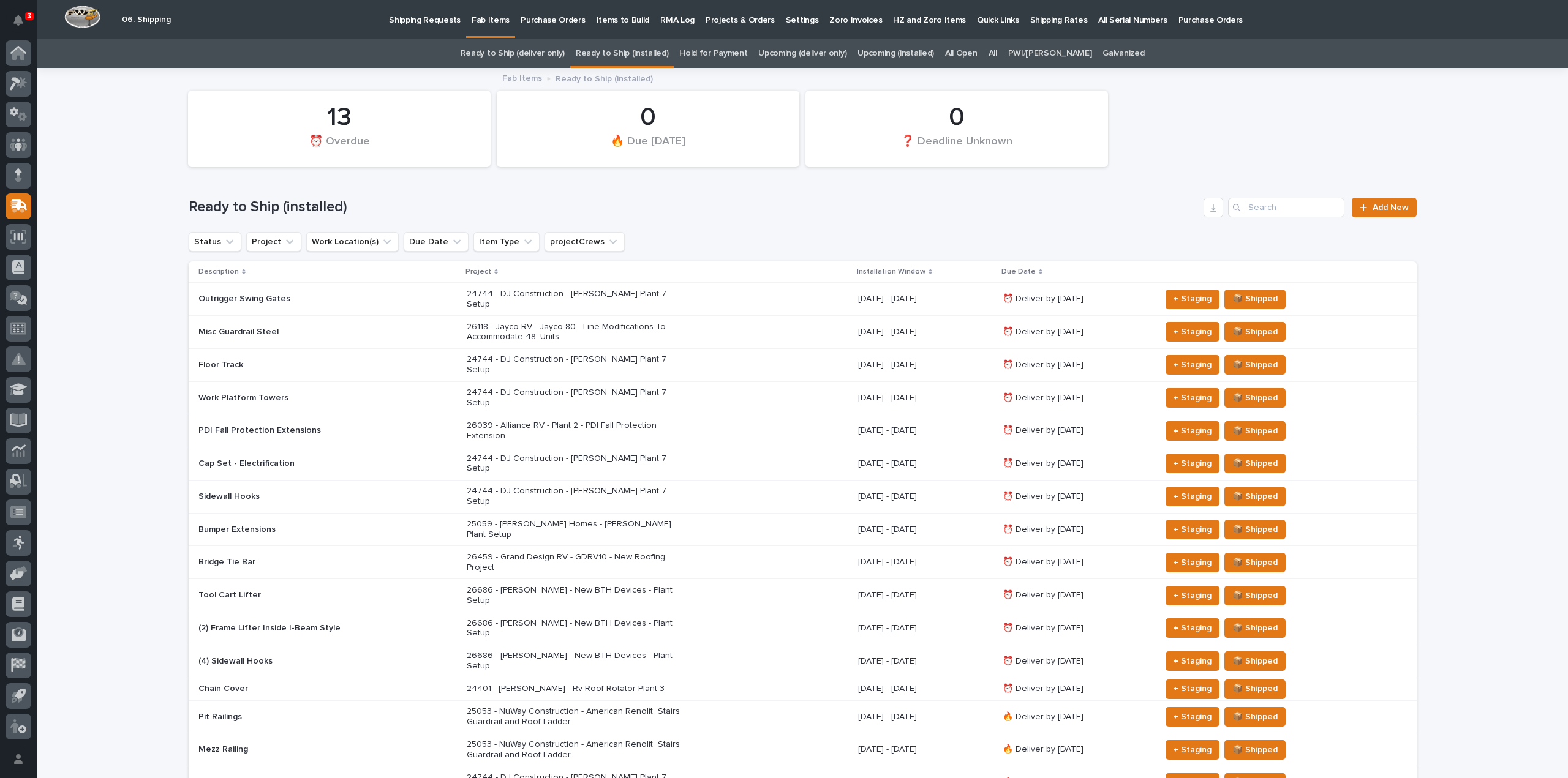
click at [997, 53] on link "All" at bounding box center [993, 54] width 8 height 29
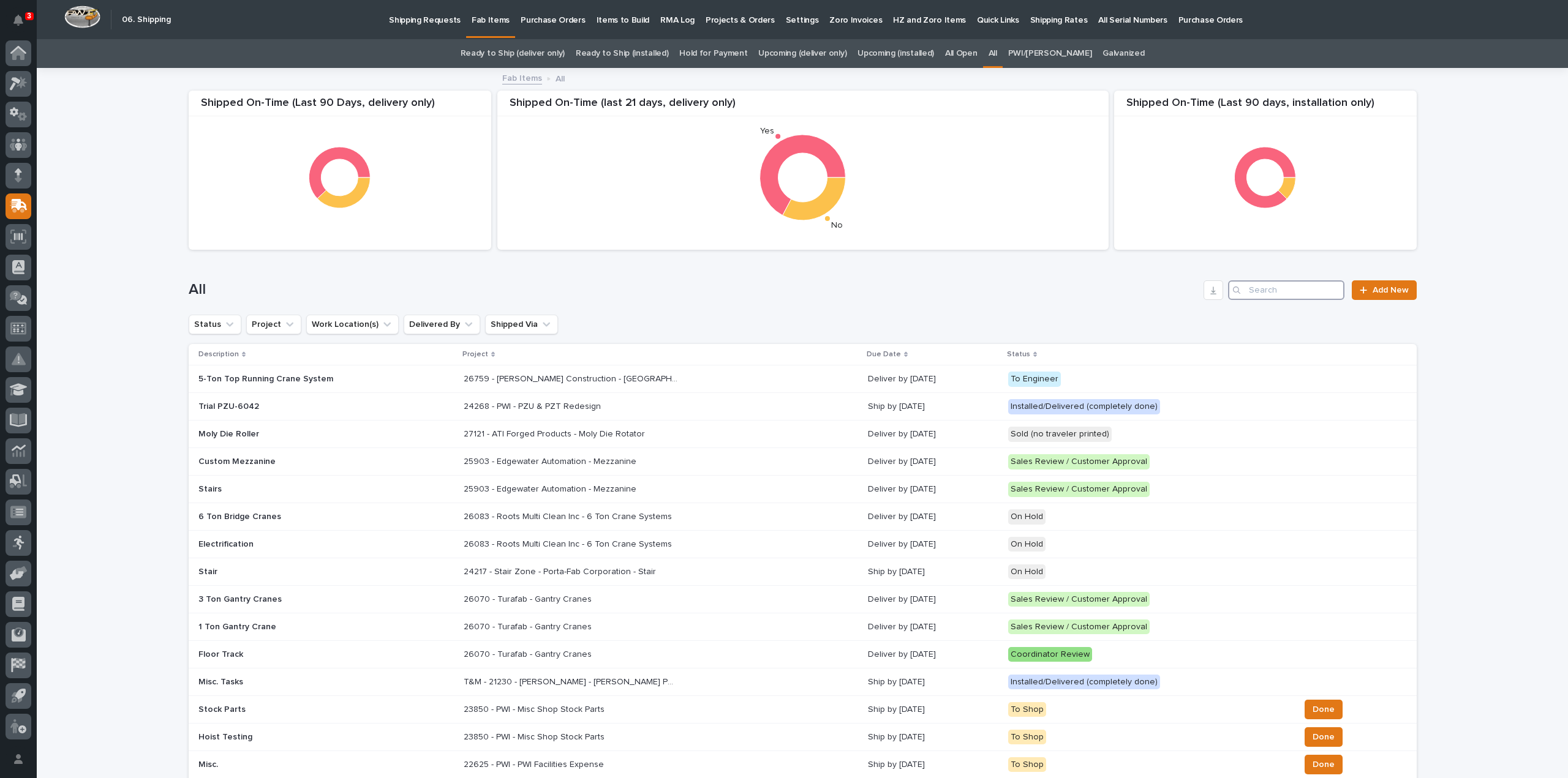
click at [1278, 289] on input "Search" at bounding box center [1287, 290] width 116 height 20
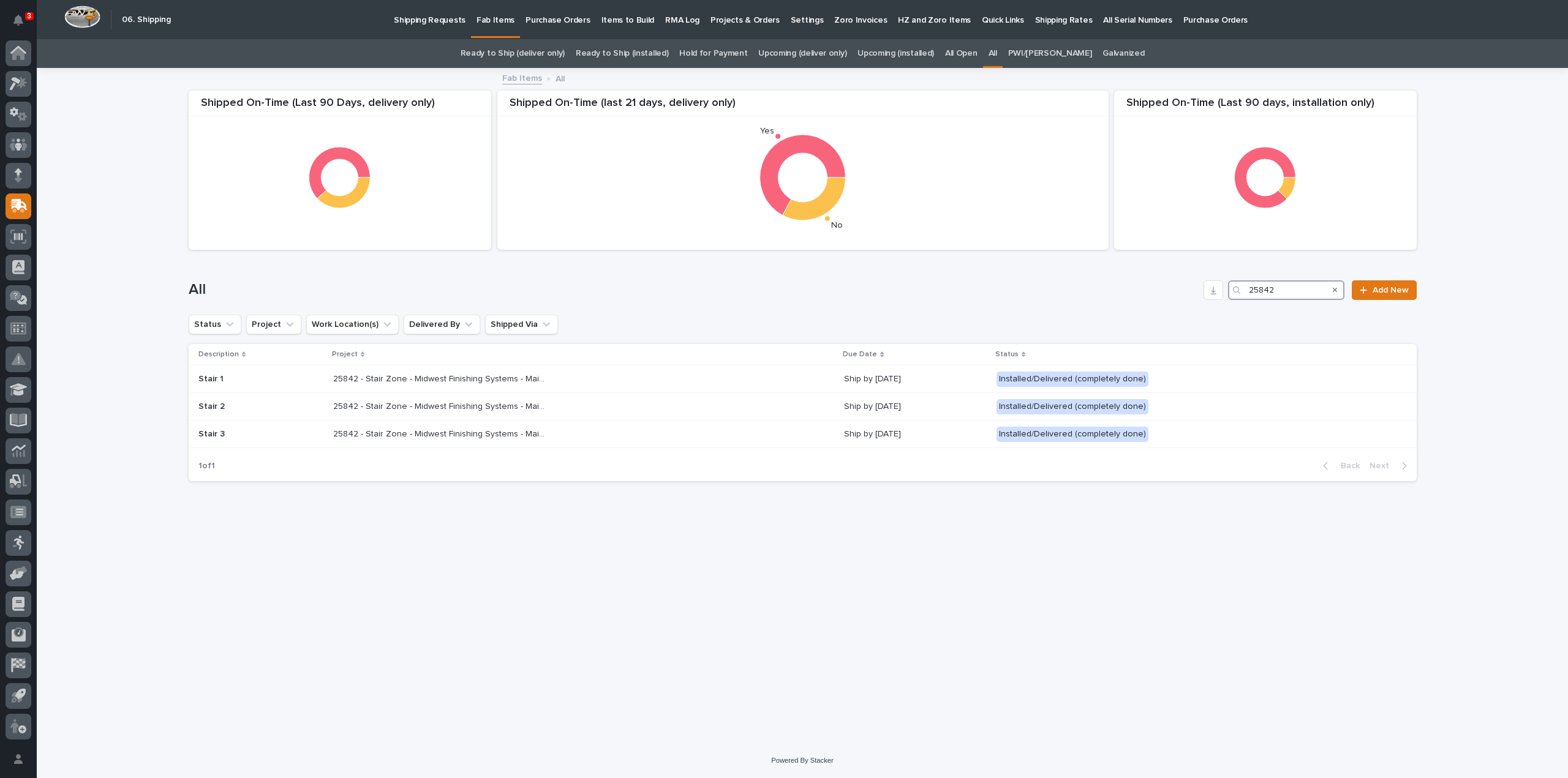
type input "25842"
